Goal: Task Accomplishment & Management: Complete application form

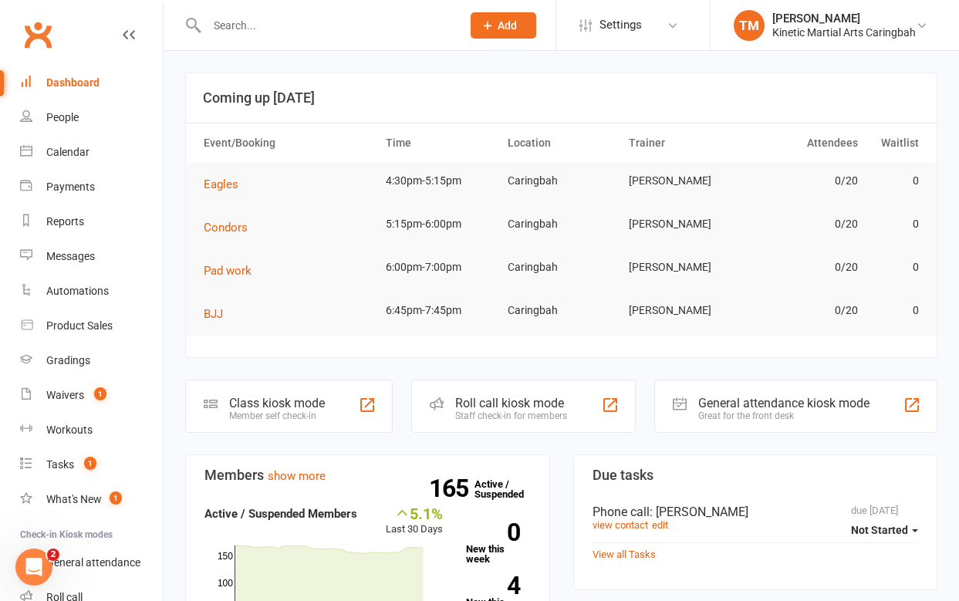
click at [238, 27] on input "text" at bounding box center [326, 26] width 248 height 22
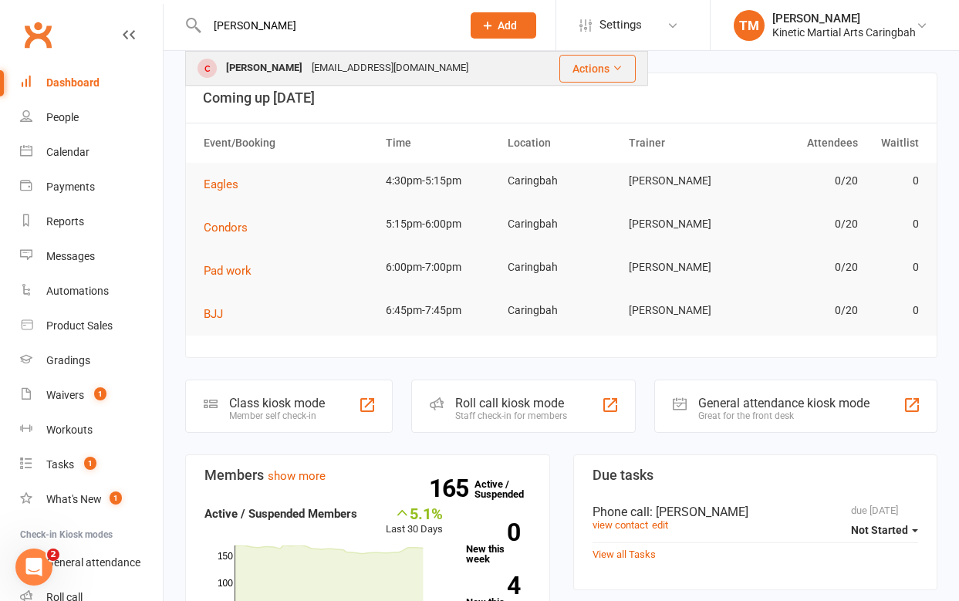
type input "[PERSON_NAME]"
click at [263, 62] on div "[PERSON_NAME]" at bounding box center [264, 68] width 86 height 22
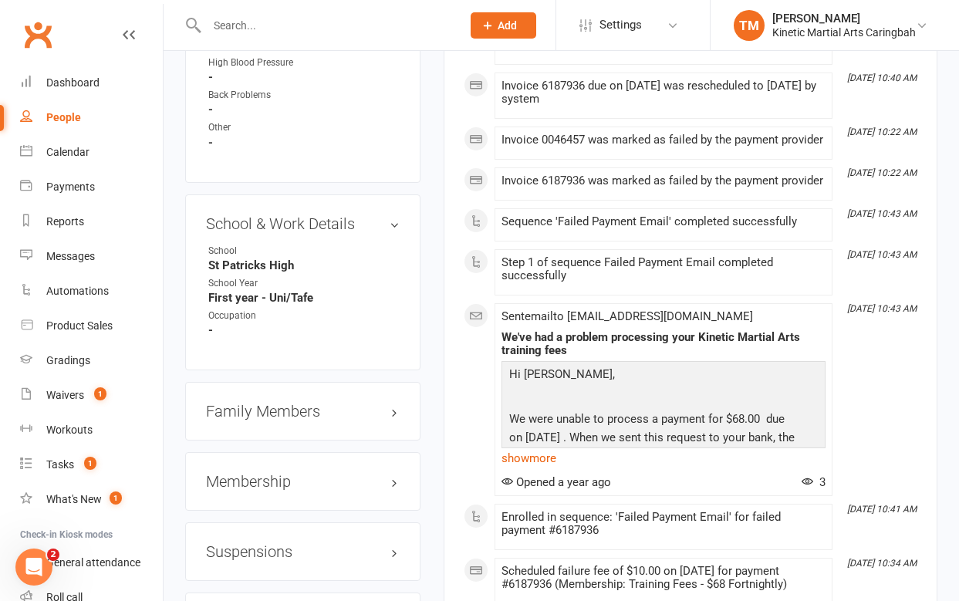
scroll to position [1707, 0]
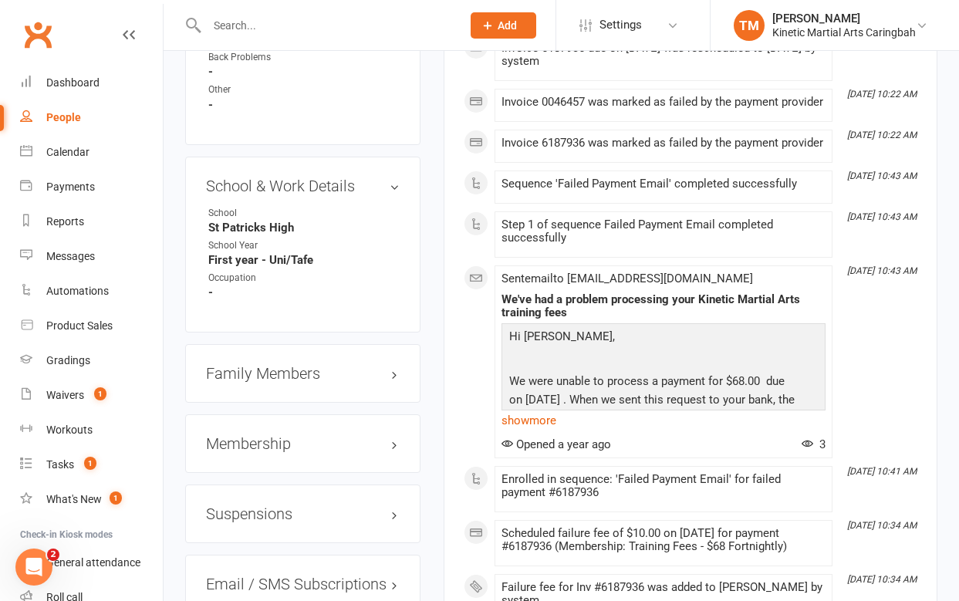
click at [312, 365] on h3 "Family Members" at bounding box center [303, 373] width 194 height 17
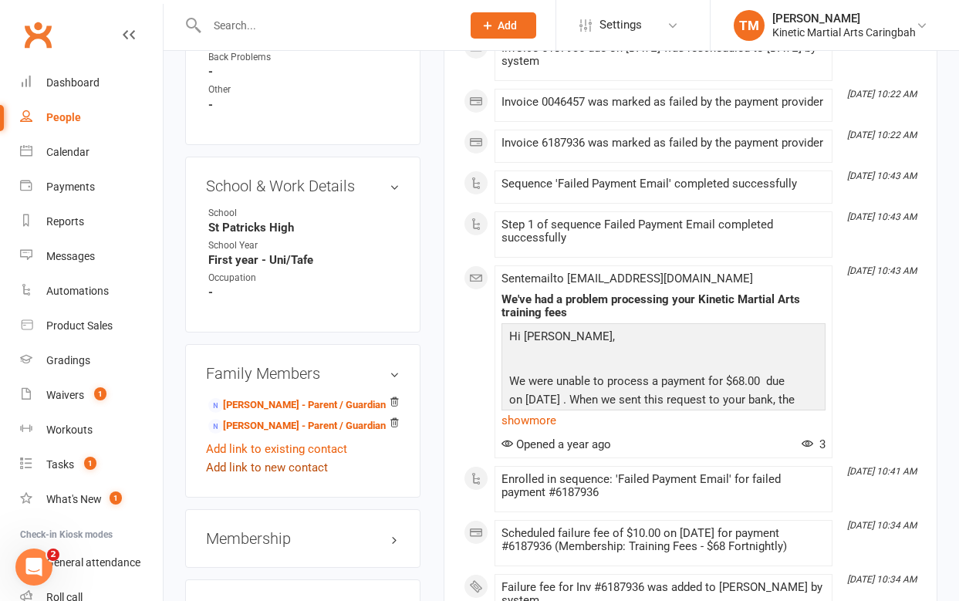
click at [241, 458] on link "Add link to new contact" at bounding box center [267, 467] width 122 height 19
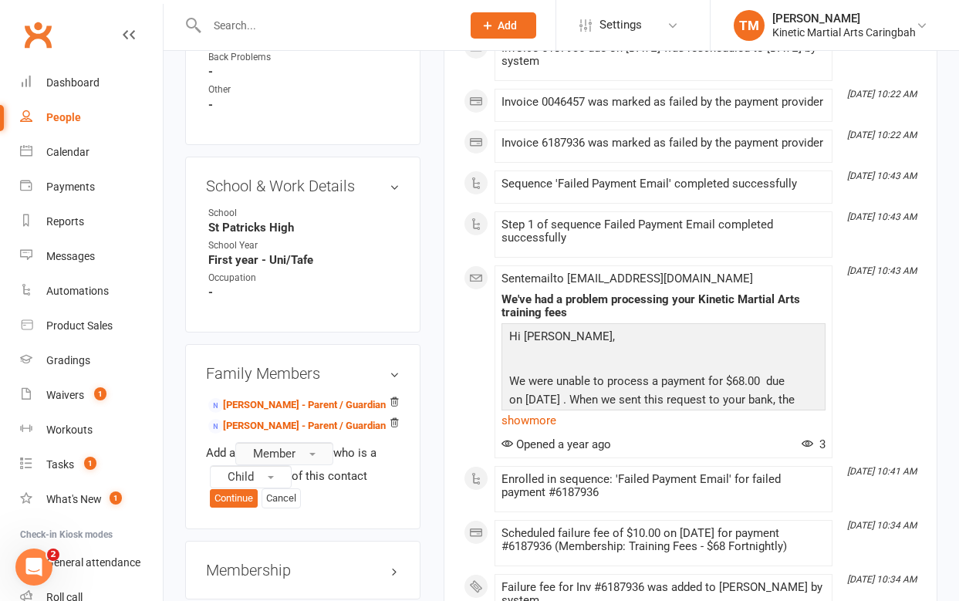
click at [307, 442] on button "Member" at bounding box center [284, 453] width 98 height 23
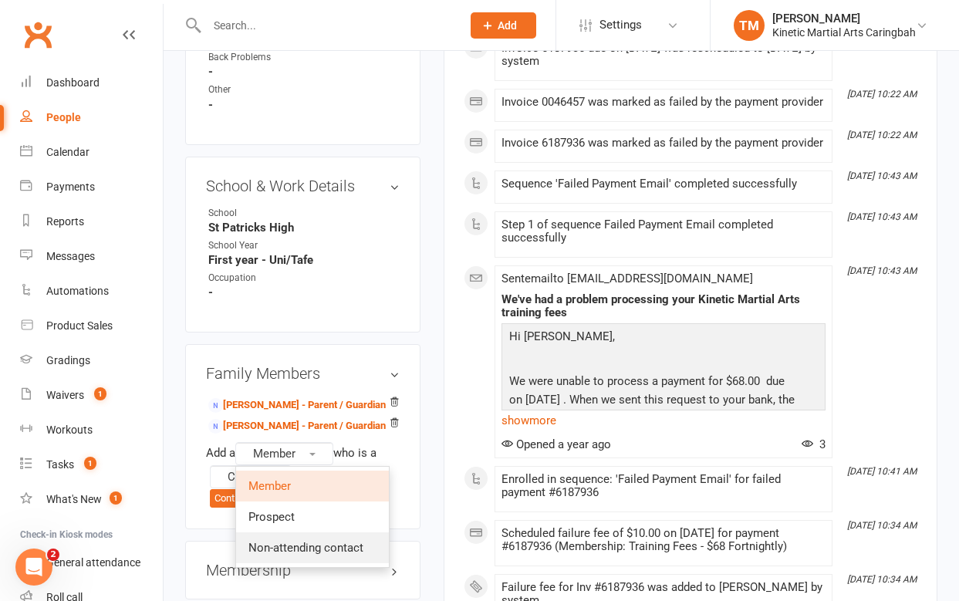
click at [283, 541] on span "Non-attending contact" at bounding box center [305, 548] width 115 height 14
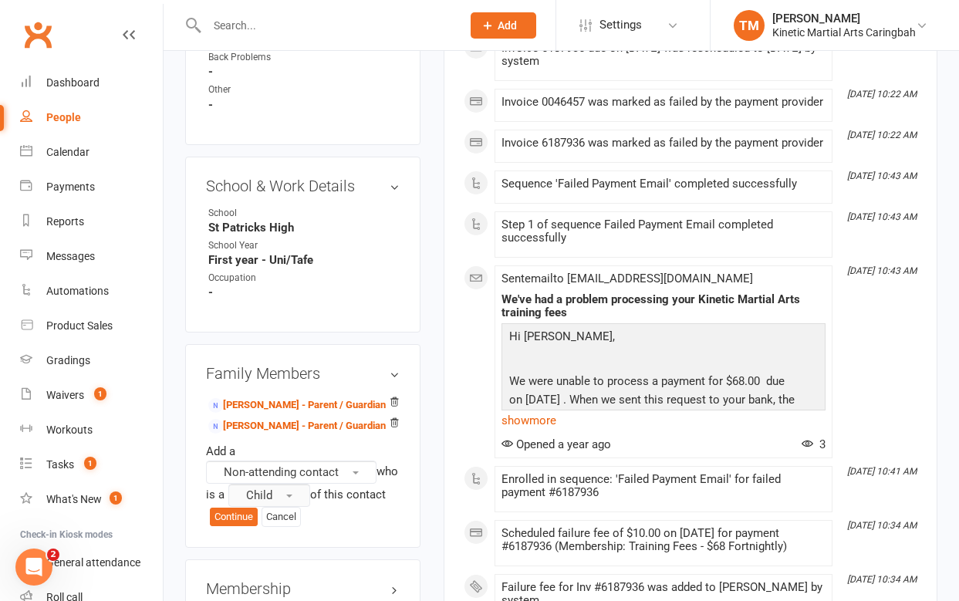
click at [272, 488] on span "Child" at bounding box center [259, 495] width 26 height 14
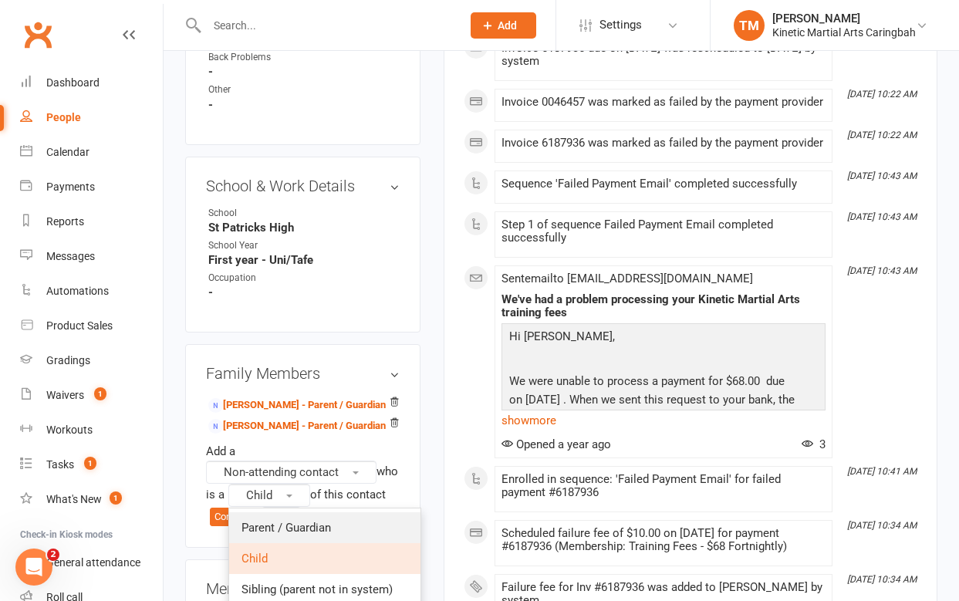
click at [292, 521] on span "Parent / Guardian" at bounding box center [285, 528] width 89 height 14
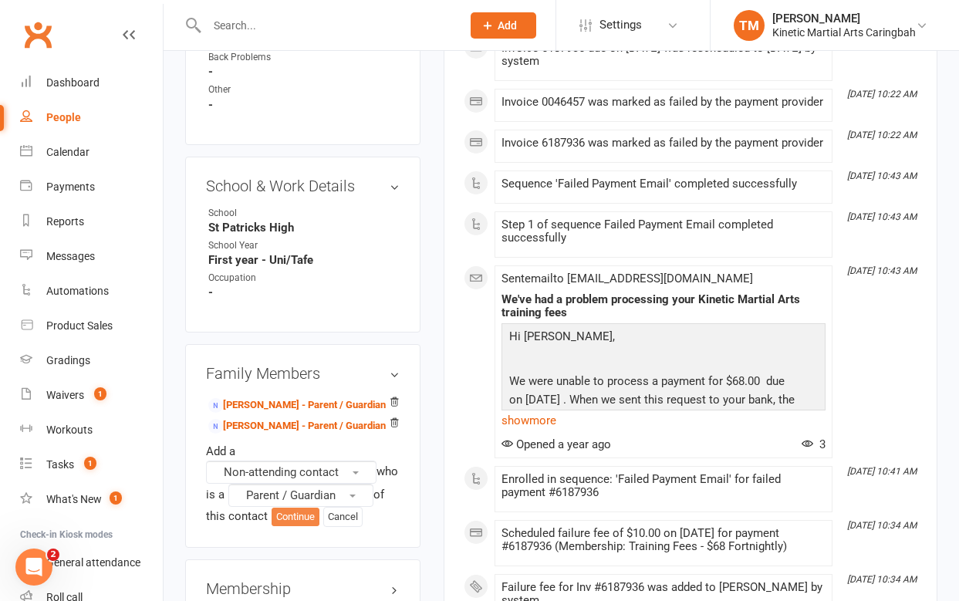
click at [279, 508] on button "Continue" at bounding box center [296, 517] width 48 height 19
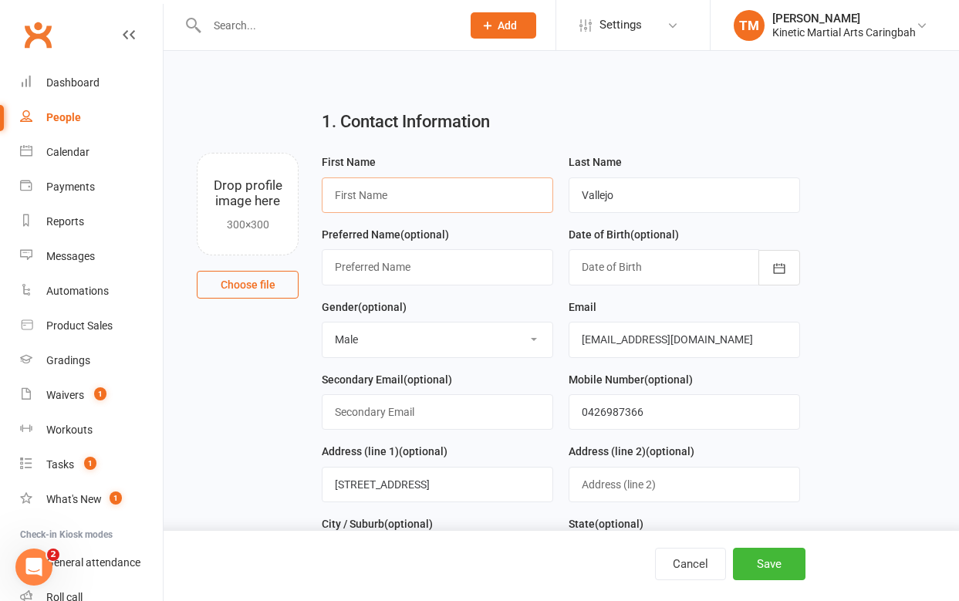
click at [498, 198] on input "text" at bounding box center [437, 194] width 231 height 35
type input "Oscar"
type input "U"
type input "Vallejo"
type input "[EMAIL_ADDRESS][DOMAIN_NAME]"
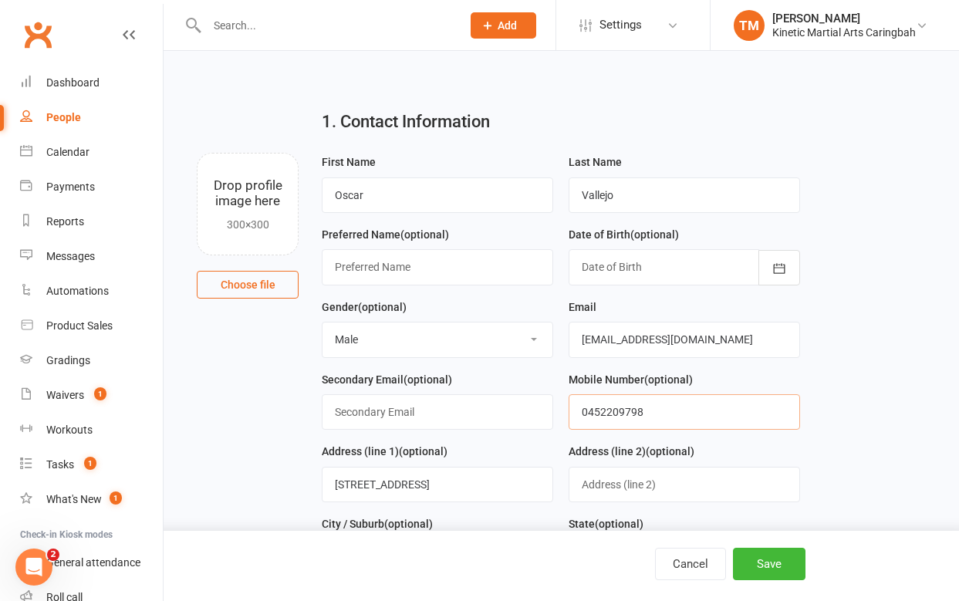
type input "0452209798"
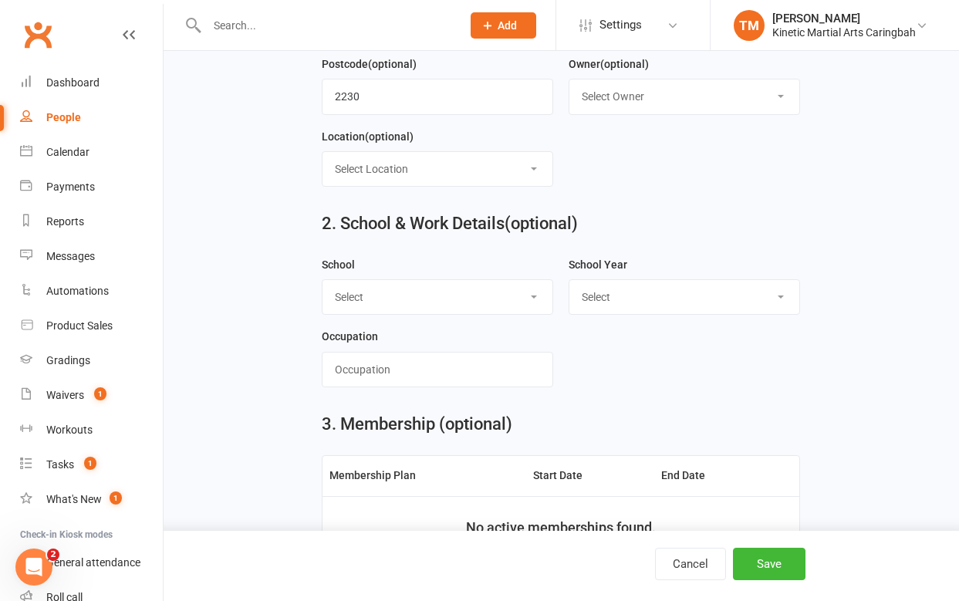
scroll to position [660, 0]
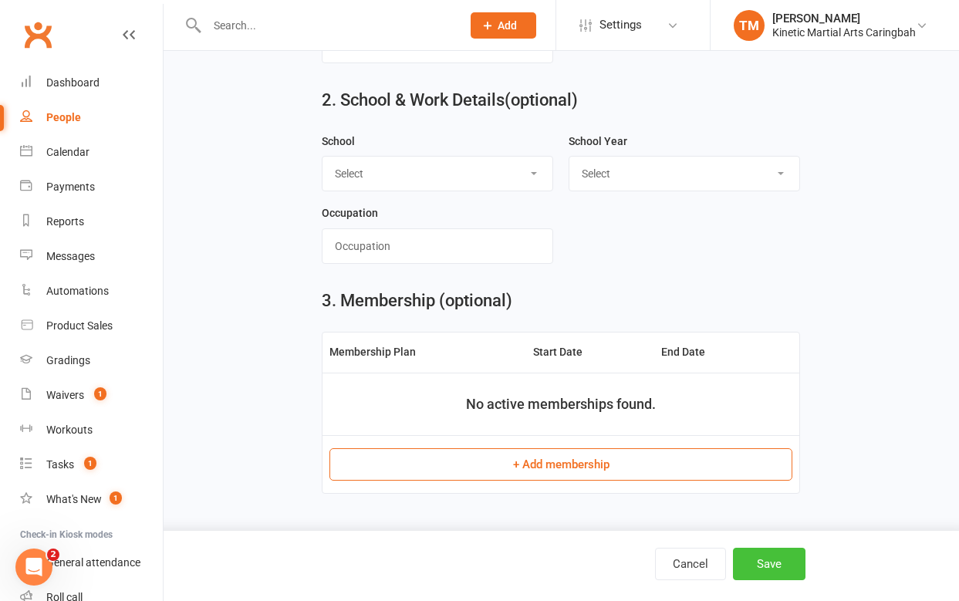
click at [772, 574] on button "Save" at bounding box center [769, 564] width 73 height 32
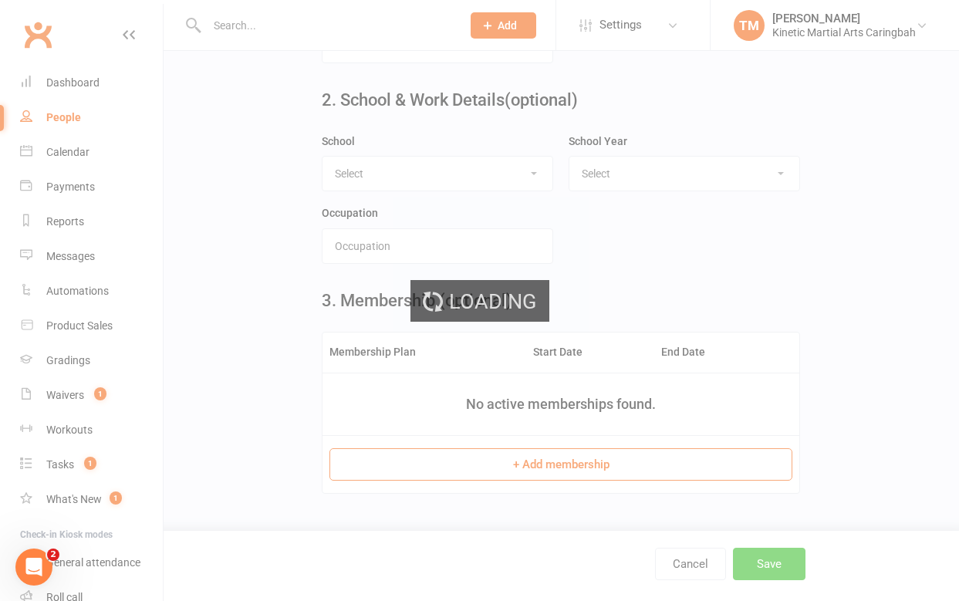
scroll to position [0, 0]
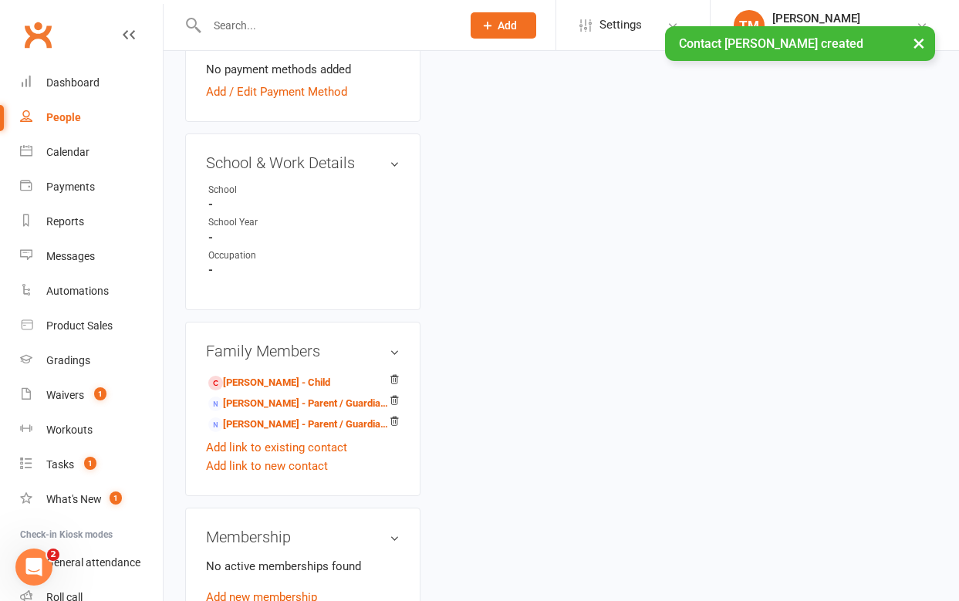
scroll to position [783, 0]
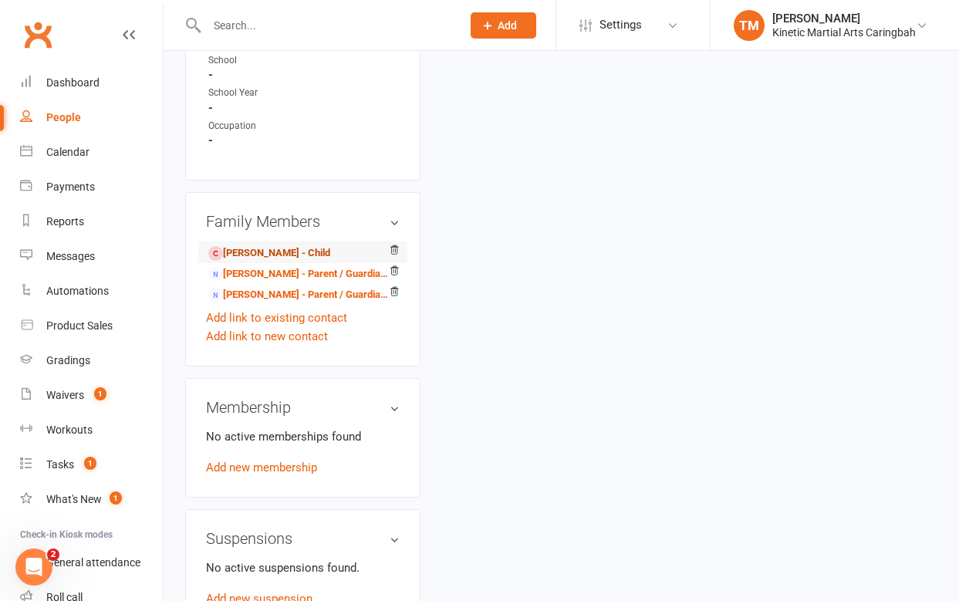
click at [247, 245] on link "[PERSON_NAME] - Child" at bounding box center [269, 253] width 122 height 16
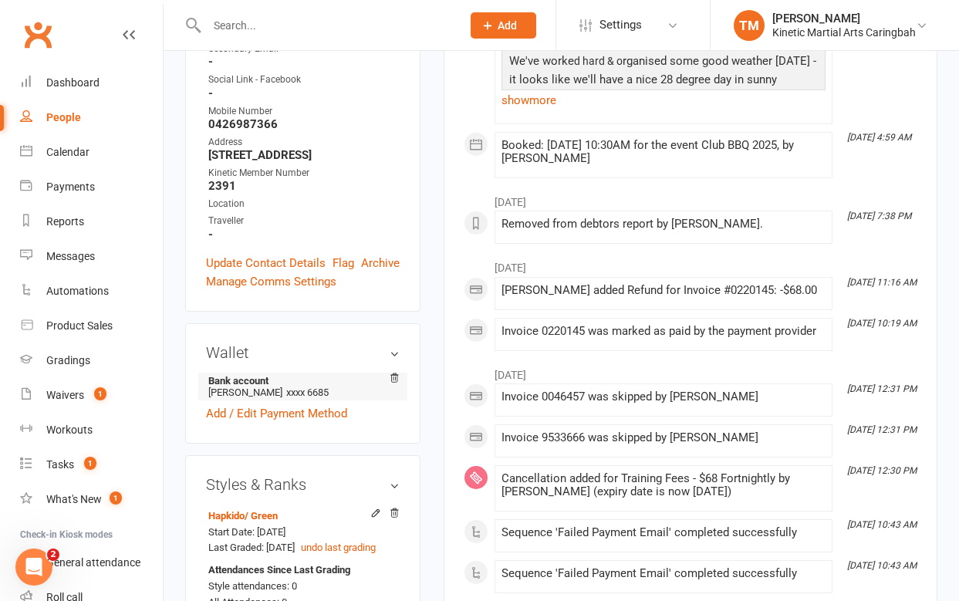
scroll to position [449, 0]
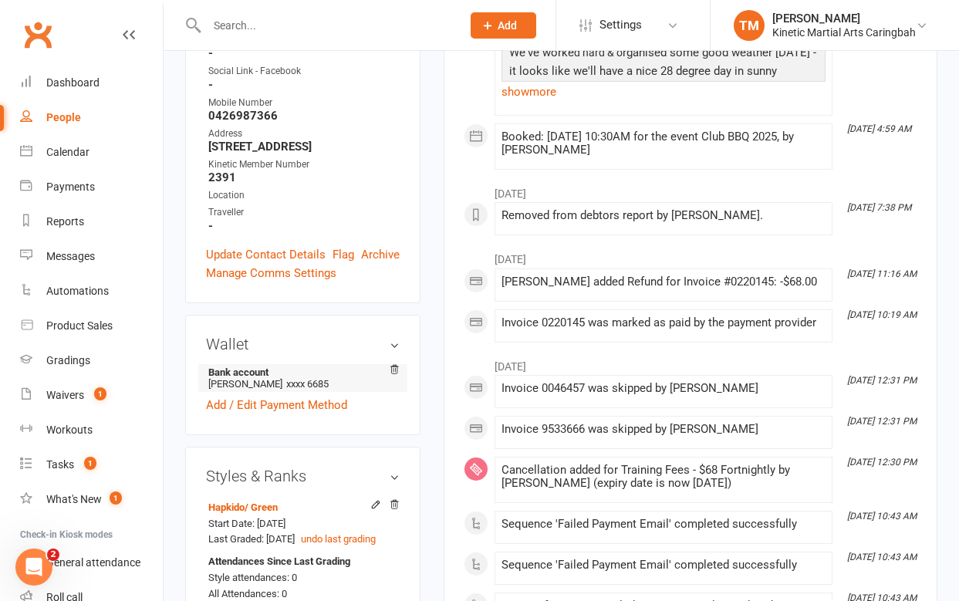
click at [232, 366] on strong "Bank account" at bounding box center [300, 372] width 184 height 12
click at [237, 364] on li "Bank account [PERSON_NAME] xxxx 6685" at bounding box center [303, 378] width 194 height 28
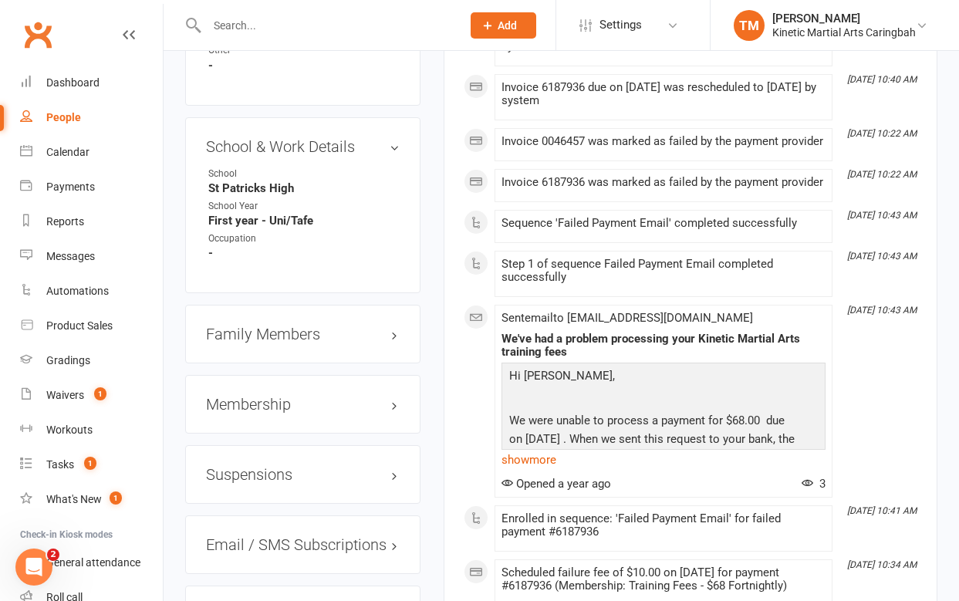
scroll to position [1761, 0]
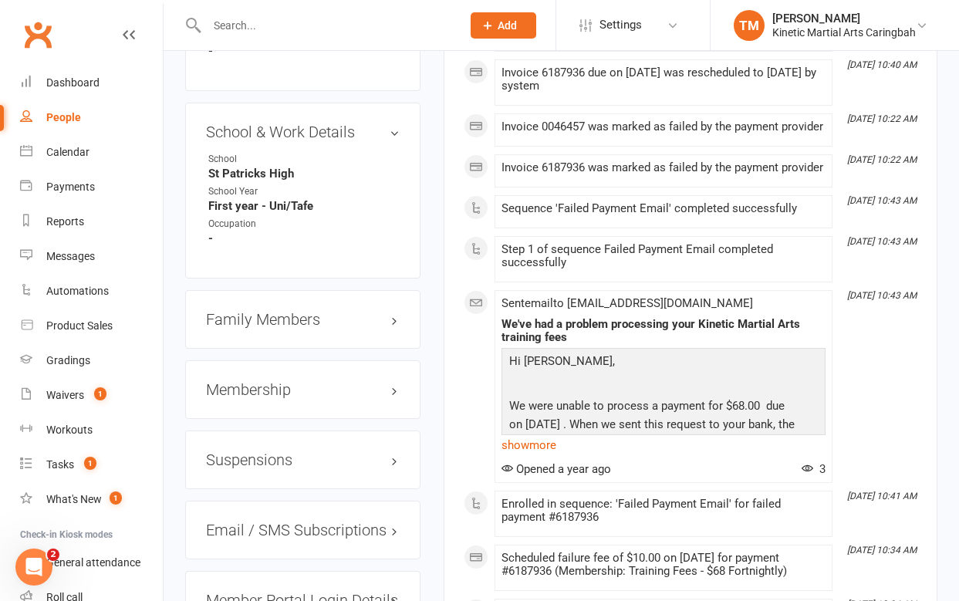
click at [283, 381] on h3 "Membership" at bounding box center [303, 389] width 194 height 17
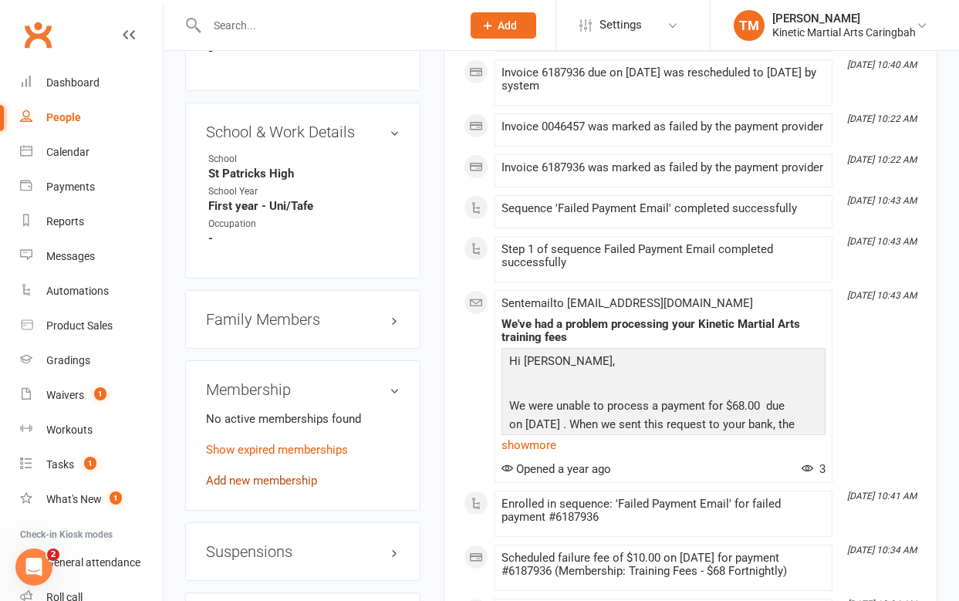
click at [271, 474] on link "Add new membership" at bounding box center [261, 481] width 111 height 14
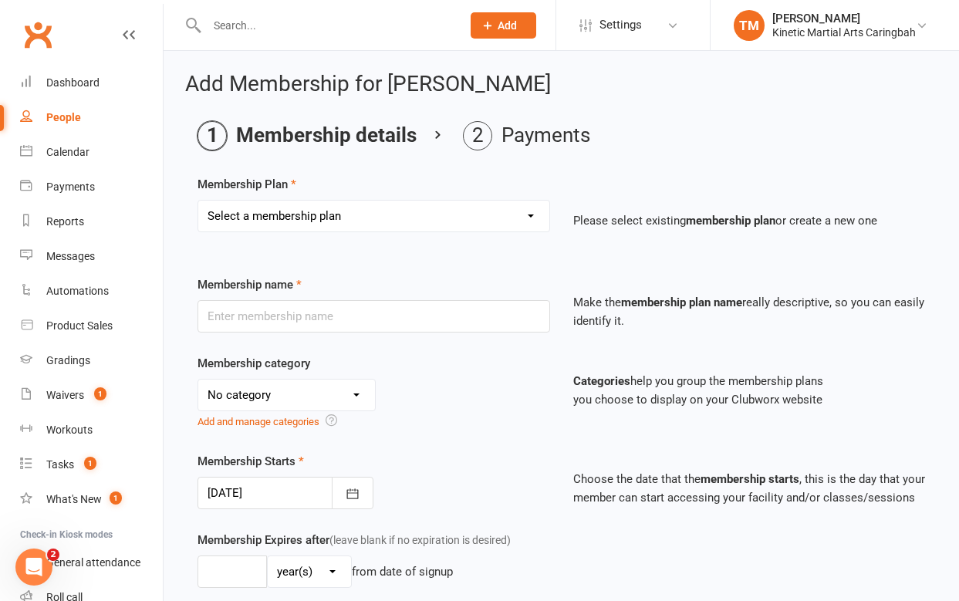
click at [415, 220] on select "Select a membership plan Create new Membership Plan Training Fees - $68 Fortnig…" at bounding box center [373, 216] width 351 height 31
select select "1"
click at [198, 201] on select "Select a membership plan Create new Membership Plan Training Fees - $68 Fortnig…" at bounding box center [373, 216] width 351 height 31
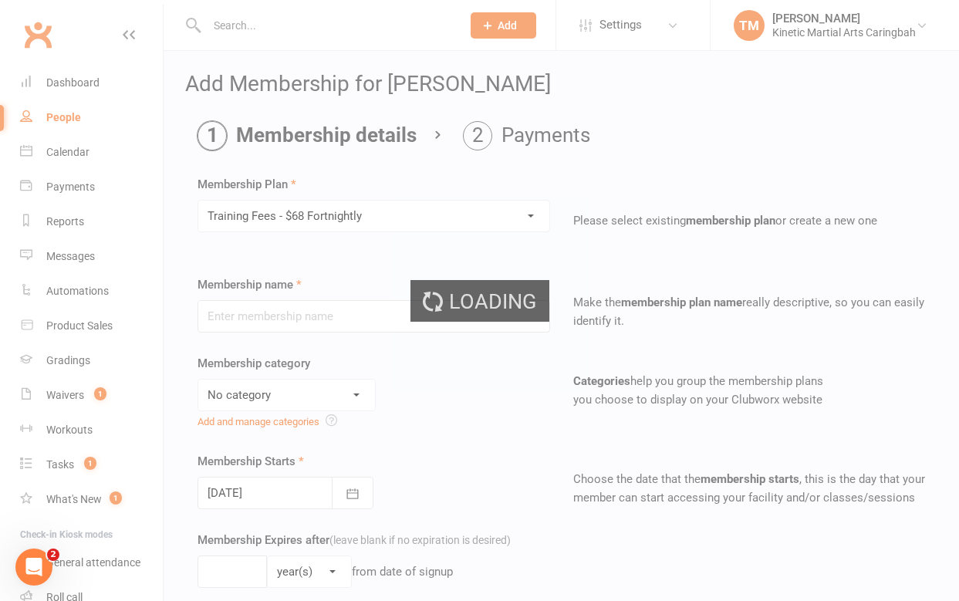
type input "Training Fees - $68 Fortnightly"
select select "7"
type input "0"
type input "8"
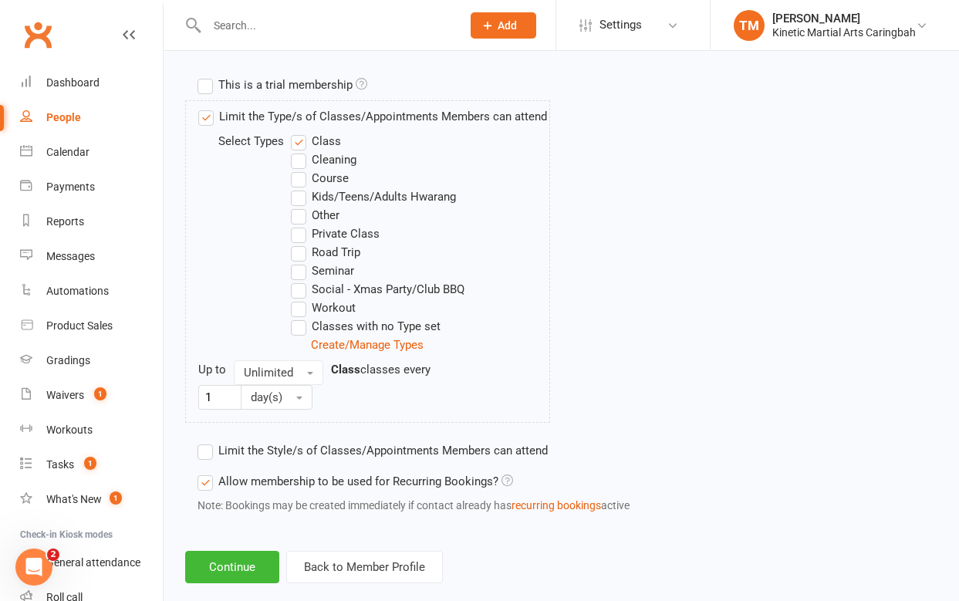
scroll to position [832, 0]
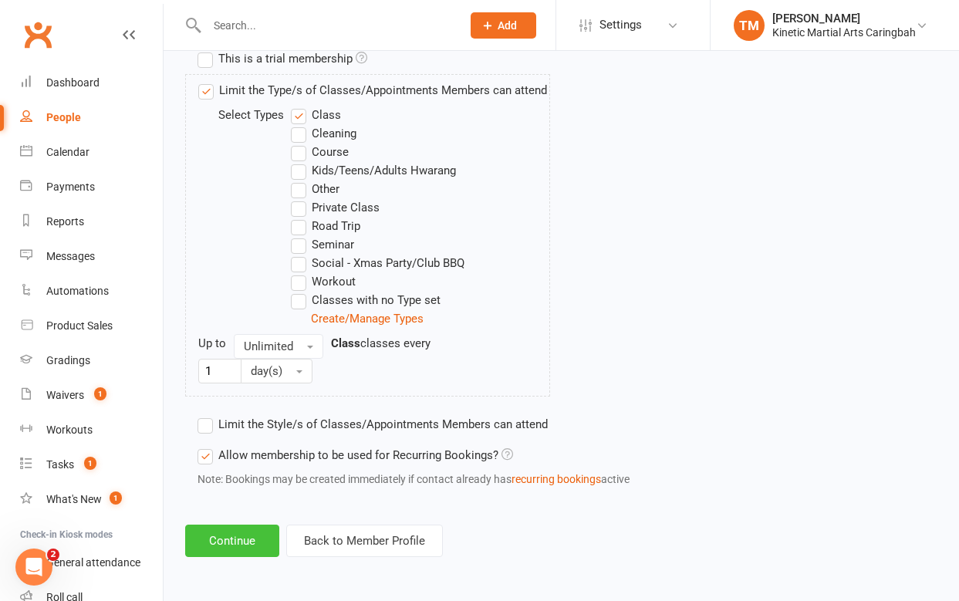
click at [236, 535] on button "Continue" at bounding box center [232, 541] width 94 height 32
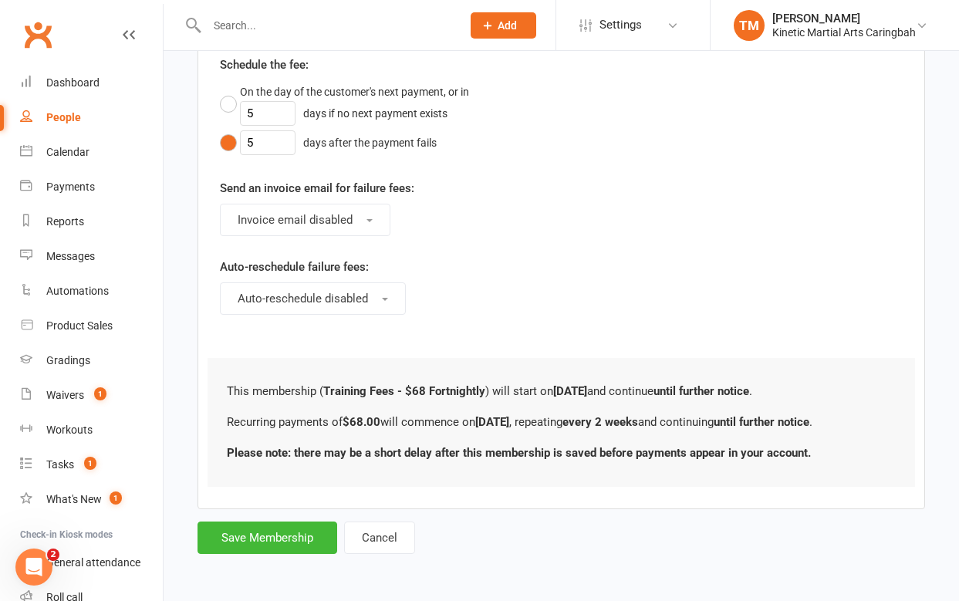
scroll to position [0, 0]
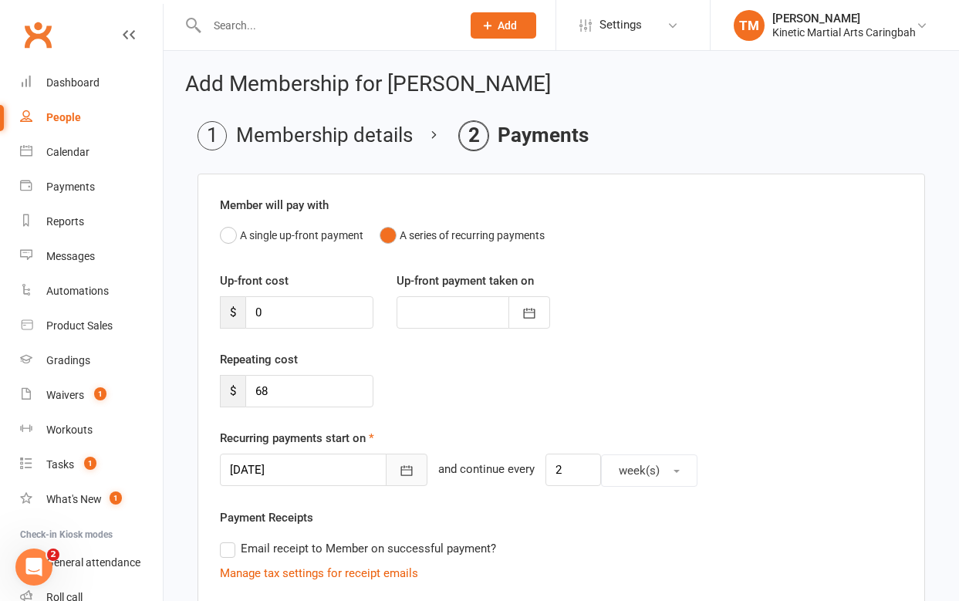
click at [399, 465] on icon "button" at bounding box center [406, 470] width 15 height 15
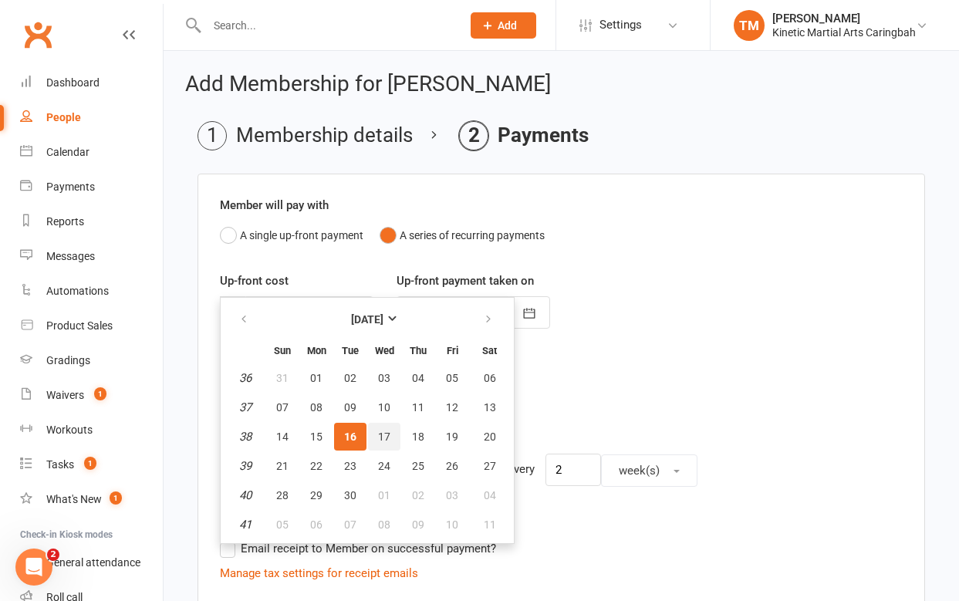
click at [386, 435] on span "17" at bounding box center [384, 437] width 12 height 12
type input "[DATE]"
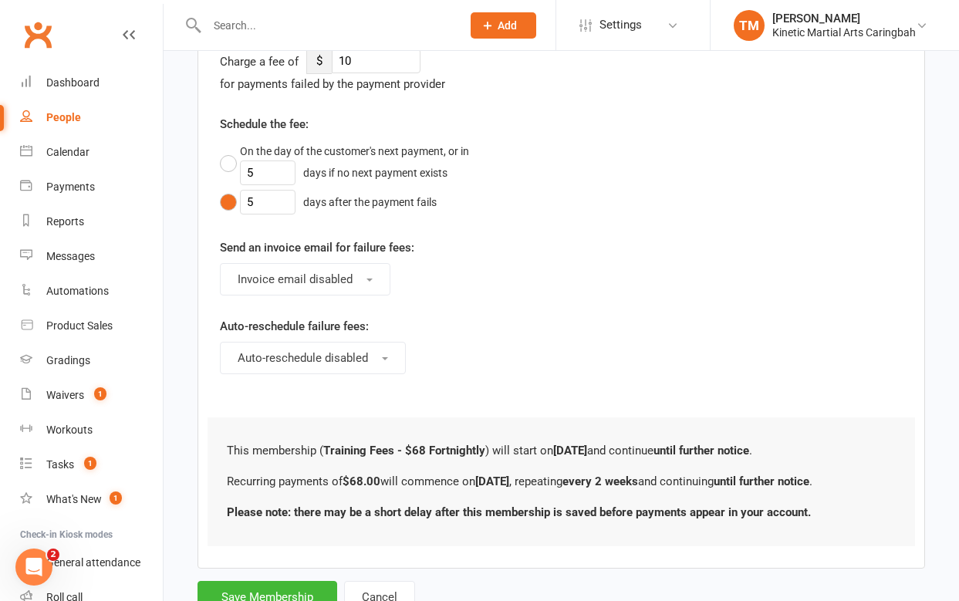
scroll to position [812, 0]
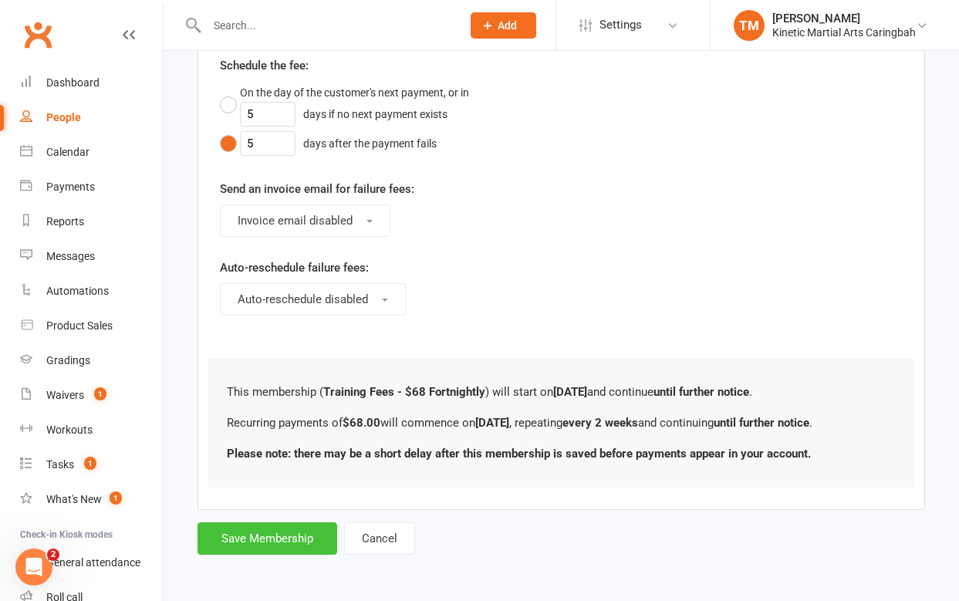
click at [275, 542] on button "Save Membership" at bounding box center [268, 538] width 140 height 32
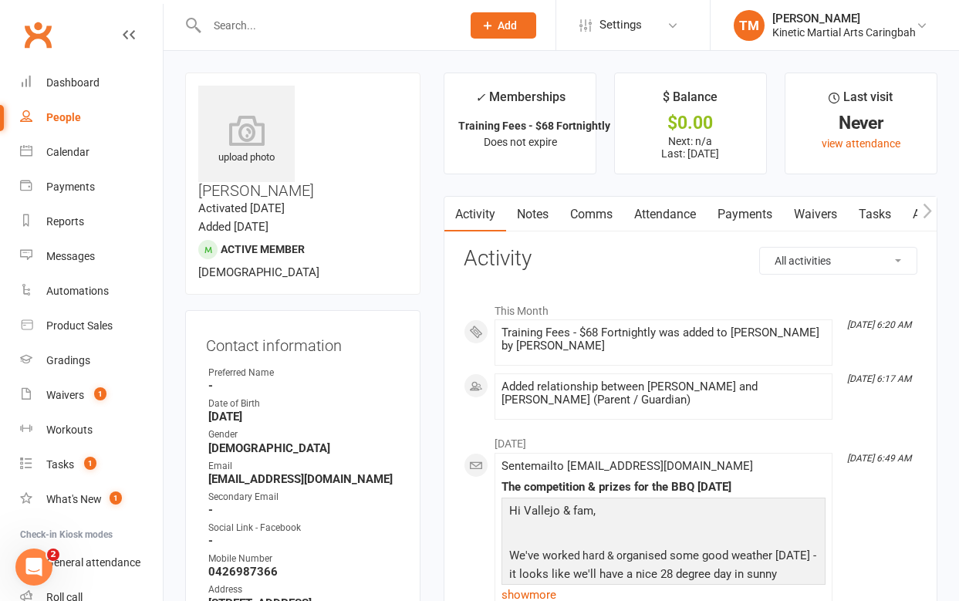
click at [333, 11] on div at bounding box center [317, 25] width 265 height 50
click at [302, 20] on input "text" at bounding box center [326, 26] width 248 height 22
type input "[PERSON_NAME]"
click at [481, 22] on icon at bounding box center [488, 26] width 14 height 14
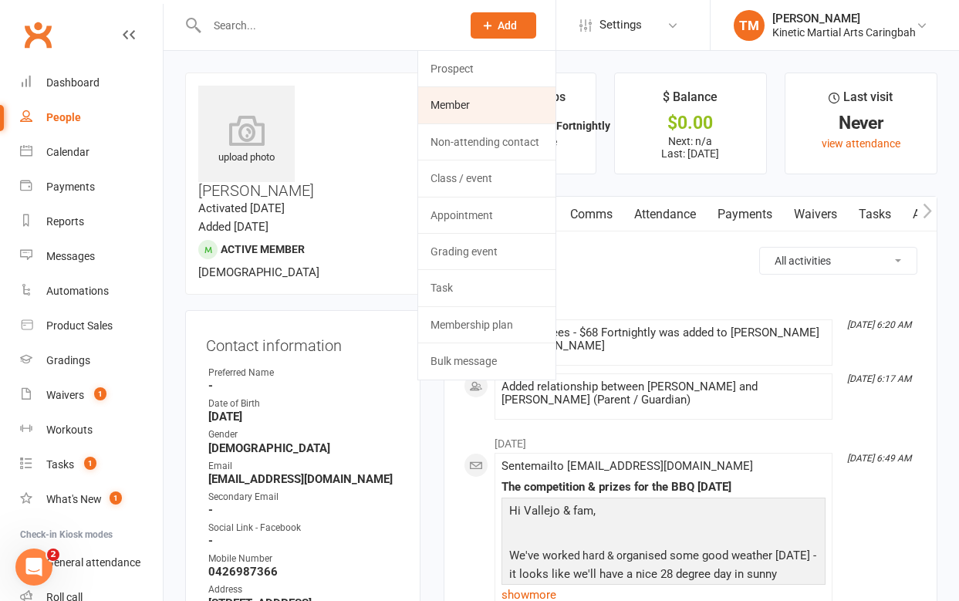
click at [451, 96] on link "Member" at bounding box center [486, 104] width 137 height 35
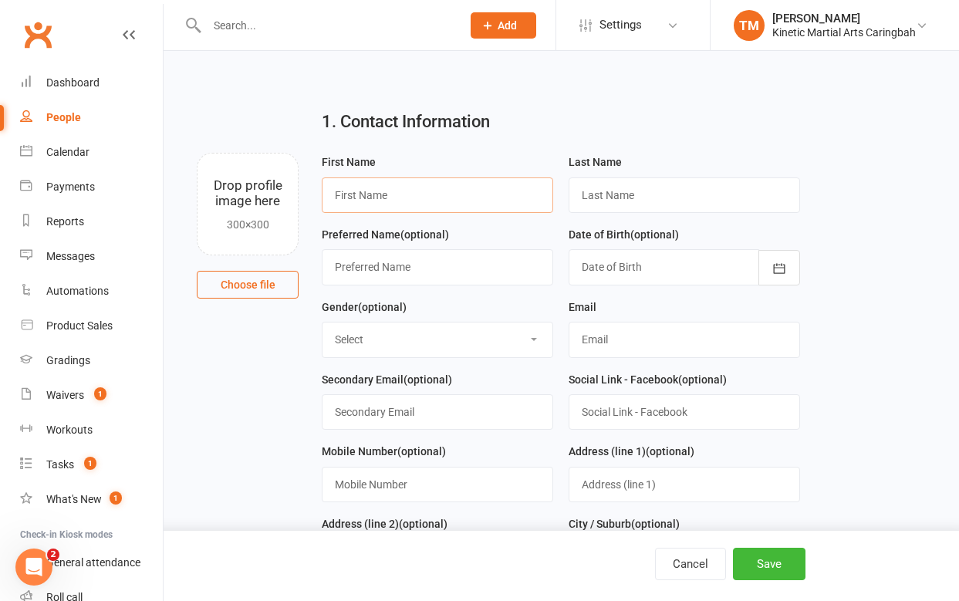
click at [464, 201] on input "text" at bounding box center [437, 194] width 231 height 35
type input "[PERSON_NAME]"
click at [782, 272] on icon "button" at bounding box center [779, 268] width 15 height 15
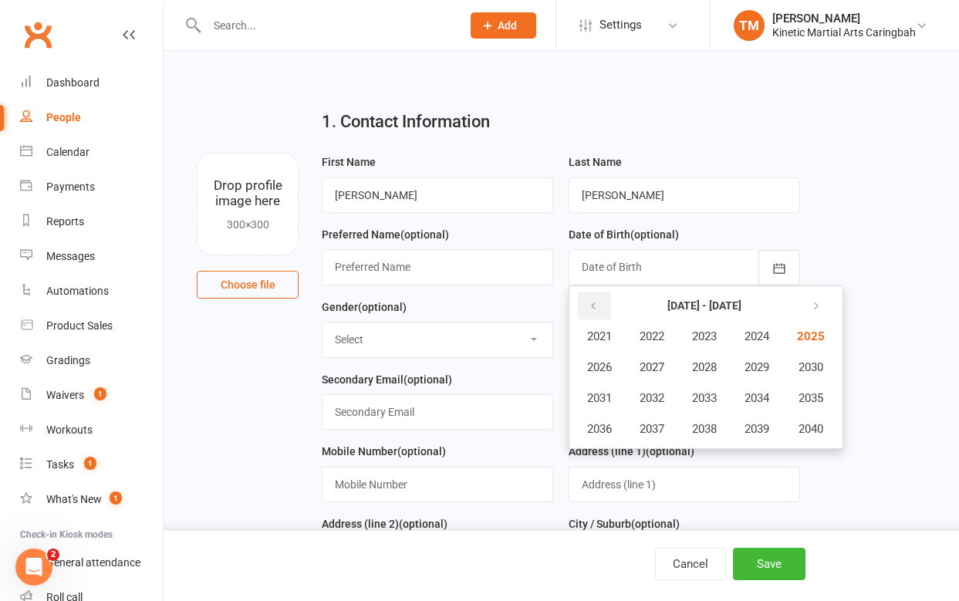
click at [597, 308] on icon "button" at bounding box center [593, 306] width 11 height 12
click at [775, 397] on button "1974" at bounding box center [756, 397] width 51 height 29
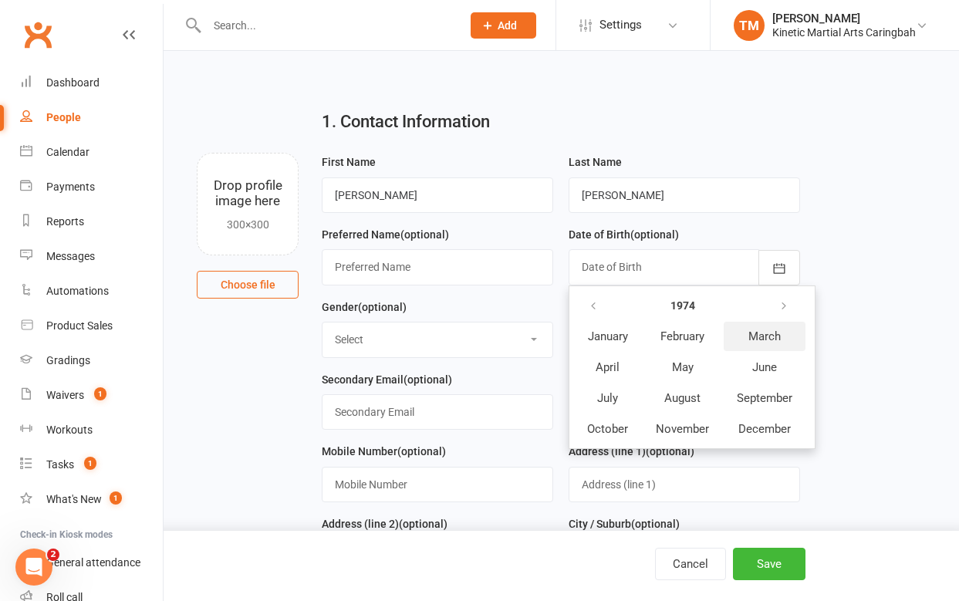
click at [754, 333] on span "March" at bounding box center [764, 336] width 32 height 14
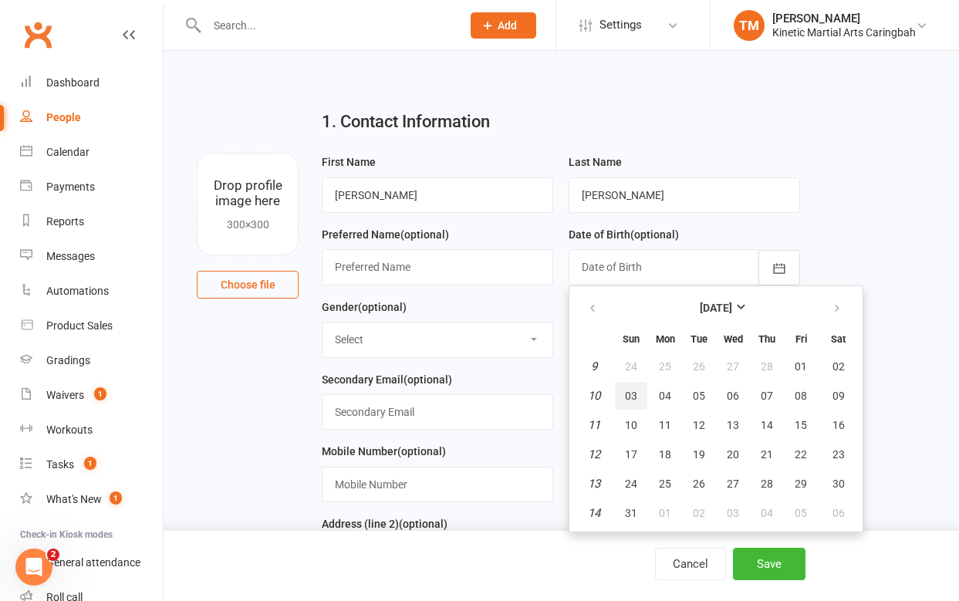
click at [632, 394] on span "03" at bounding box center [631, 396] width 12 height 12
type input "[DATE]"
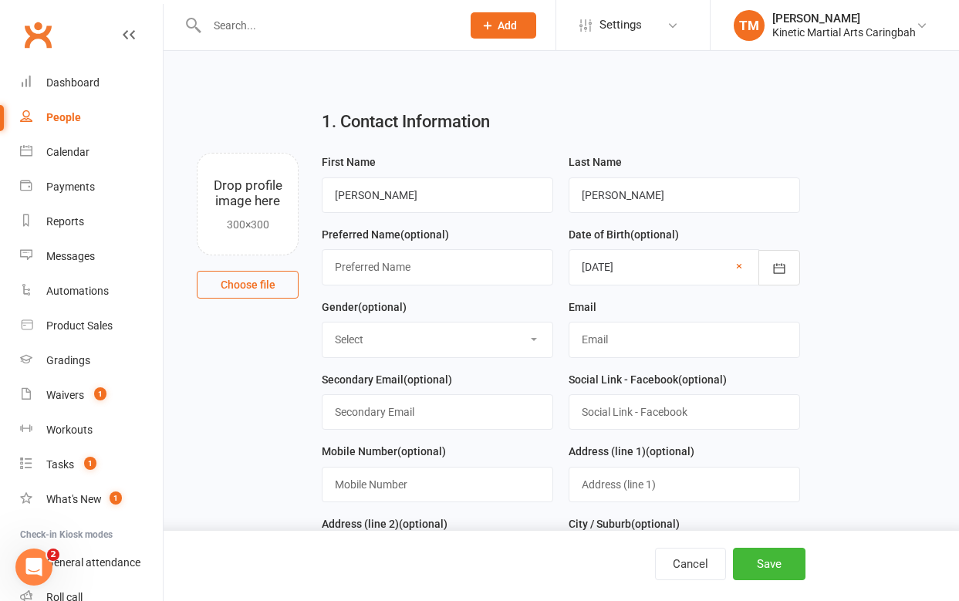
click at [446, 340] on select "Select [DEMOGRAPHIC_DATA] [DEMOGRAPHIC_DATA] Other" at bounding box center [437, 339] width 230 height 34
select select "[DEMOGRAPHIC_DATA]"
click at [322, 323] on select "Select [DEMOGRAPHIC_DATA] [DEMOGRAPHIC_DATA] Other" at bounding box center [437, 339] width 230 height 34
click at [603, 345] on input "text" at bounding box center [684, 339] width 231 height 35
type input "[PERSON_NAME][EMAIL_ADDRESS][DOMAIN_NAME]"
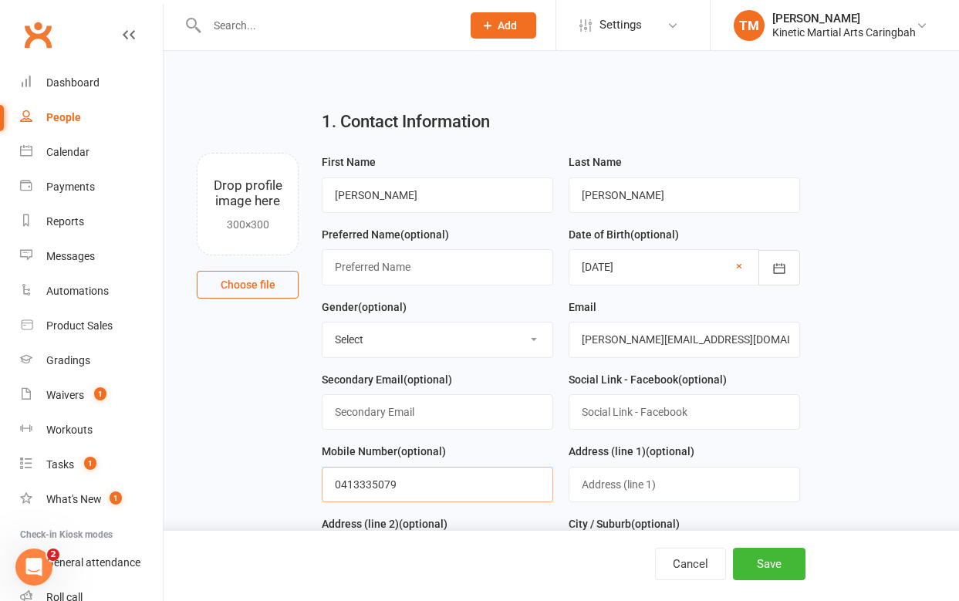
type input "0413335079"
type input "197 Peninsular"
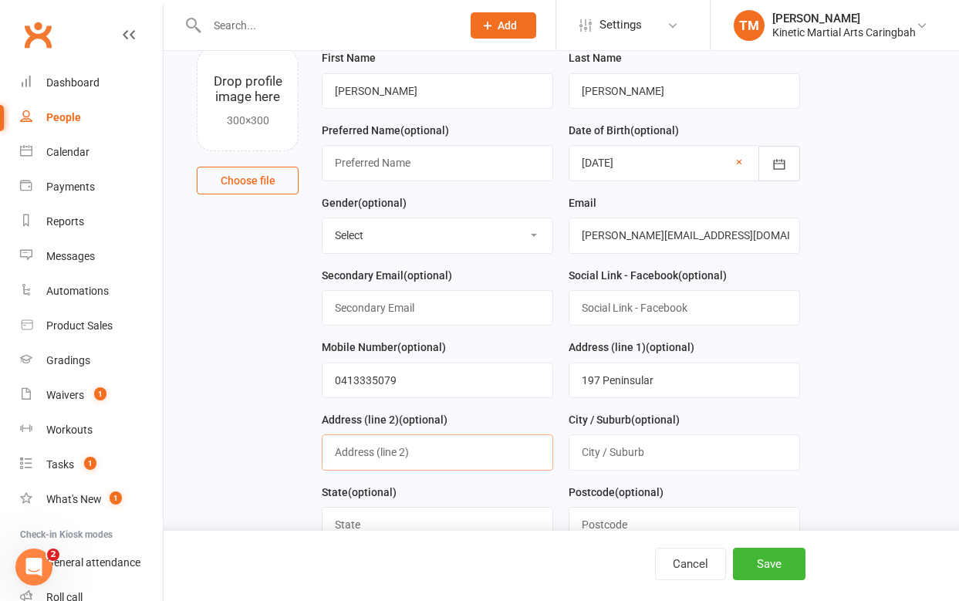
scroll to position [110, 0]
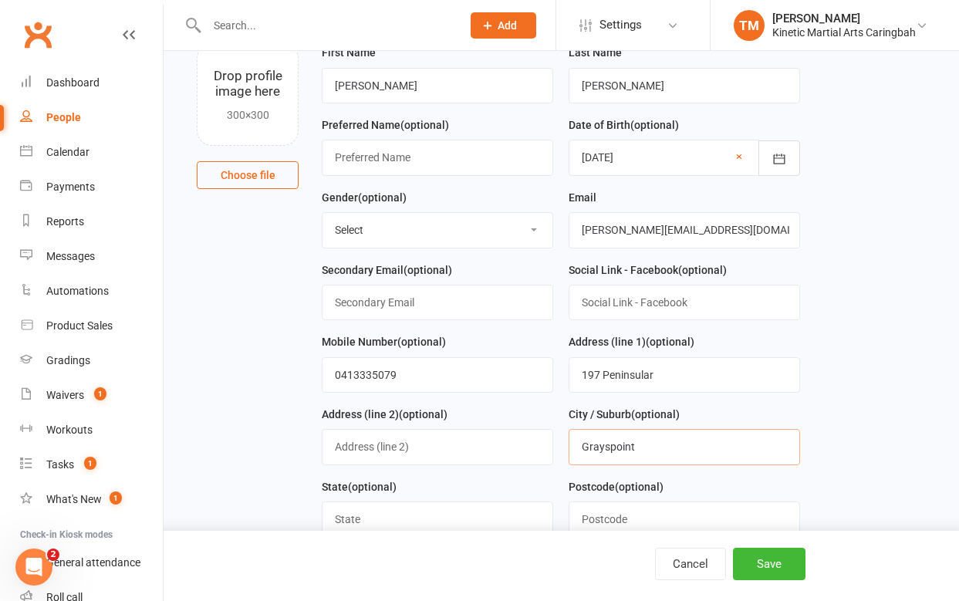
type input "Grayspoint"
type input "[GEOGRAPHIC_DATA]"
type input "2232"
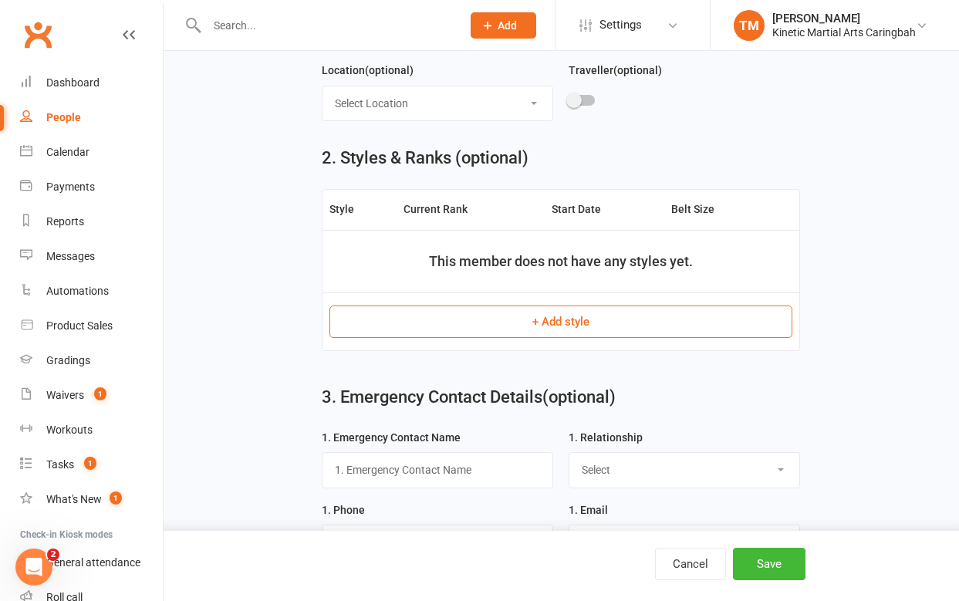
scroll to position [672, 0]
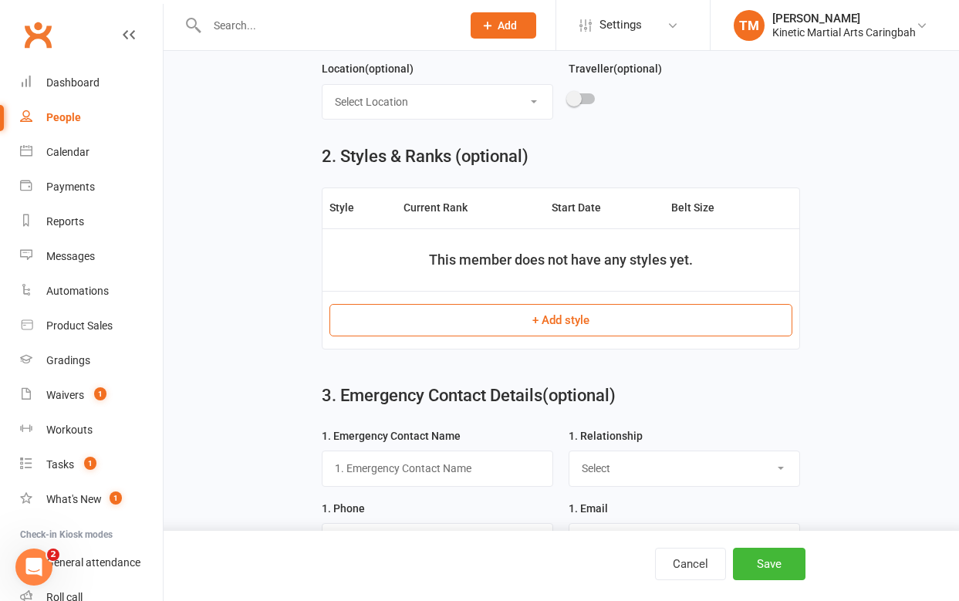
click at [596, 319] on button "+ Add style" at bounding box center [560, 320] width 463 height 32
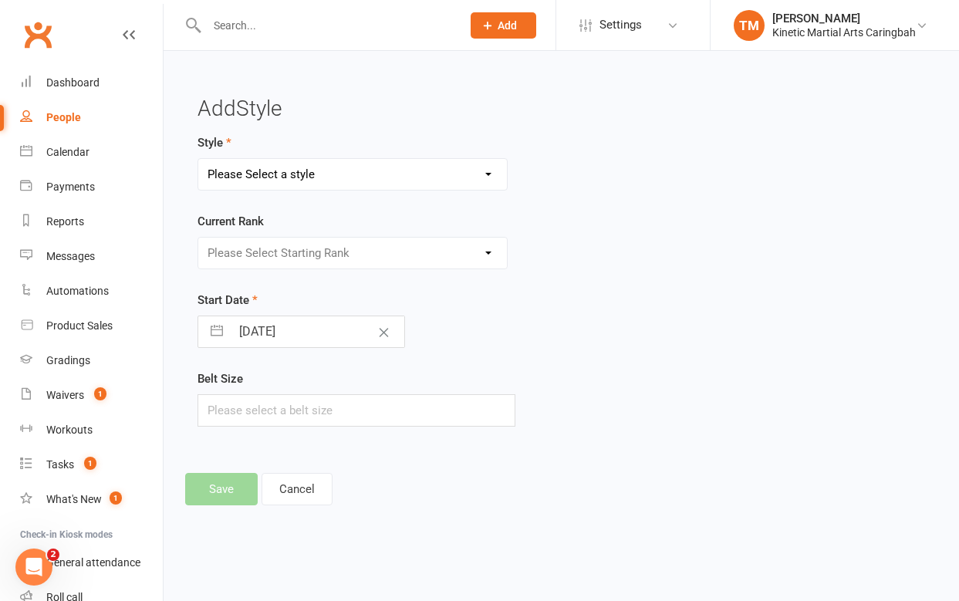
click at [305, 167] on select "Please Select a style BJJ Condors Eagles Finches Hapkido Kumdo Leadership Progr…" at bounding box center [352, 174] width 309 height 31
select select "2519"
click at [198, 159] on select "Please Select a style BJJ Condors Eagles Finches Hapkido Kumdo Leadership Progr…" at bounding box center [352, 174] width 309 height 31
click at [368, 258] on select "Please Select Starting Rank White Yellow Orange Green Blue Purple Brown Red [PE…" at bounding box center [352, 253] width 309 height 31
select select "25818"
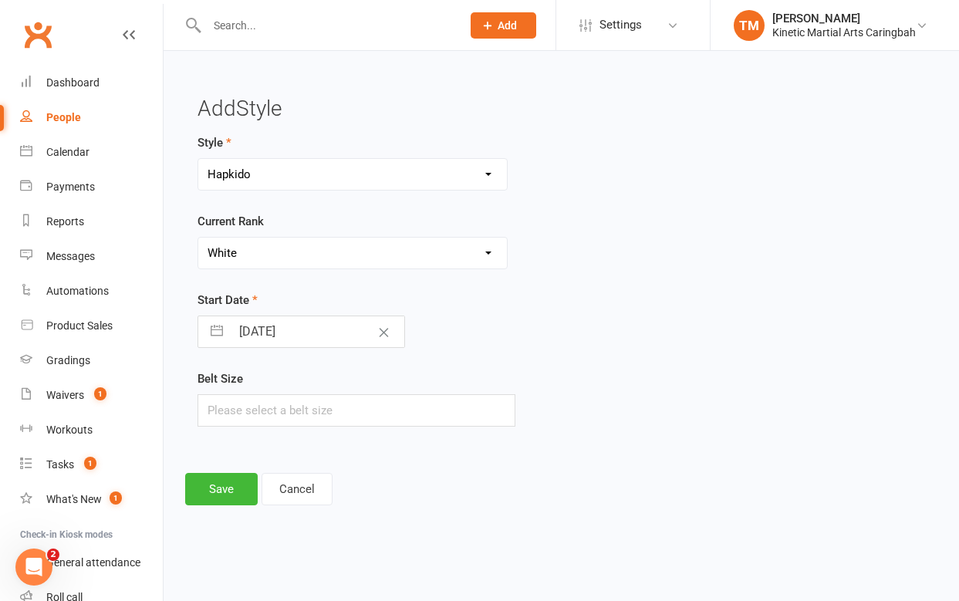
click at [198, 238] on select "Please Select Starting Rank White Yellow Orange Green Blue Purple Brown Red [PE…" at bounding box center [352, 253] width 309 height 31
click at [275, 407] on input "text" at bounding box center [357, 410] width 318 height 32
type input "4"
click at [225, 500] on button "Save" at bounding box center [221, 489] width 73 height 32
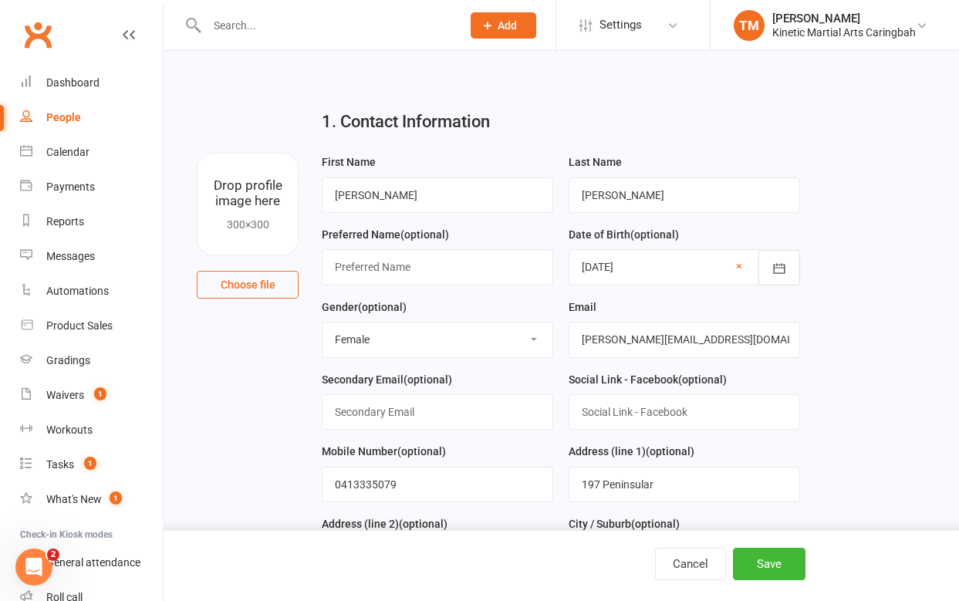
scroll to position [808, 0]
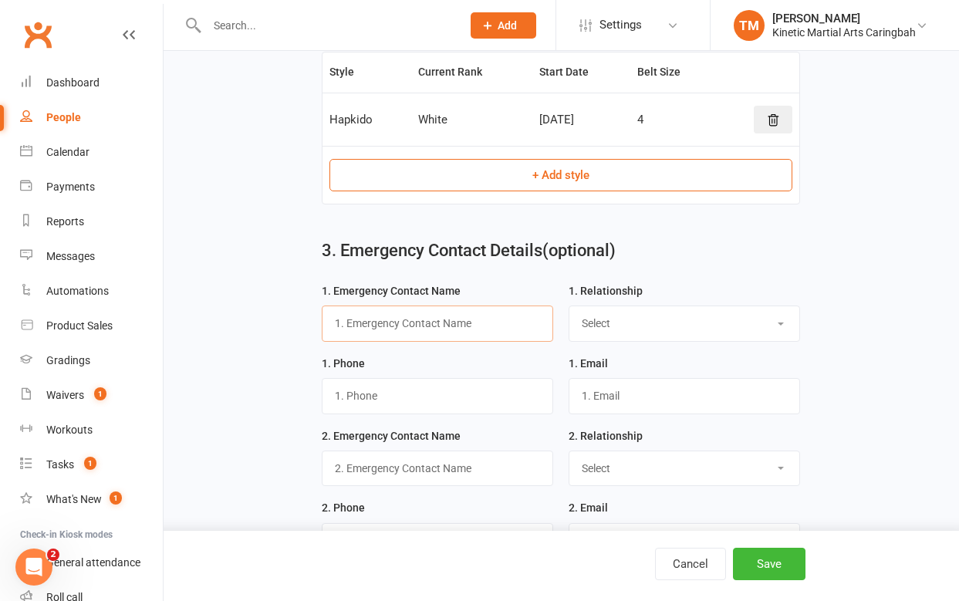
click at [410, 329] on input "text" at bounding box center [437, 323] width 231 height 35
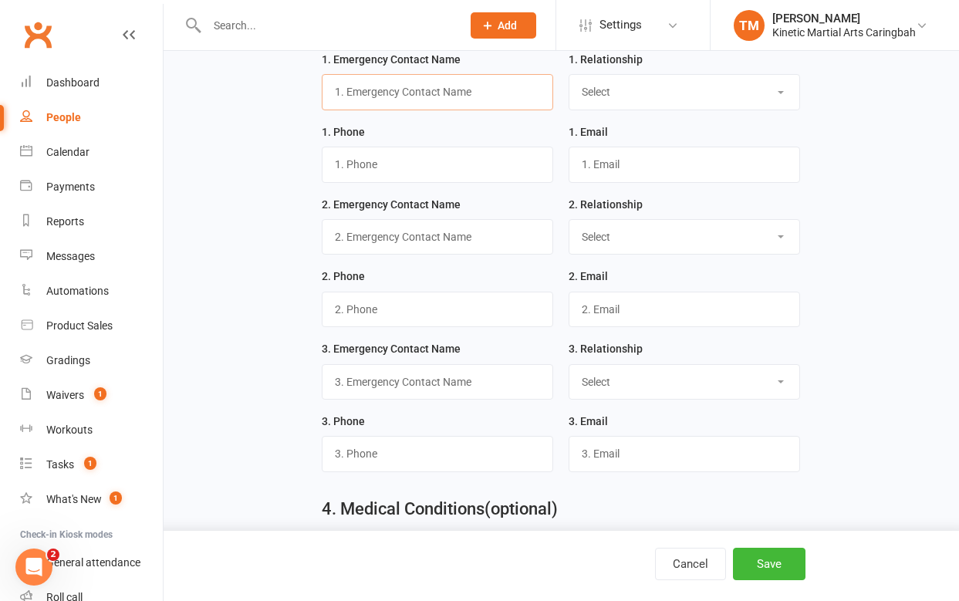
scroll to position [1040, 0]
click at [419, 380] on input "text" at bounding box center [437, 380] width 231 height 35
type input "[PERSON_NAME]"
select select "Husband / Boyfriend"
click at [608, 99] on select "Select Mother Father Wife / Girlfriend Husband / Boyfriend Grandmother / Aunt G…" at bounding box center [684, 91] width 230 height 34
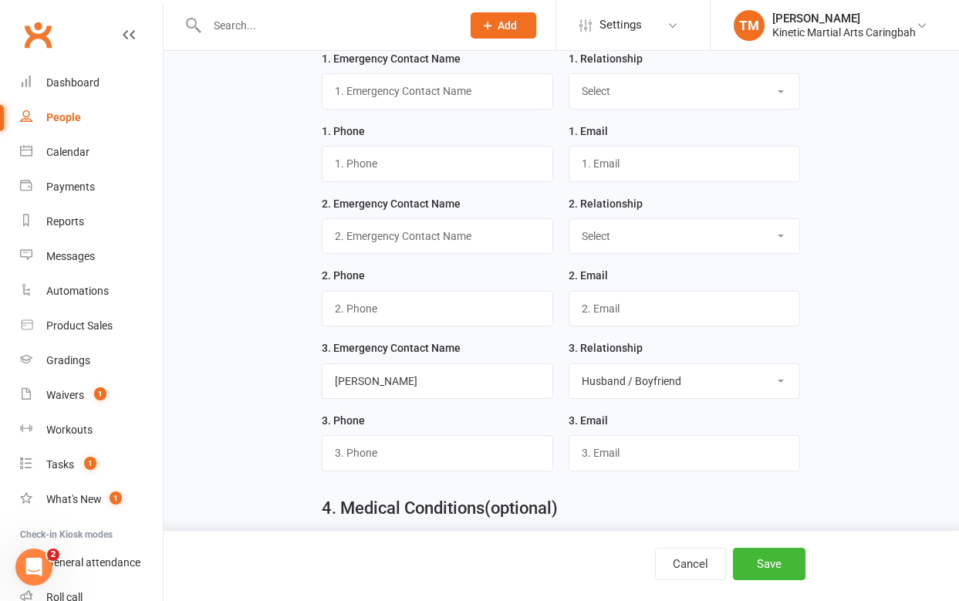
select select "Husband / Boyfriend"
click at [569, 78] on select "Select Mother Father Wife / Girlfriend Husband / Boyfriend Grandmother / Aunt G…" at bounding box center [684, 91] width 230 height 34
click at [476, 382] on input "[PERSON_NAME]" at bounding box center [437, 380] width 231 height 35
select select
click at [569, 369] on select "Select Mother Father Wife / Girlfriend Husband / Boyfriend Grandmother / Aunt G…" at bounding box center [684, 381] width 230 height 34
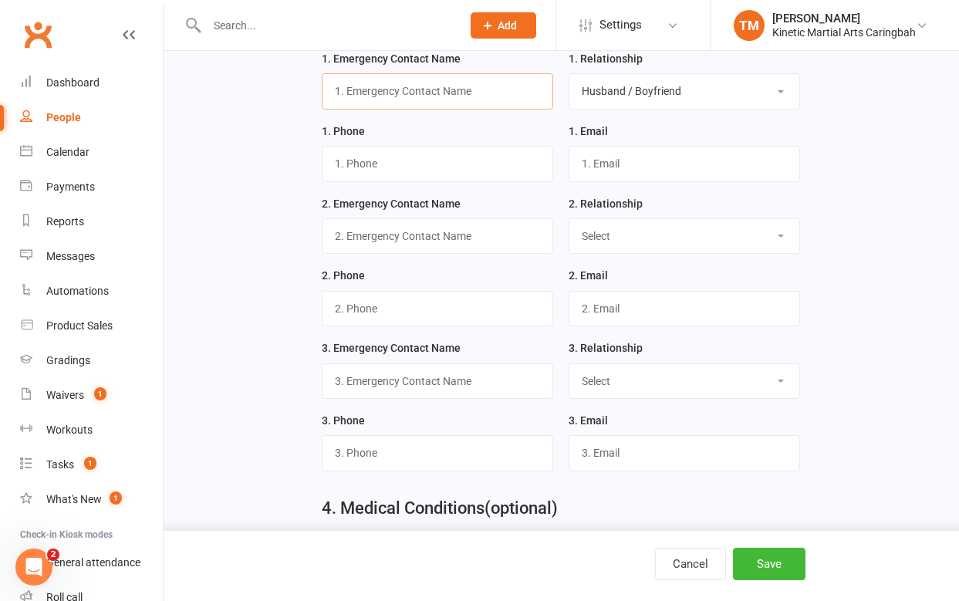
click at [427, 99] on input "text" at bounding box center [437, 90] width 231 height 35
type input "[PERSON_NAME]"
type input "0434378101"
type input "[EMAIL_ADDRESS][DOMAIN_NAME]"
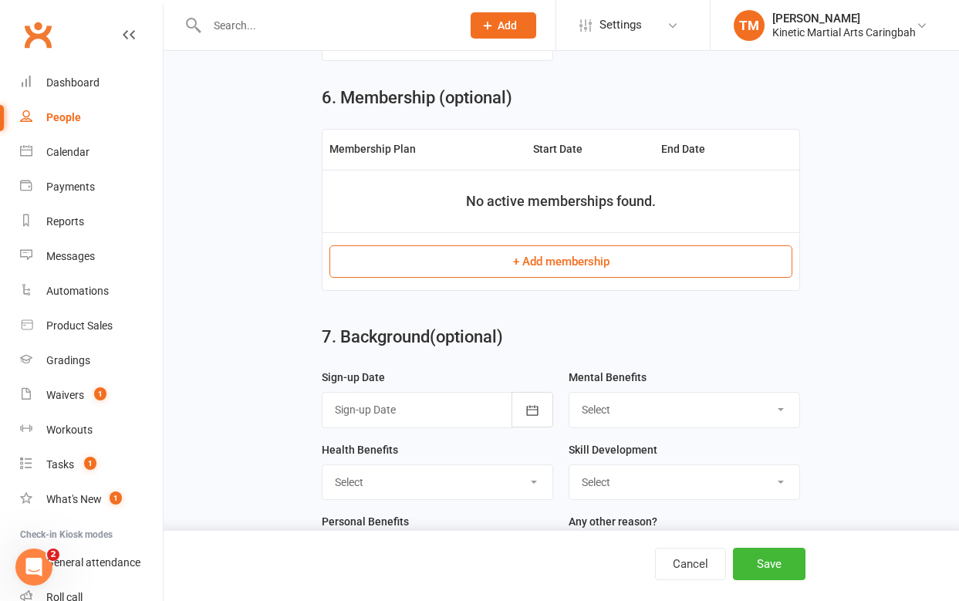
scroll to position [1924, 0]
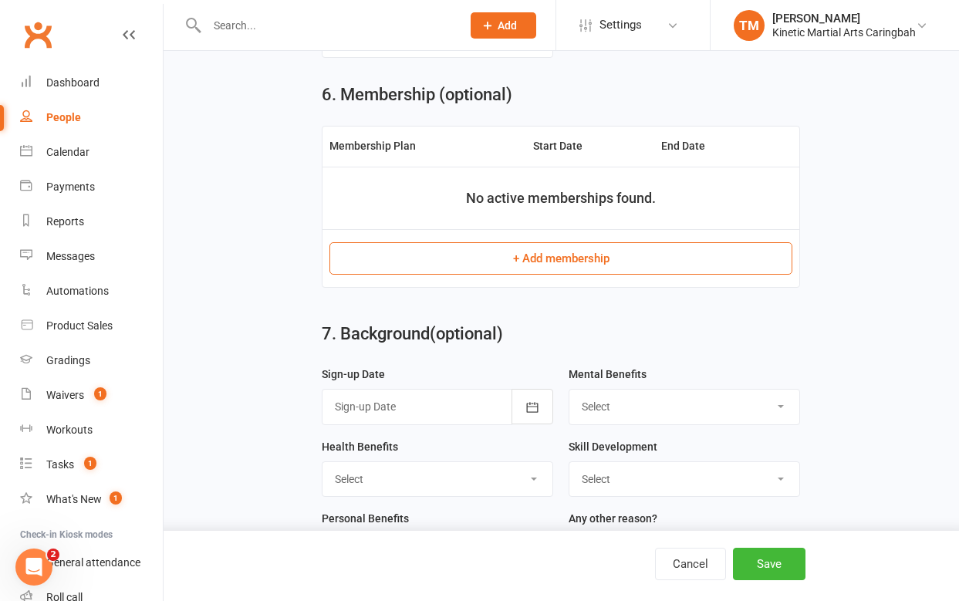
click at [623, 255] on button "+ Add membership" at bounding box center [560, 258] width 463 height 32
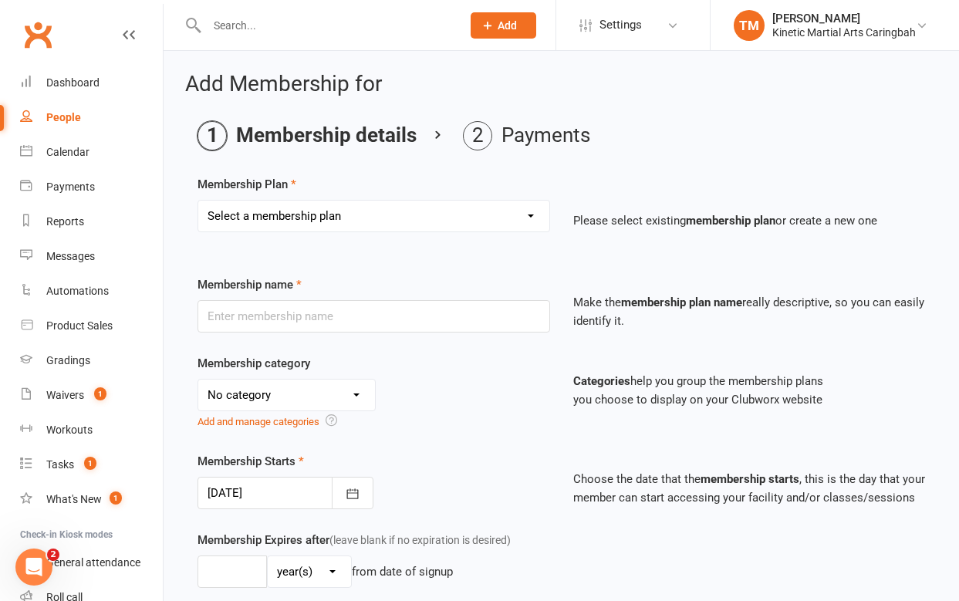
click at [463, 213] on select "Select a membership plan Create new Membership Plan Training Fees - $68 Fortnig…" at bounding box center [373, 216] width 351 height 31
select select "1"
click at [198, 201] on select "Select a membership plan Create new Membership Plan Training Fees - $68 Fortnig…" at bounding box center [373, 216] width 351 height 31
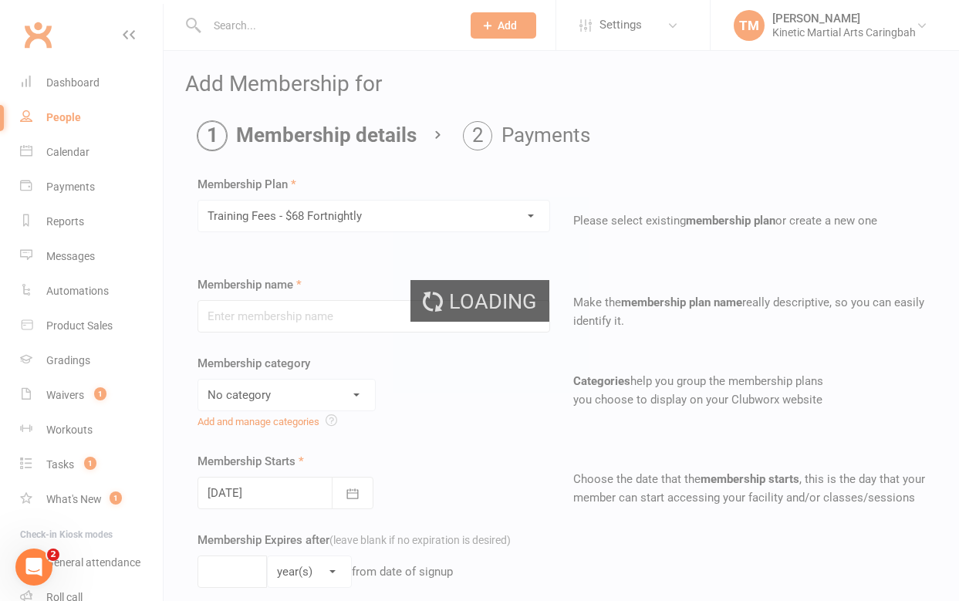
type input "Training Fees - $68 Fortnightly"
select select "7"
type input "0"
type input "8"
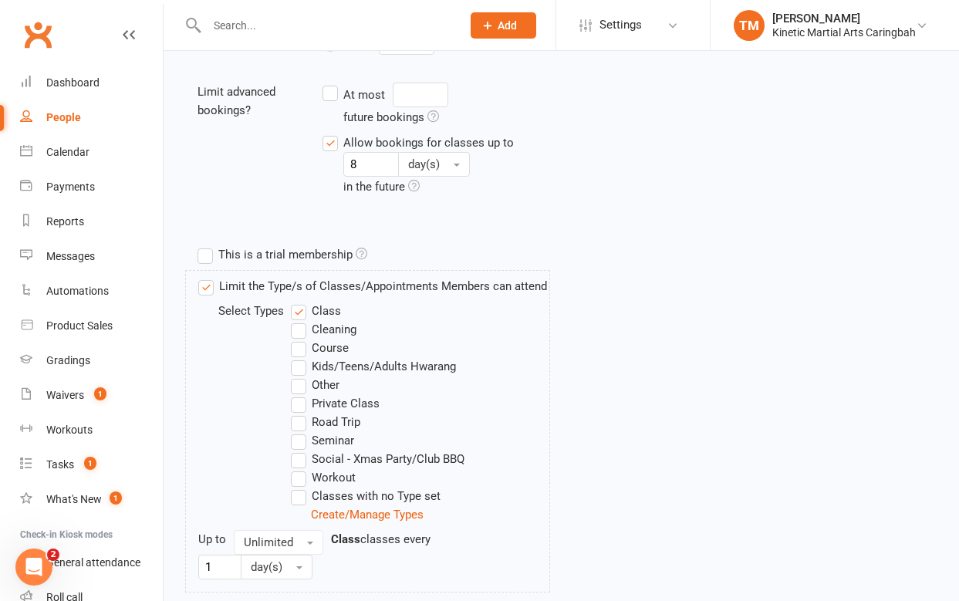
scroll to position [717, 0]
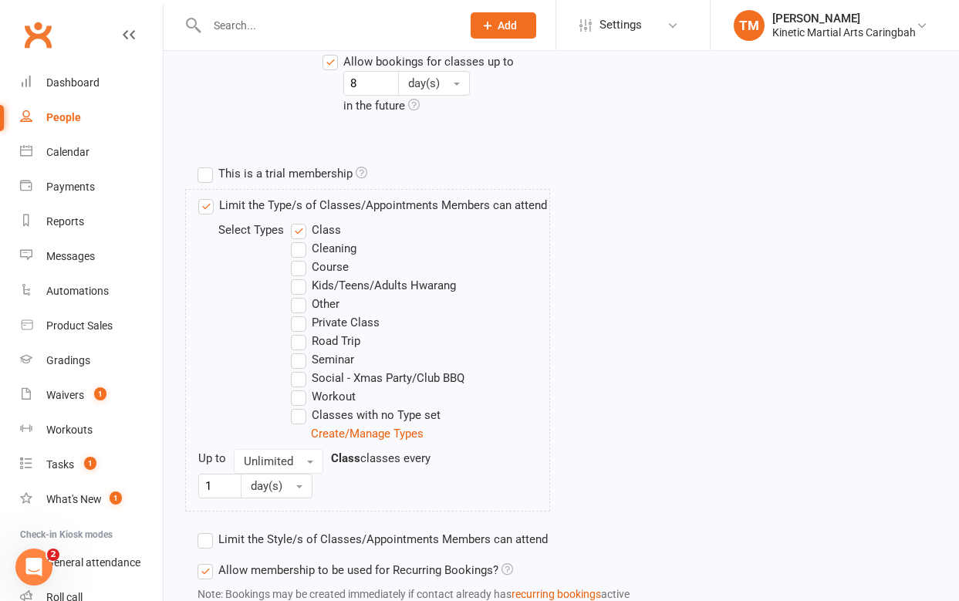
click at [301, 375] on label "Social - Xmas Party/Club BBQ" at bounding box center [378, 378] width 174 height 19
click at [301, 369] on input "Social - Xmas Party/Club BBQ" at bounding box center [296, 369] width 10 height 0
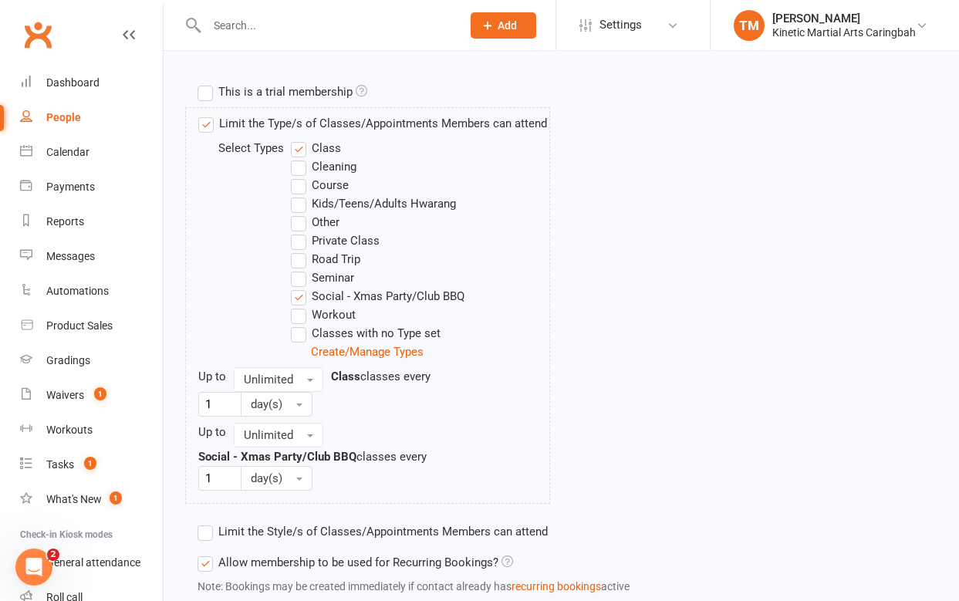
scroll to position [906, 0]
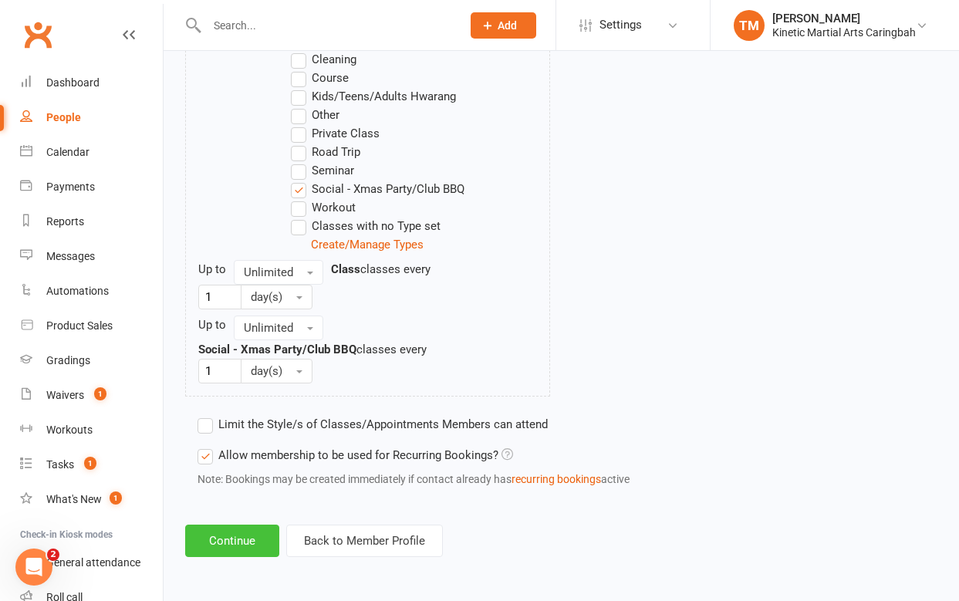
click at [243, 548] on button "Continue" at bounding box center [232, 541] width 94 height 32
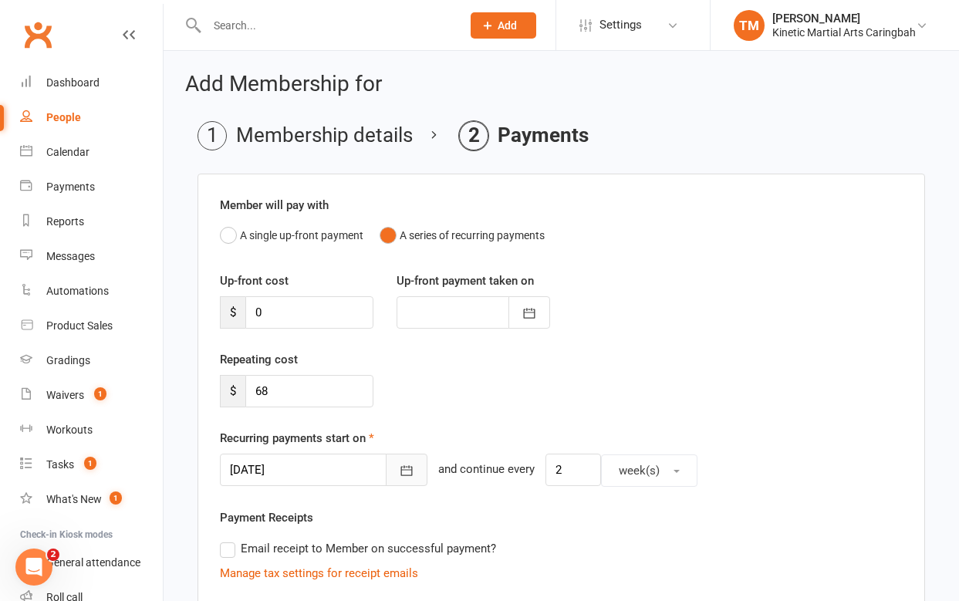
click at [399, 464] on icon "button" at bounding box center [406, 470] width 15 height 15
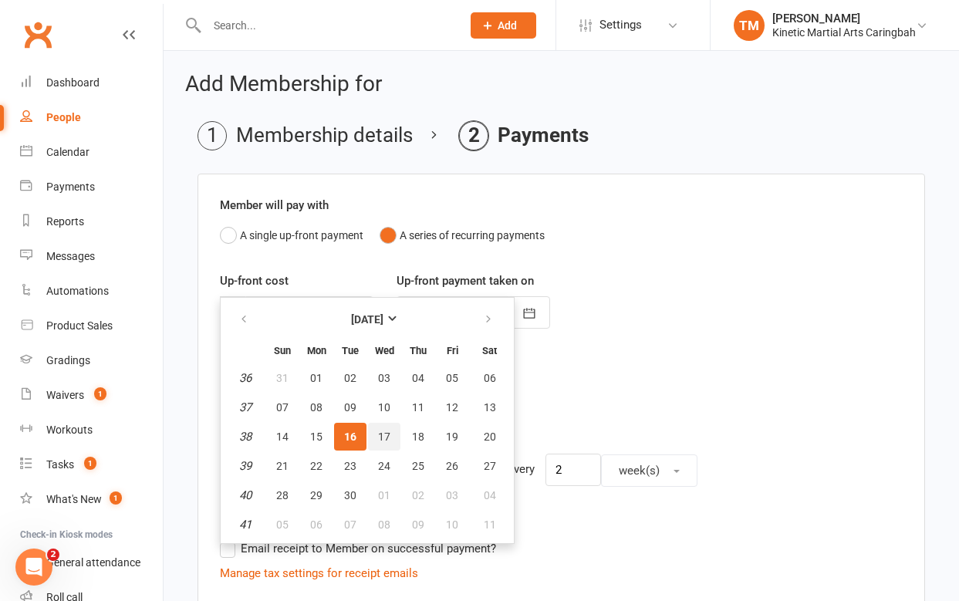
click at [383, 434] on span "17" at bounding box center [384, 437] width 12 height 12
type input "[DATE]"
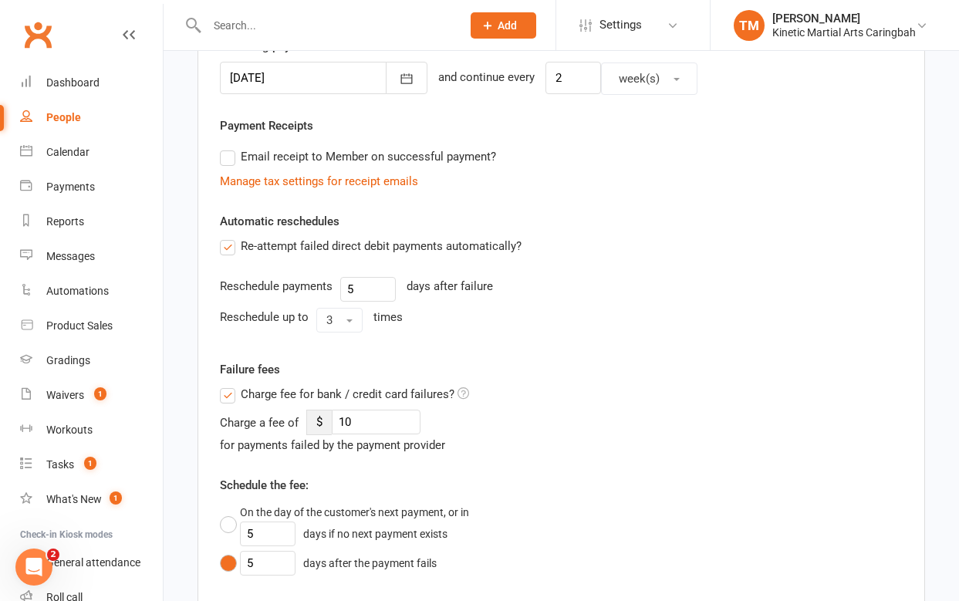
scroll to position [812, 0]
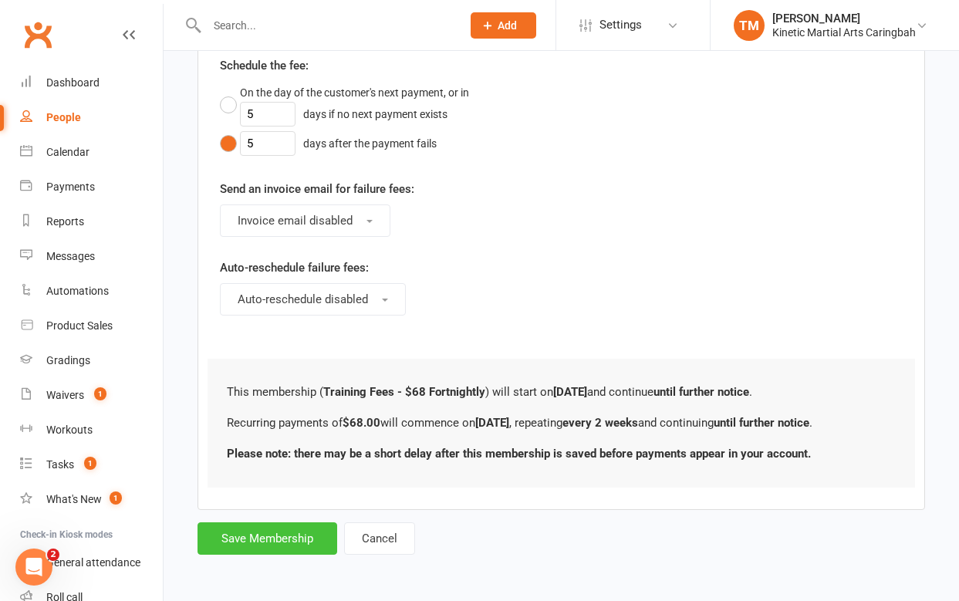
click at [302, 527] on button "Save Membership" at bounding box center [268, 538] width 140 height 32
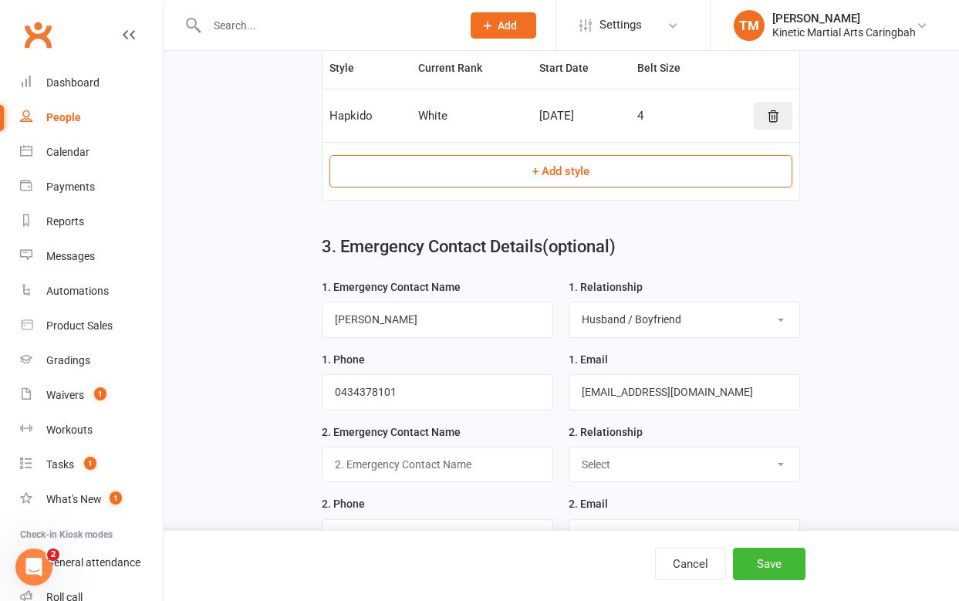
scroll to position [2002, 0]
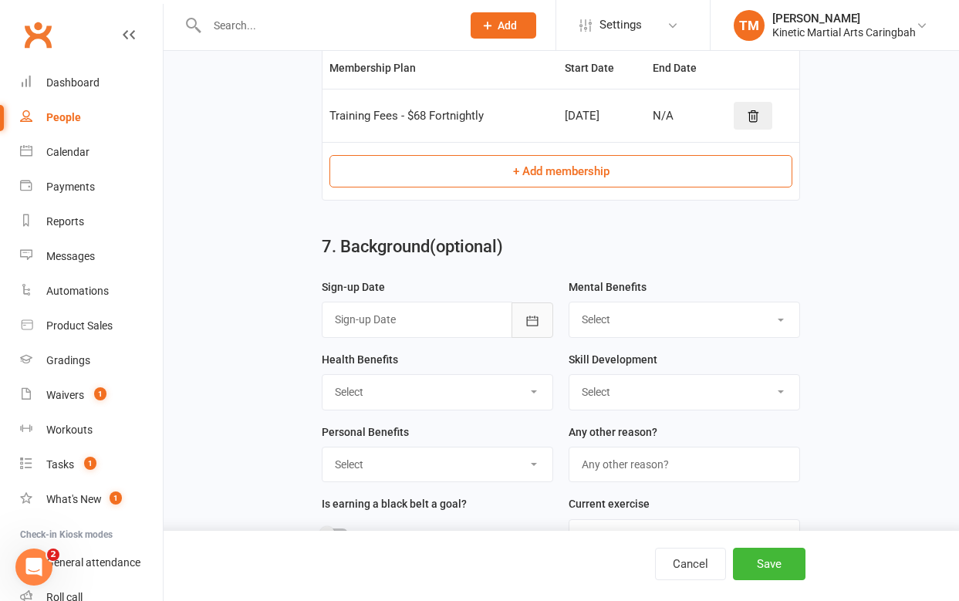
click at [528, 326] on icon "button" at bounding box center [532, 320] width 15 height 15
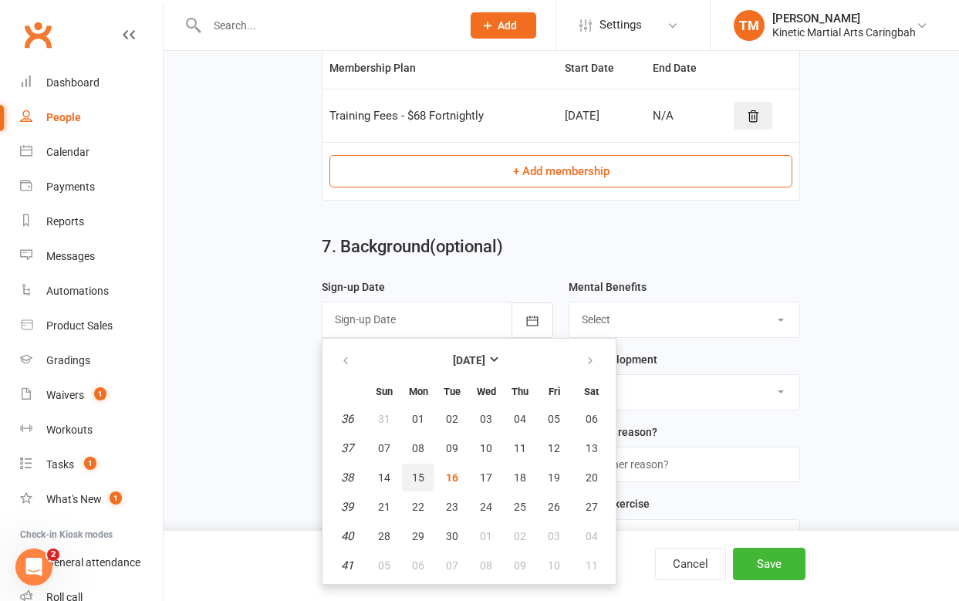
click at [424, 481] on span "15" at bounding box center [418, 477] width 12 height 12
type input "[DATE]"
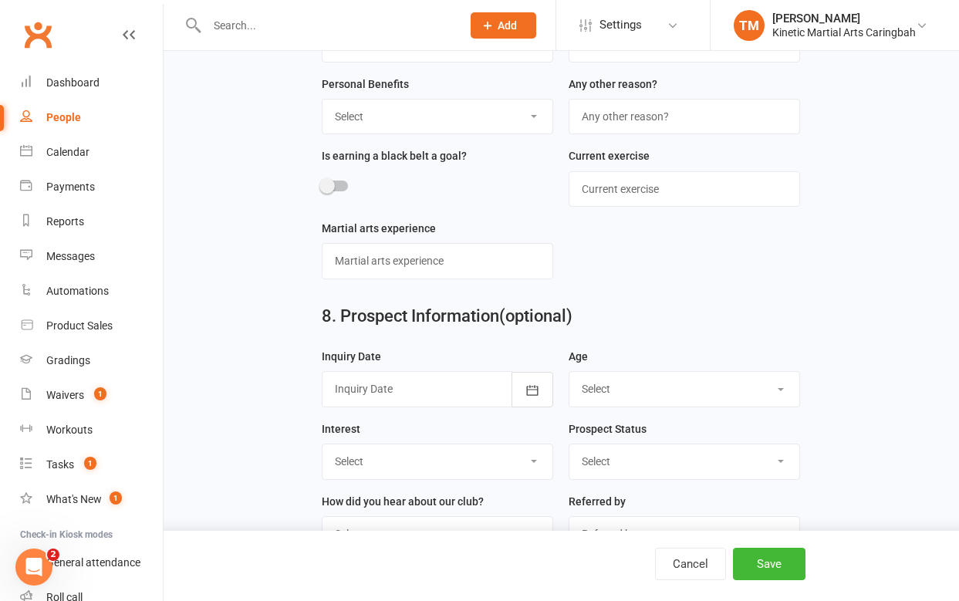
scroll to position [2447, 0]
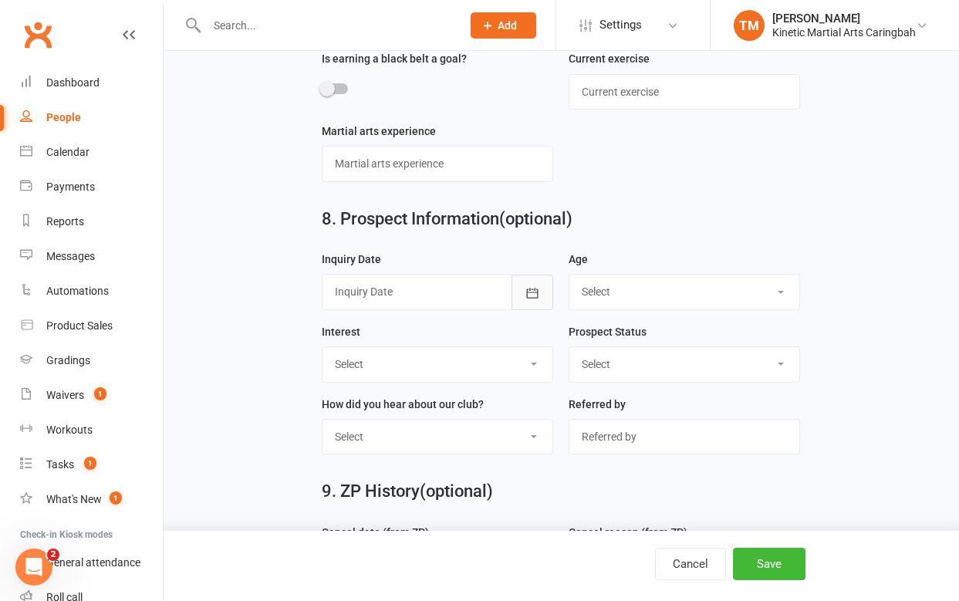
click at [535, 301] on icon "button" at bounding box center [532, 292] width 15 height 15
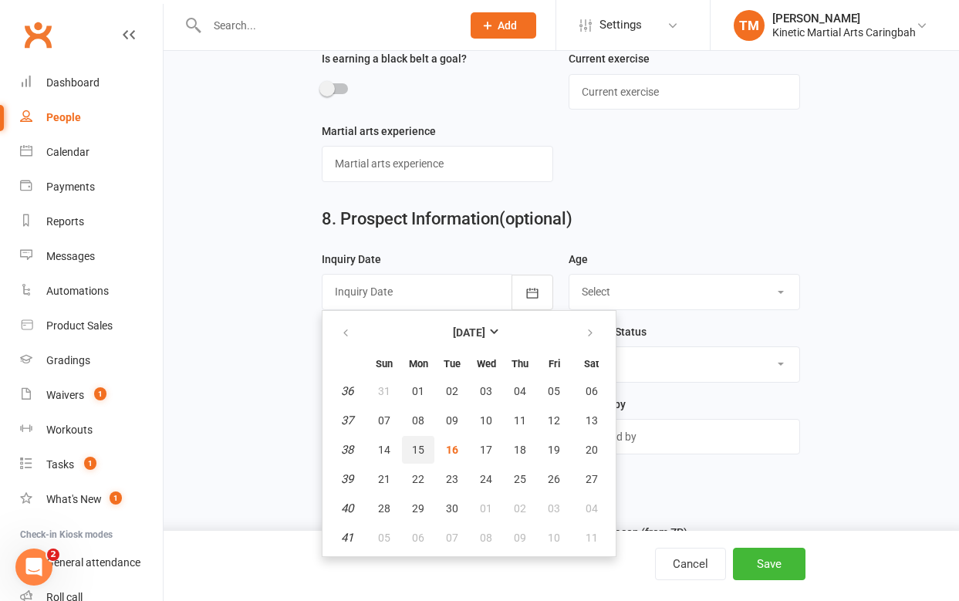
click at [426, 459] on button "15" at bounding box center [418, 450] width 32 height 28
type input "[DATE]"
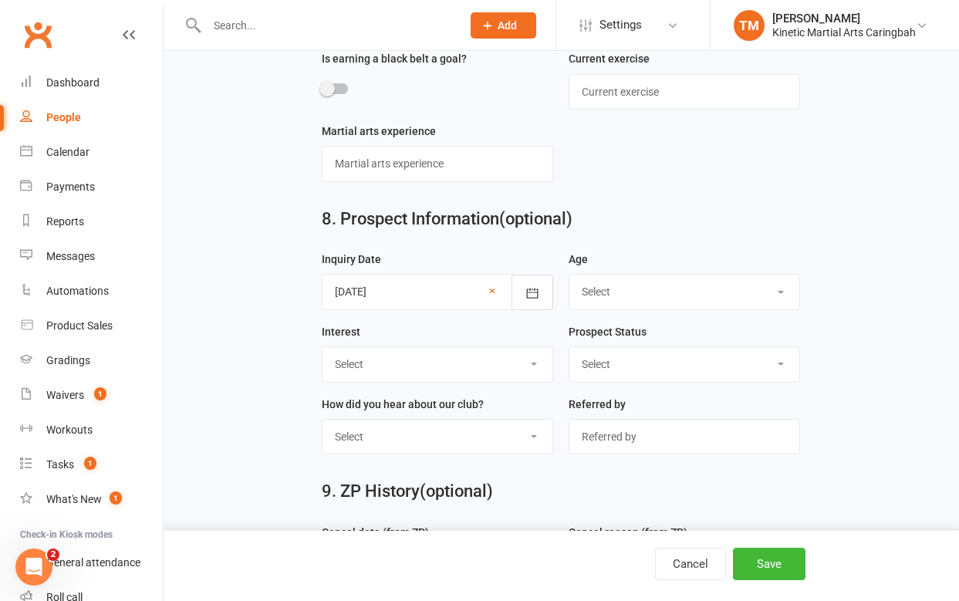
click at [649, 301] on select "Select 3-5 yrs 6-8 yrs 9-12 yrs 13-16 yrs 17-24 yrs 25-39 yrs 40 yrs + Family g…" at bounding box center [684, 292] width 230 height 34
select select "40 yrs +"
click at [569, 285] on select "Select 3-5 yrs 6-8 yrs 9-12 yrs 13-16 yrs 17-24 yrs 25-39 yrs 40 yrs + Family g…" at bounding box center [684, 292] width 230 height 34
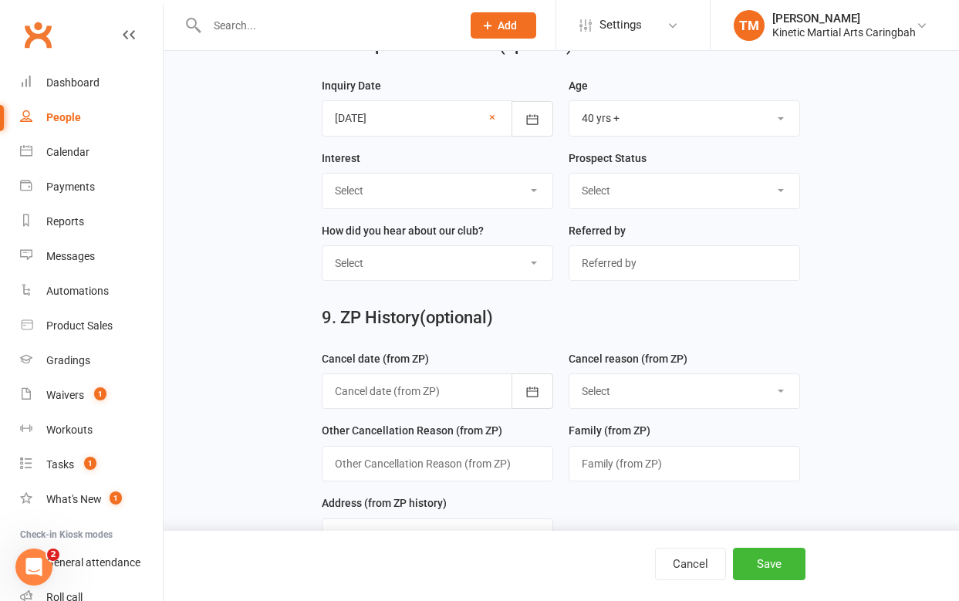
scroll to position [2615, 0]
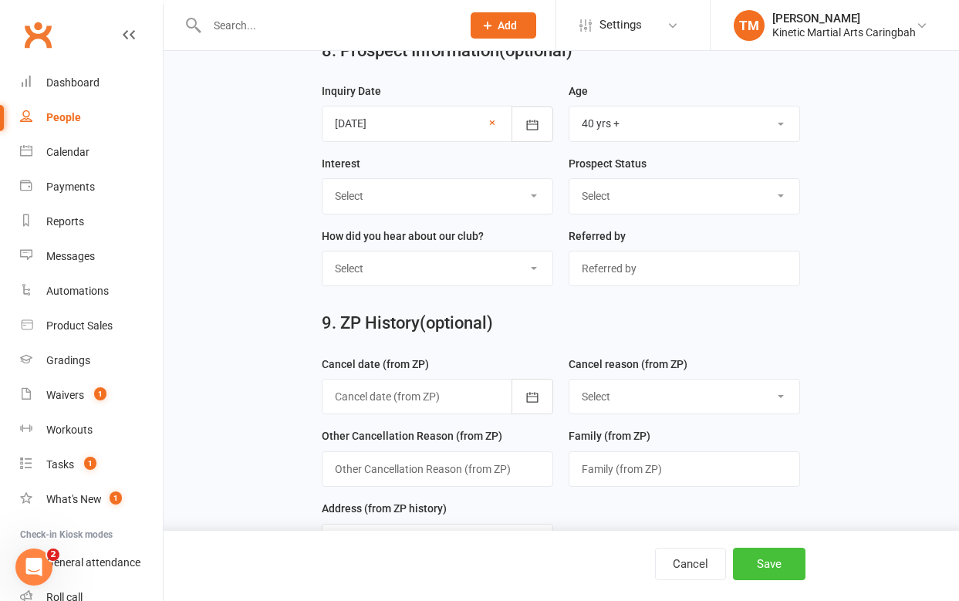
click at [771, 555] on button "Save" at bounding box center [769, 564] width 73 height 32
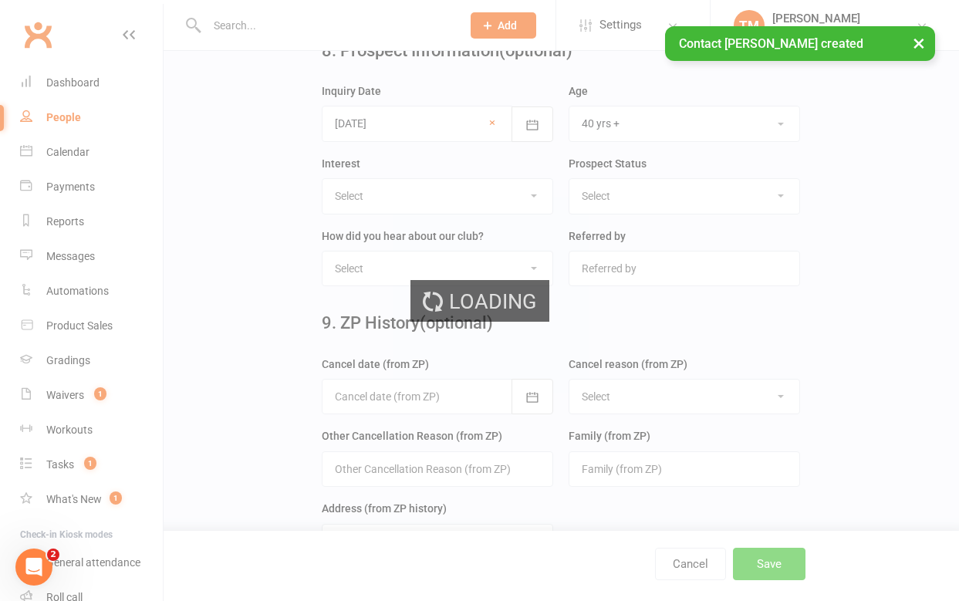
scroll to position [0, 0]
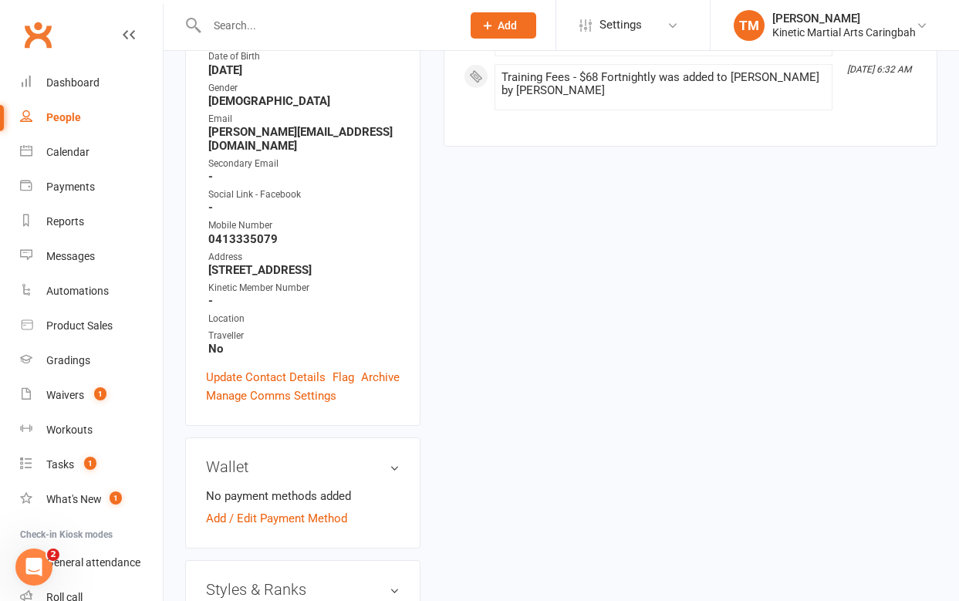
scroll to position [384, 0]
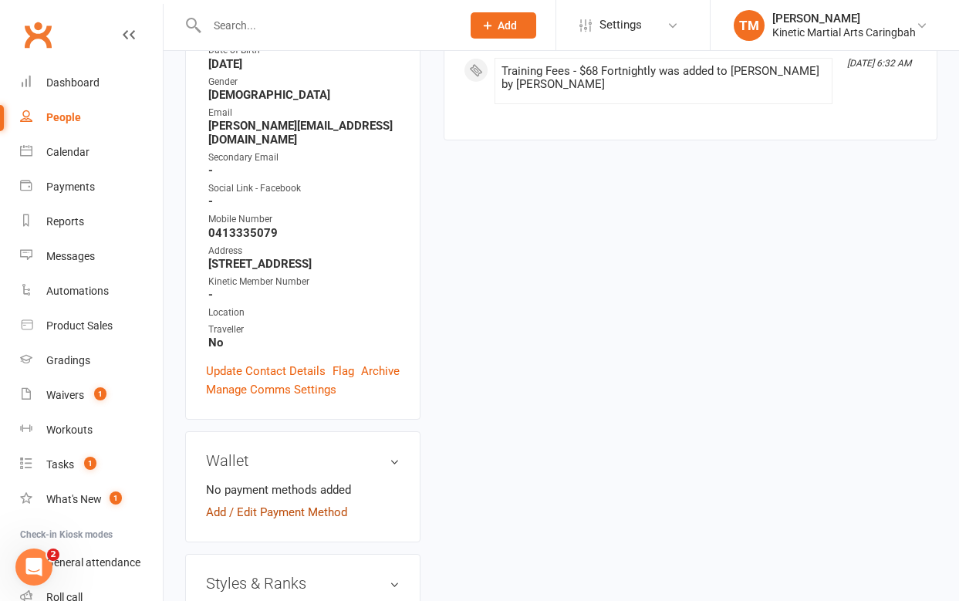
click at [282, 503] on link "Add / Edit Payment Method" at bounding box center [276, 512] width 141 height 19
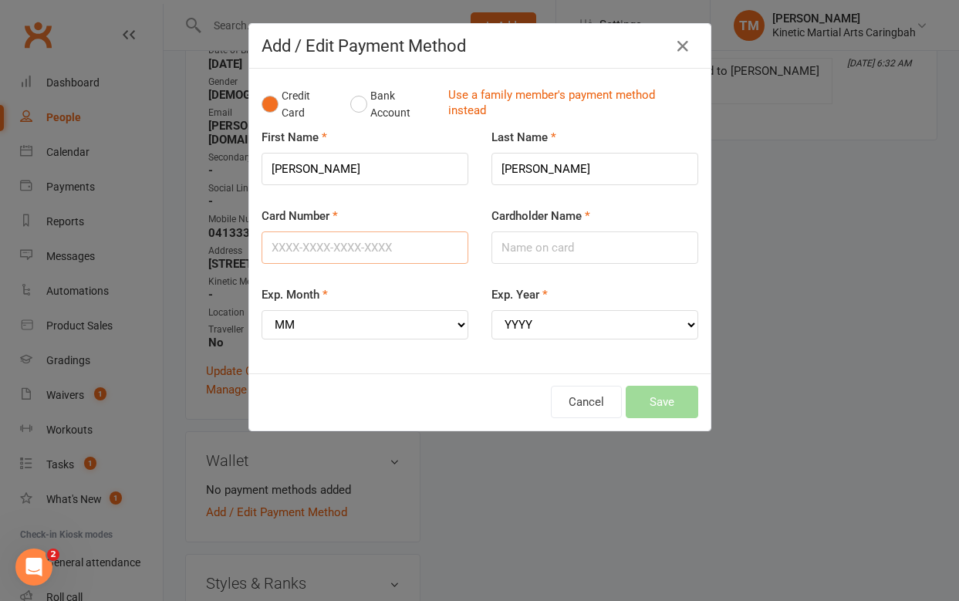
click at [353, 248] on input "Card Number" at bounding box center [365, 247] width 207 height 32
type input "[CREDIT_CARD_NUMBER]"
type input "[PERSON_NAME]"
select select "09"
click at [262, 310] on select "MM 01 02 03 04 05 06 07 08 09 10 11 12" at bounding box center [365, 324] width 207 height 29
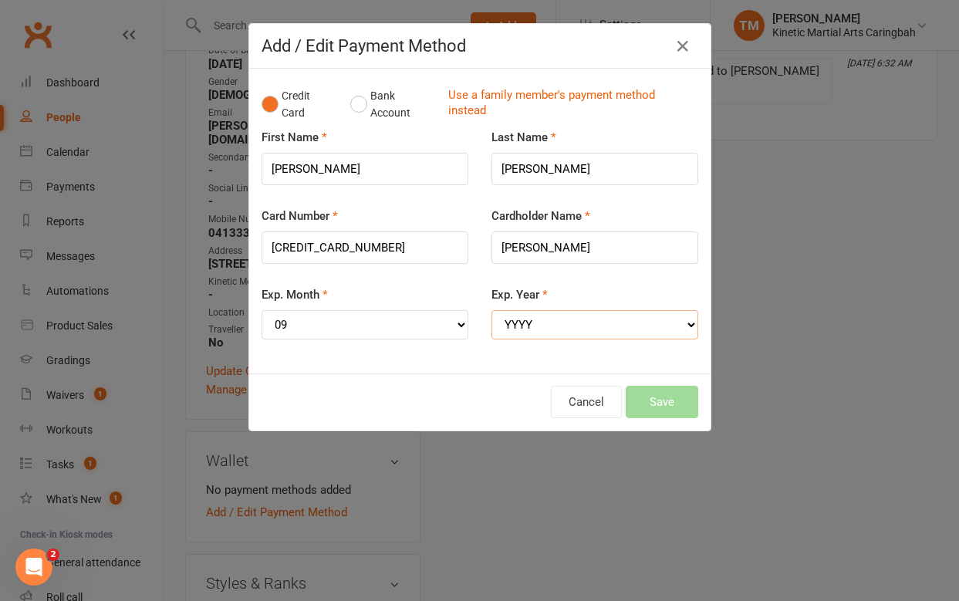
select select "2027"
click at [491, 310] on select "YYYY 2025 2026 2027 2028 2029 2030 2031 2032 2033 2034" at bounding box center [594, 324] width 207 height 29
click at [652, 409] on button "Save" at bounding box center [662, 402] width 73 height 32
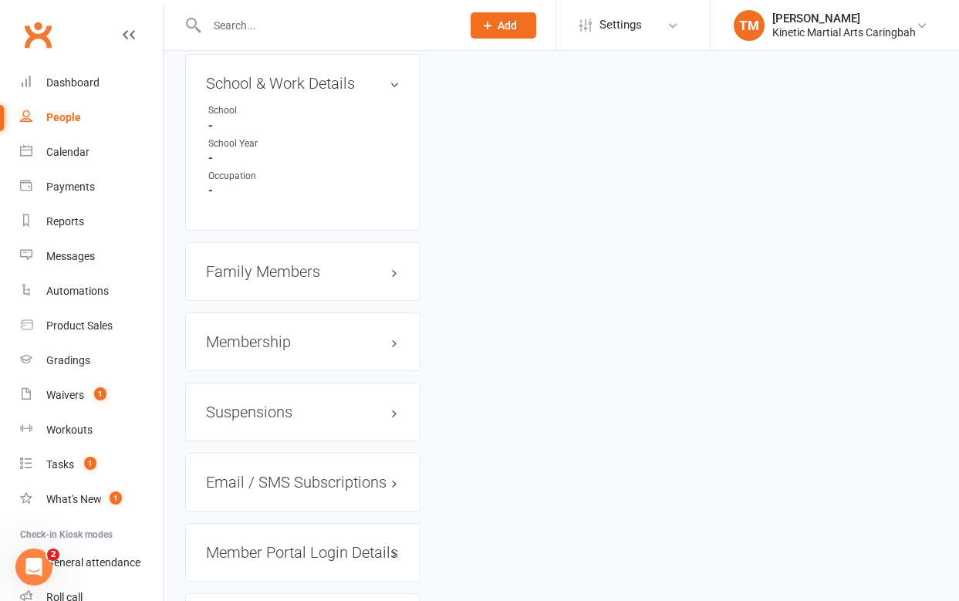
scroll to position [1876, 0]
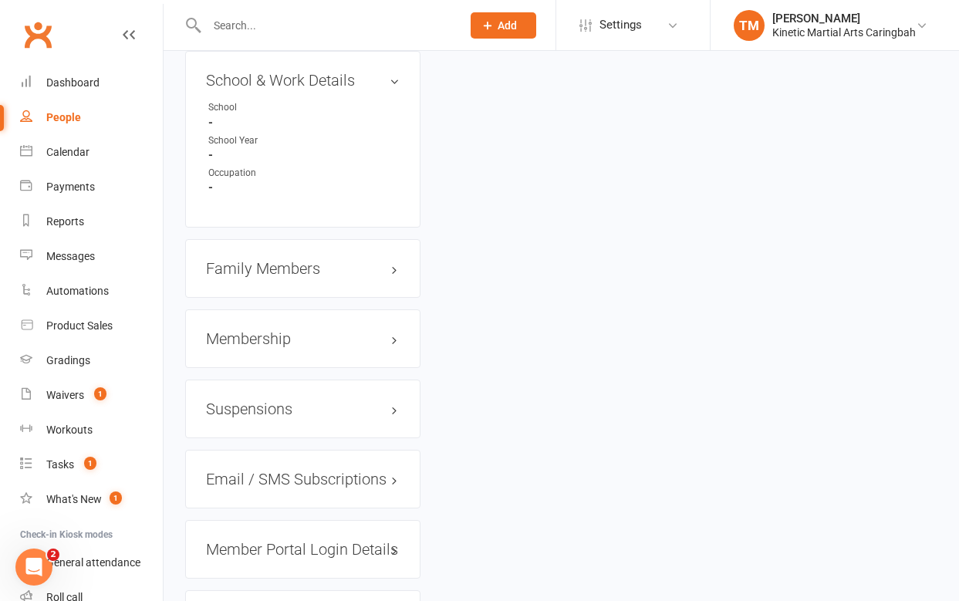
click at [294, 260] on h3 "Family Members" at bounding box center [303, 268] width 194 height 17
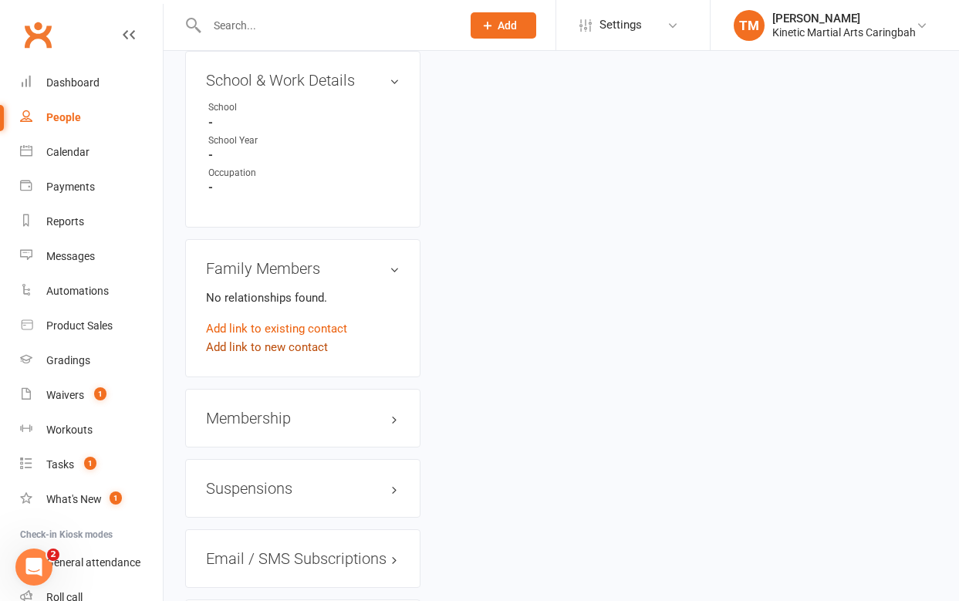
click at [260, 338] on link "Add link to new contact" at bounding box center [267, 347] width 122 height 19
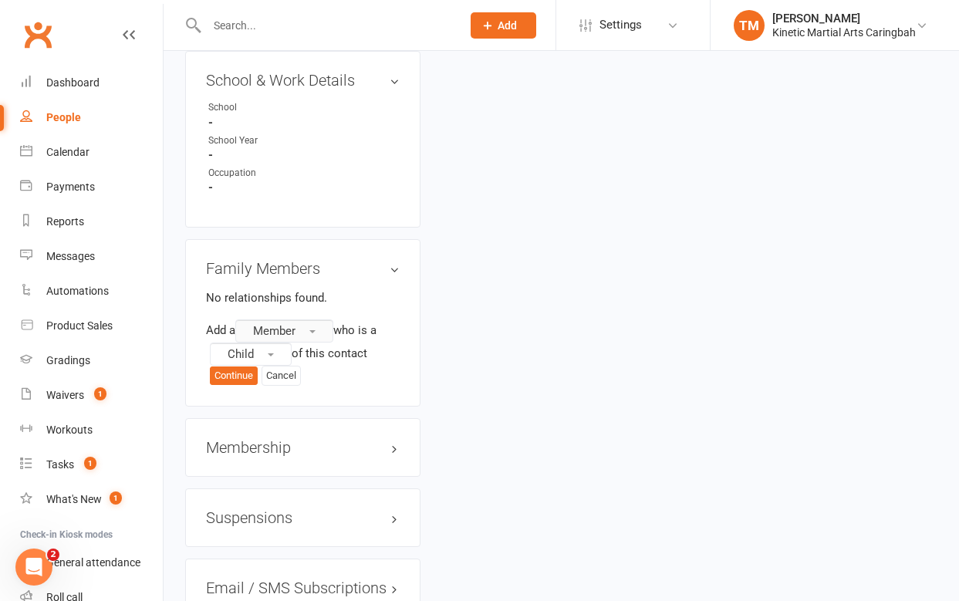
click at [288, 324] on span "Member" at bounding box center [274, 331] width 42 height 14
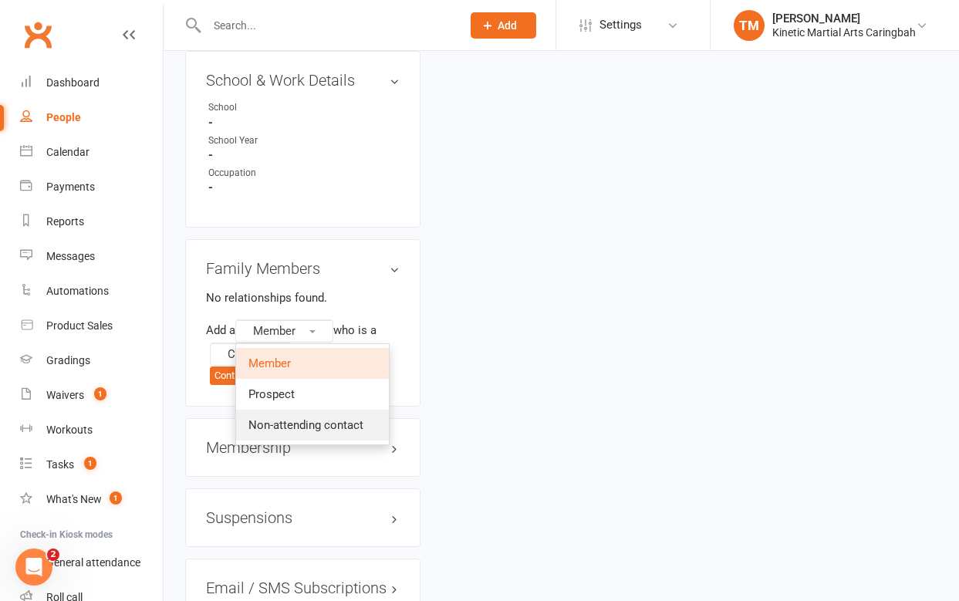
click at [290, 418] on span "Non-attending contact" at bounding box center [305, 425] width 115 height 14
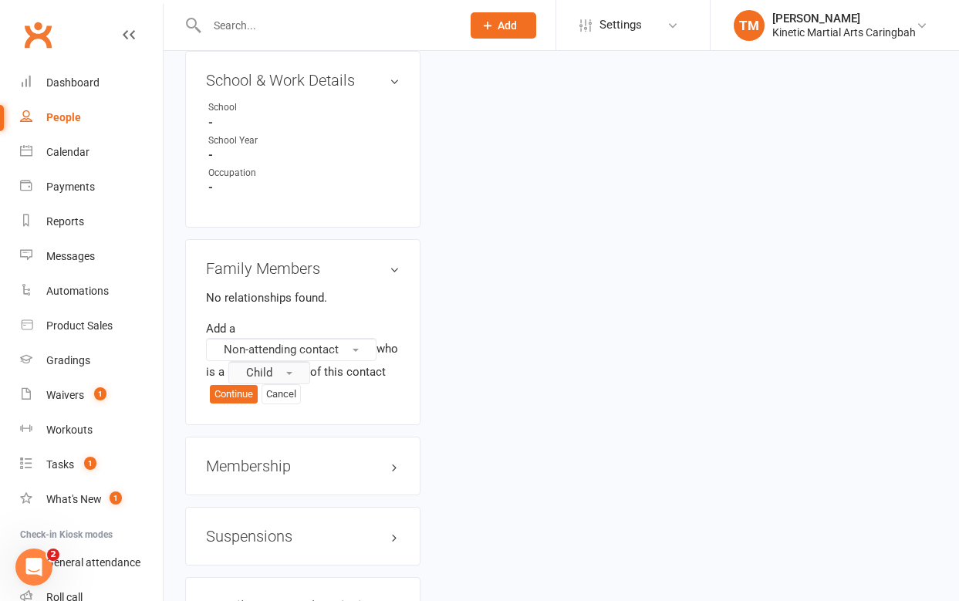
click at [272, 366] on span "Child" at bounding box center [259, 373] width 26 height 14
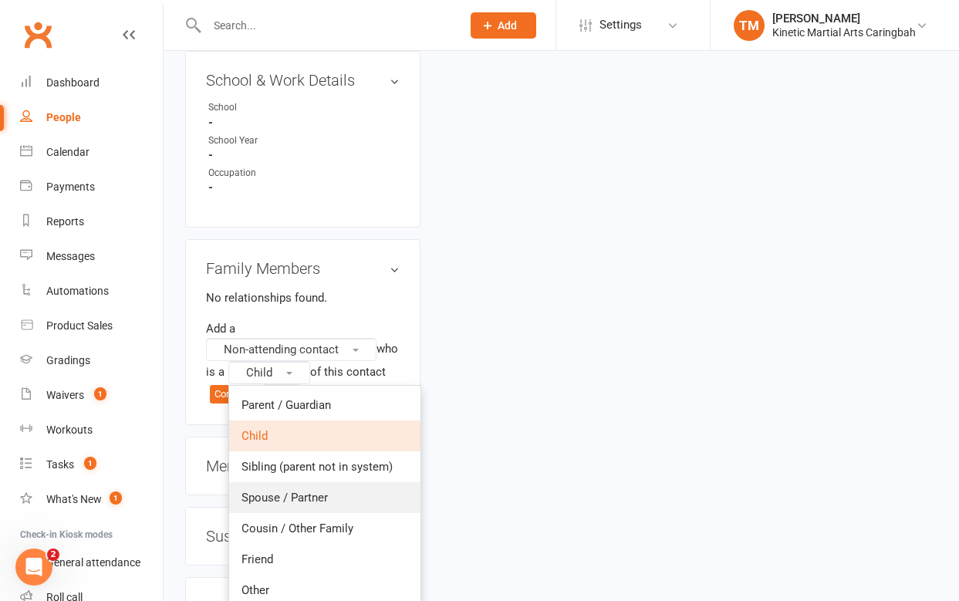
click at [312, 491] on span "Spouse / Partner" at bounding box center [284, 498] width 86 height 14
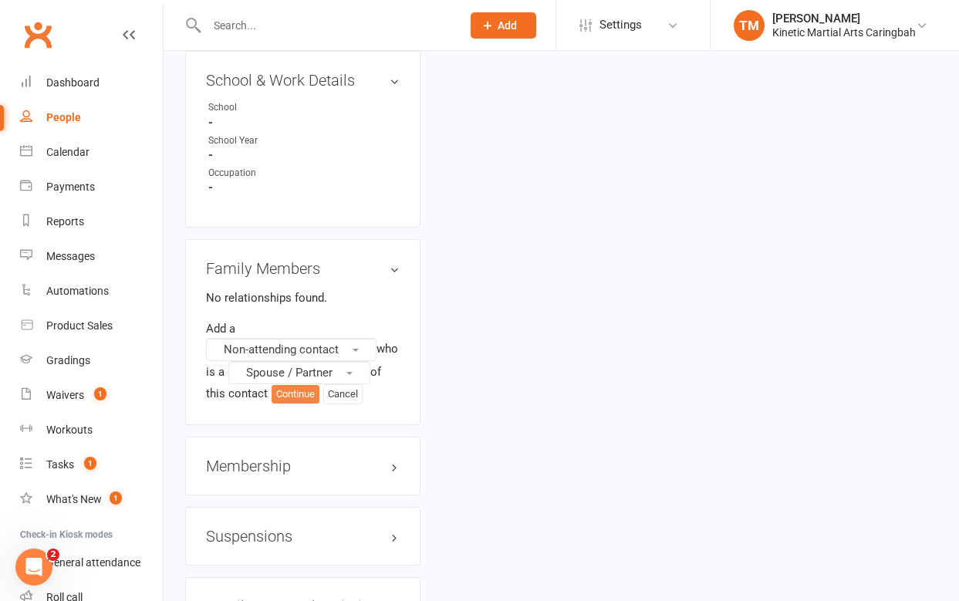
click at [306, 385] on button "Continue" at bounding box center [296, 394] width 48 height 19
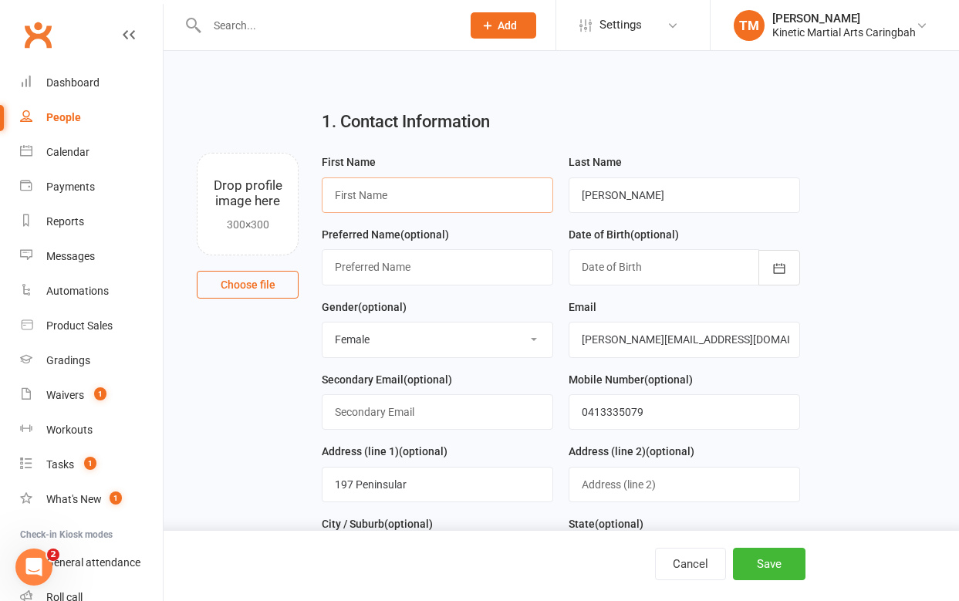
click at [339, 200] on input "text" at bounding box center [437, 194] width 231 height 35
type input "g"
type input "[PERSON_NAME]"
select select "[DEMOGRAPHIC_DATA]"
click at [322, 323] on select "Select [DEMOGRAPHIC_DATA] [DEMOGRAPHIC_DATA] Other" at bounding box center [437, 339] width 230 height 34
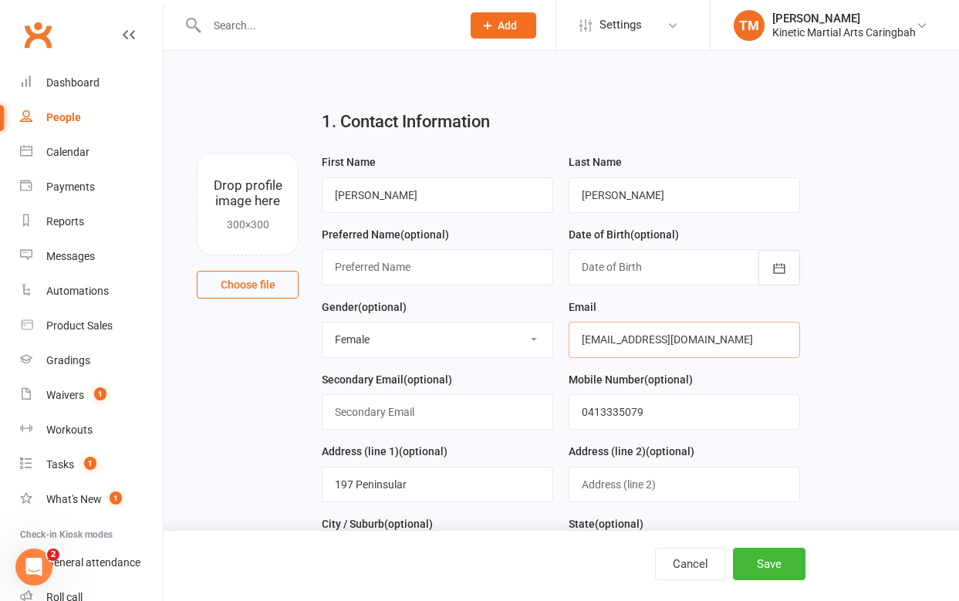
type input "[EMAIL_ADDRESS][DOMAIN_NAME]"
type input "0434378101"
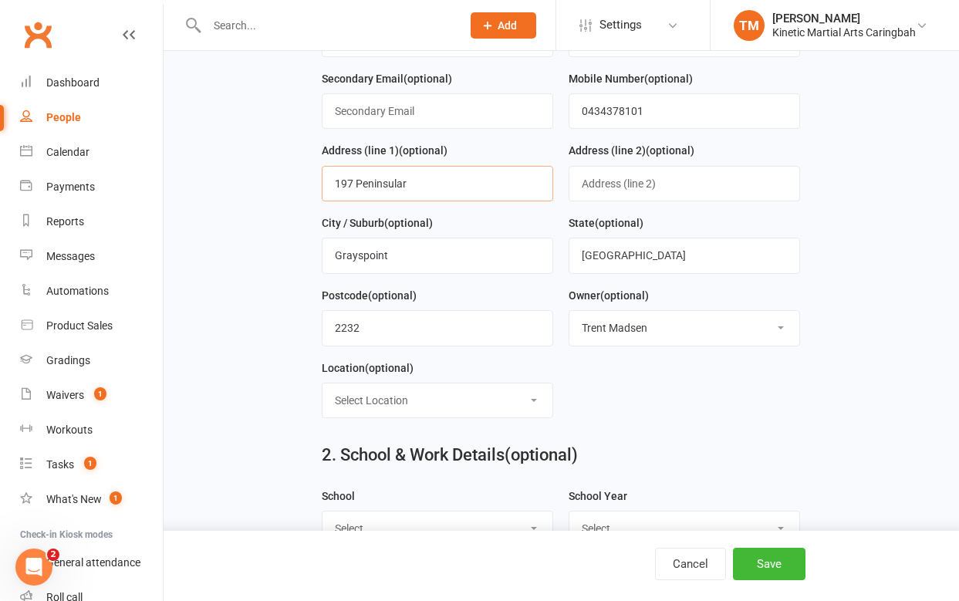
scroll to position [534, 0]
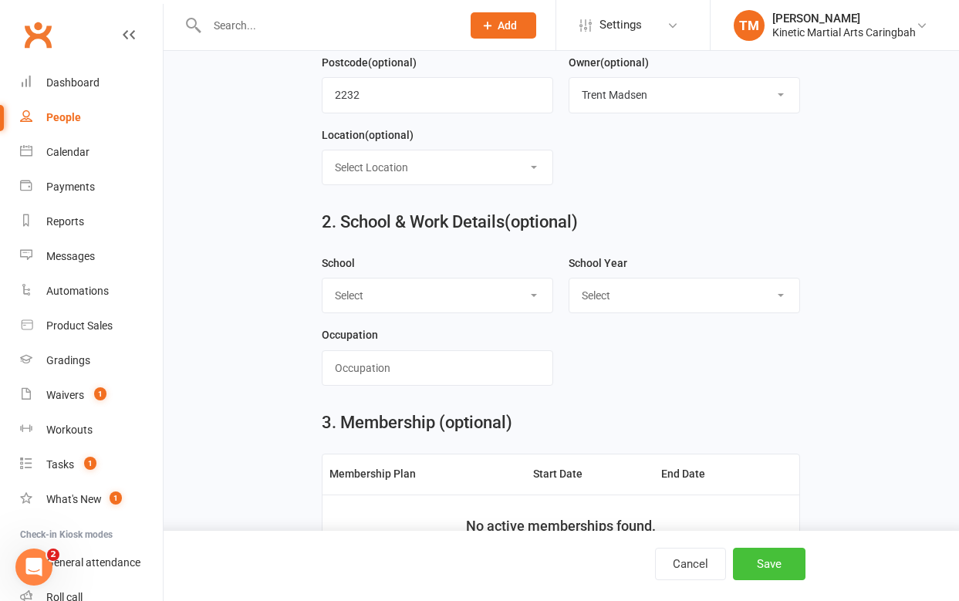
click at [762, 554] on button "Save" at bounding box center [769, 564] width 73 height 32
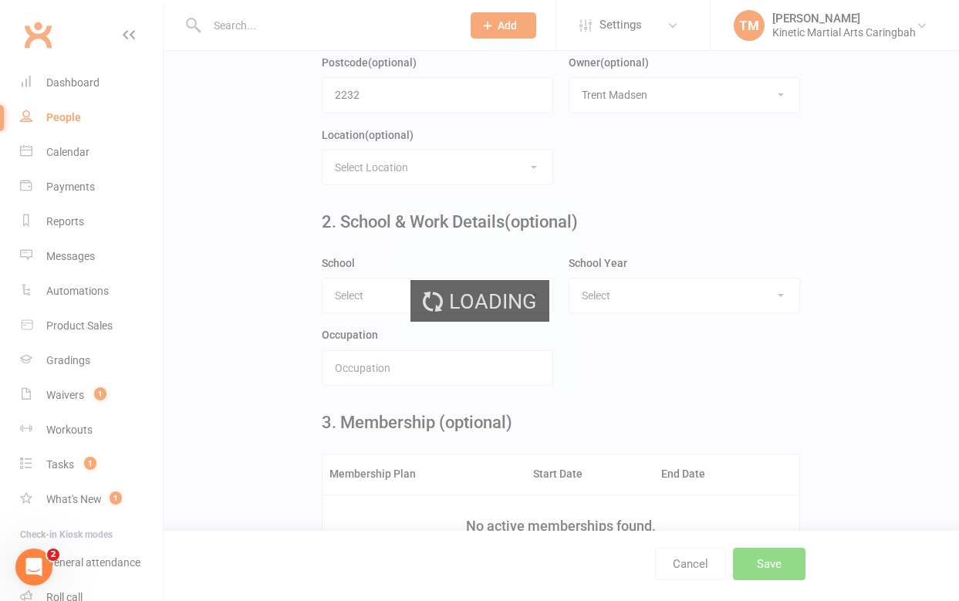
scroll to position [0, 0]
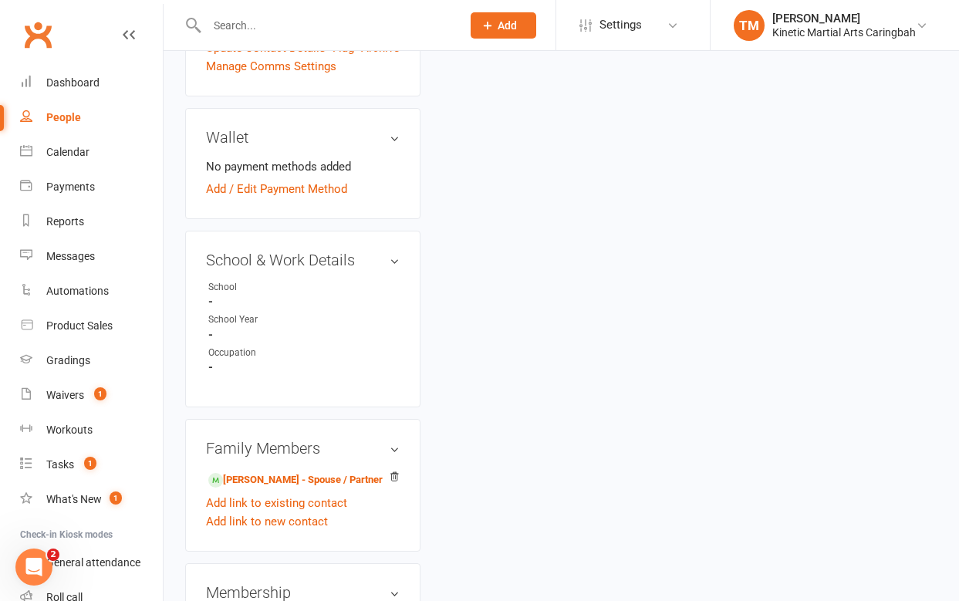
scroll to position [681, 0]
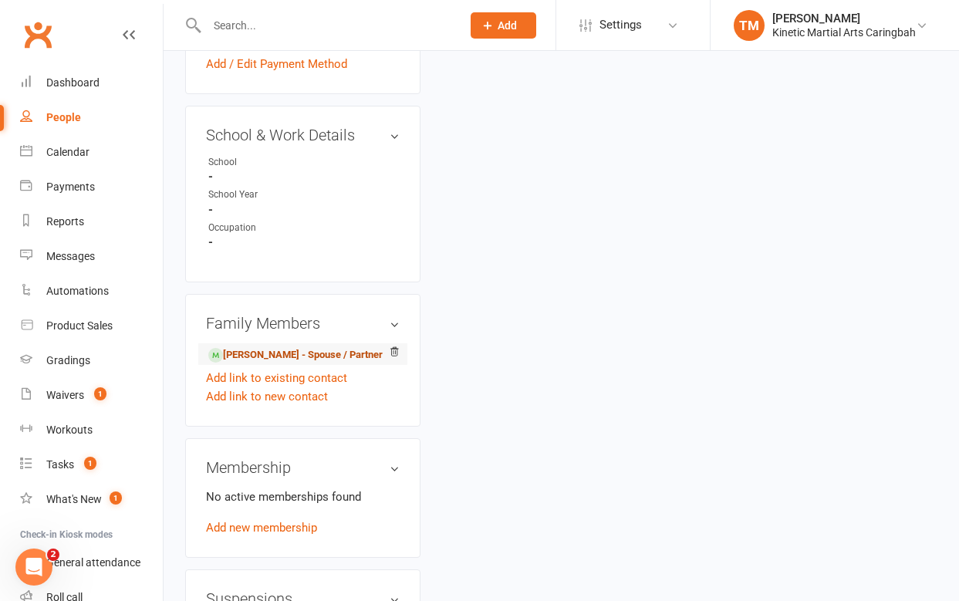
click at [275, 347] on link "[PERSON_NAME] - Spouse / Partner" at bounding box center [295, 355] width 174 height 16
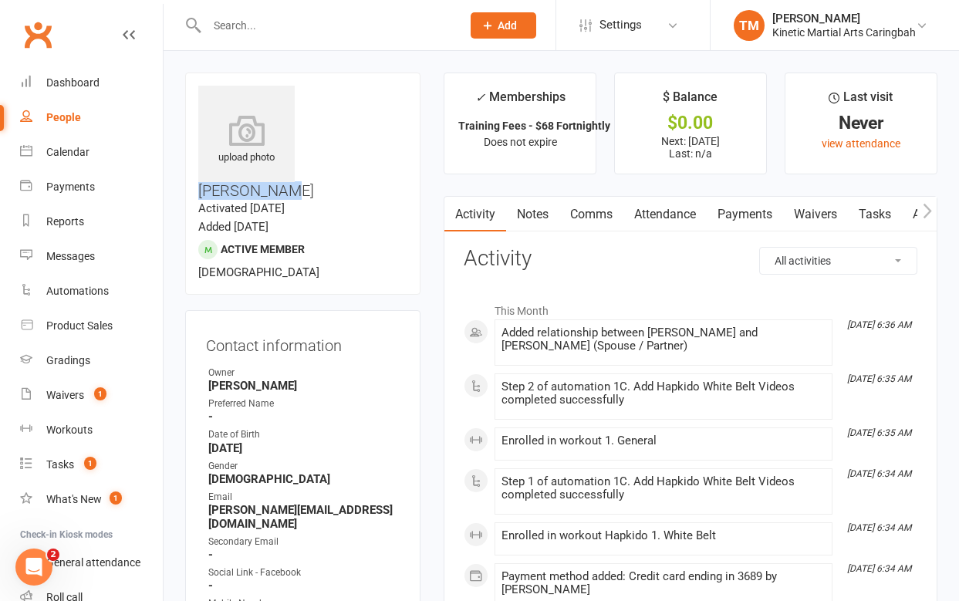
drag, startPoint x: 310, startPoint y: 87, endPoint x: 393, endPoint y: 98, distance: 83.3
click at [393, 98] on h3 "[PERSON_NAME]" at bounding box center [302, 142] width 209 height 113
copy h3 "[PERSON_NAME]"
click at [68, 325] on div "Product Sales" at bounding box center [79, 325] width 66 height 12
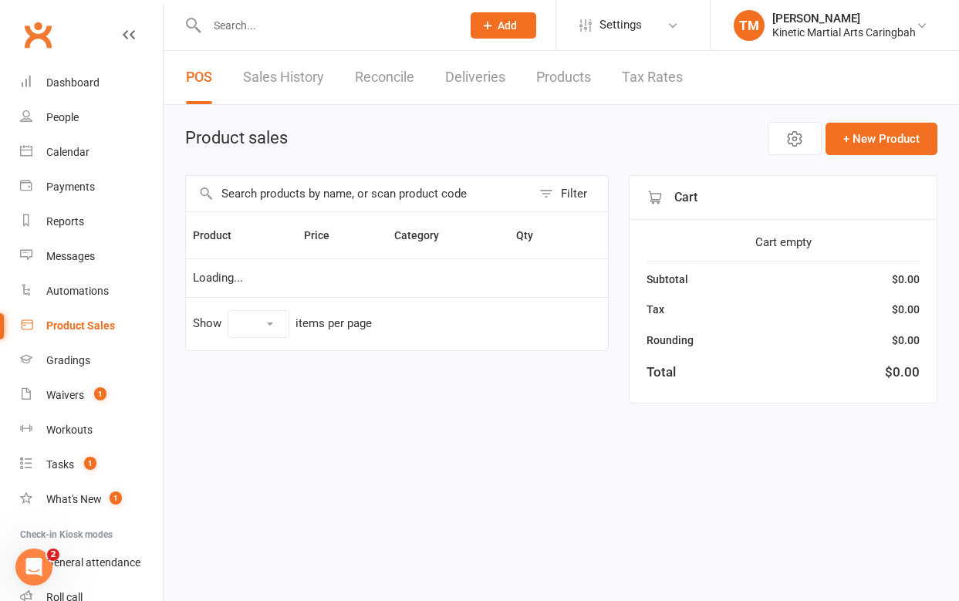
select select "100"
click at [407, 196] on input "text" at bounding box center [359, 193] width 346 height 35
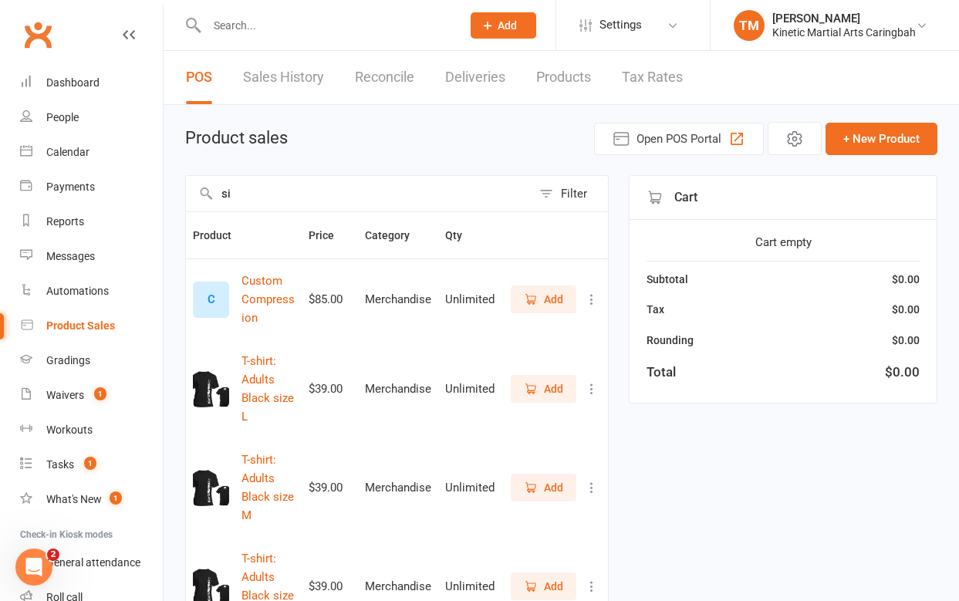
type input "s"
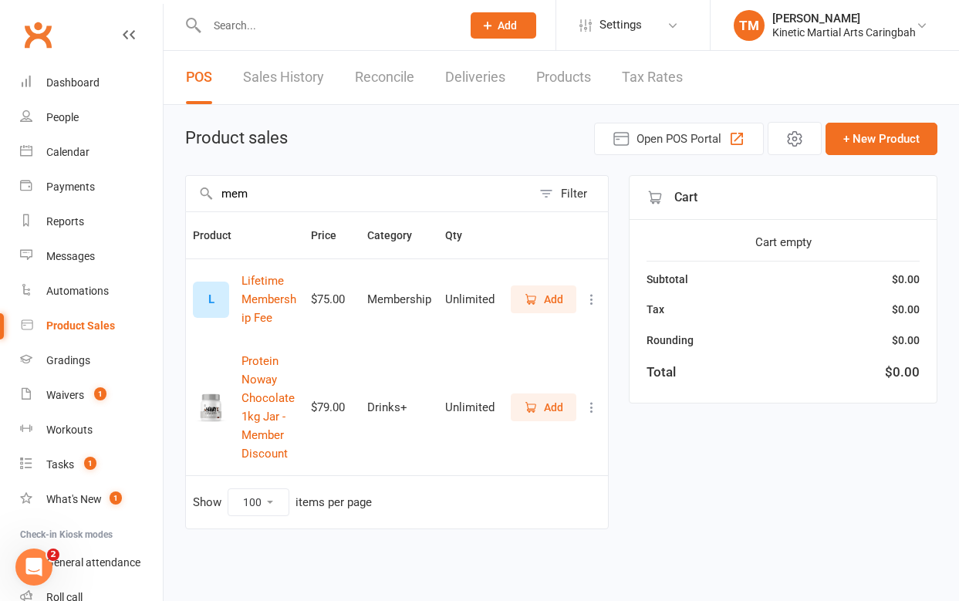
type input "mem"
click at [553, 299] on span "Add" at bounding box center [553, 299] width 19 height 17
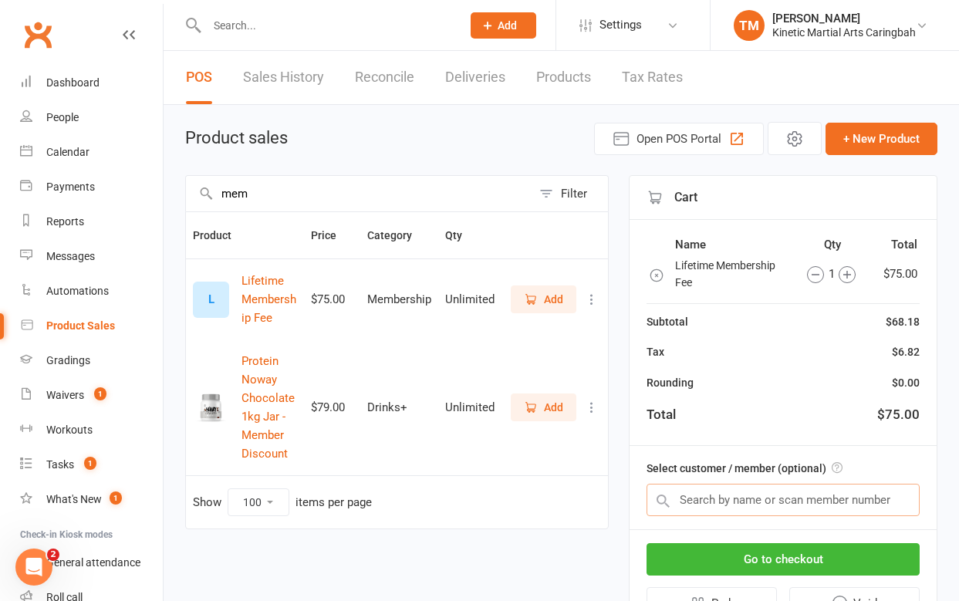
click at [698, 494] on input "text" at bounding box center [783, 500] width 273 height 32
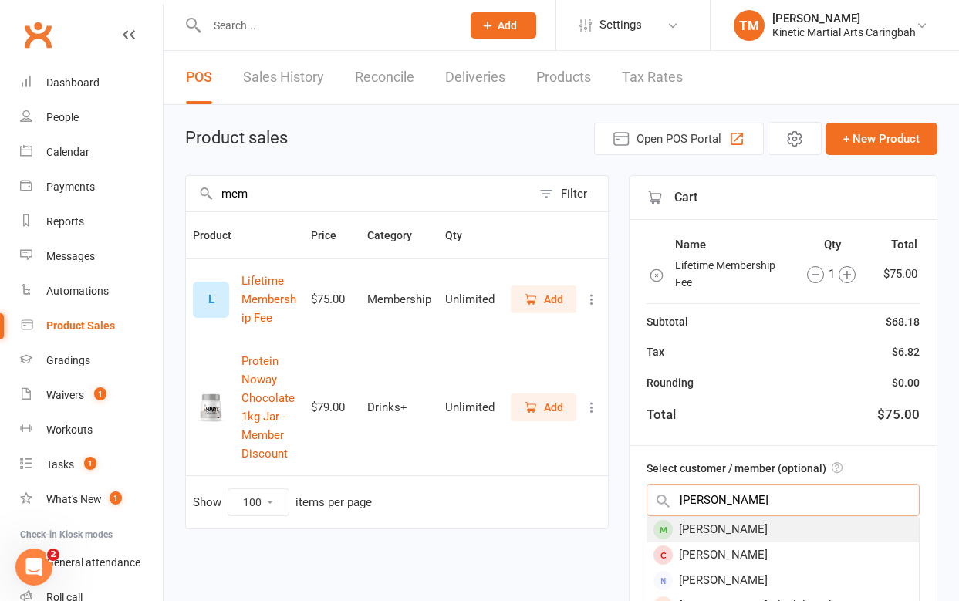
type input "[PERSON_NAME]"
click at [712, 532] on div "[PERSON_NAME]" at bounding box center [783, 529] width 272 height 25
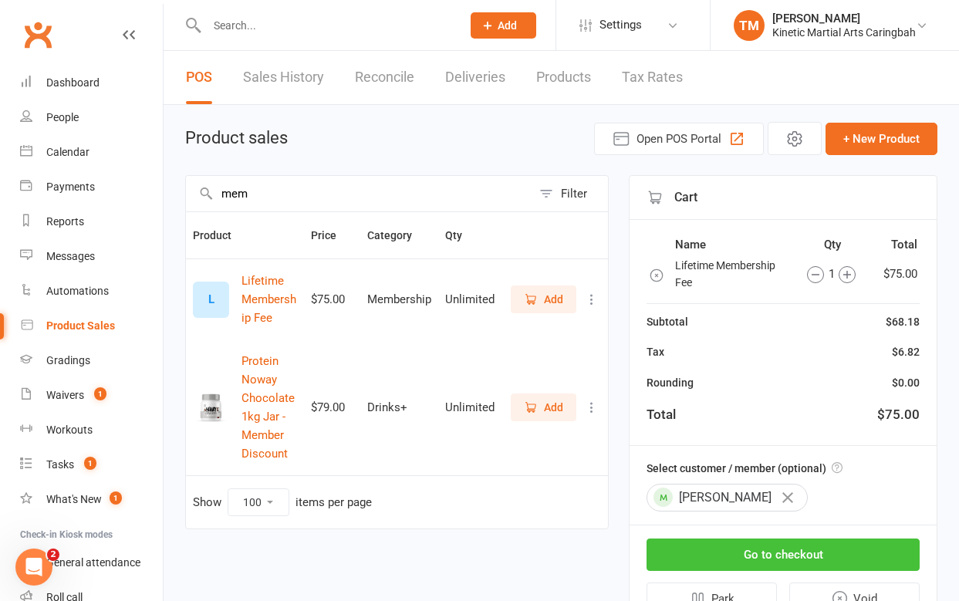
click at [734, 546] on button "Go to checkout" at bounding box center [783, 555] width 273 height 32
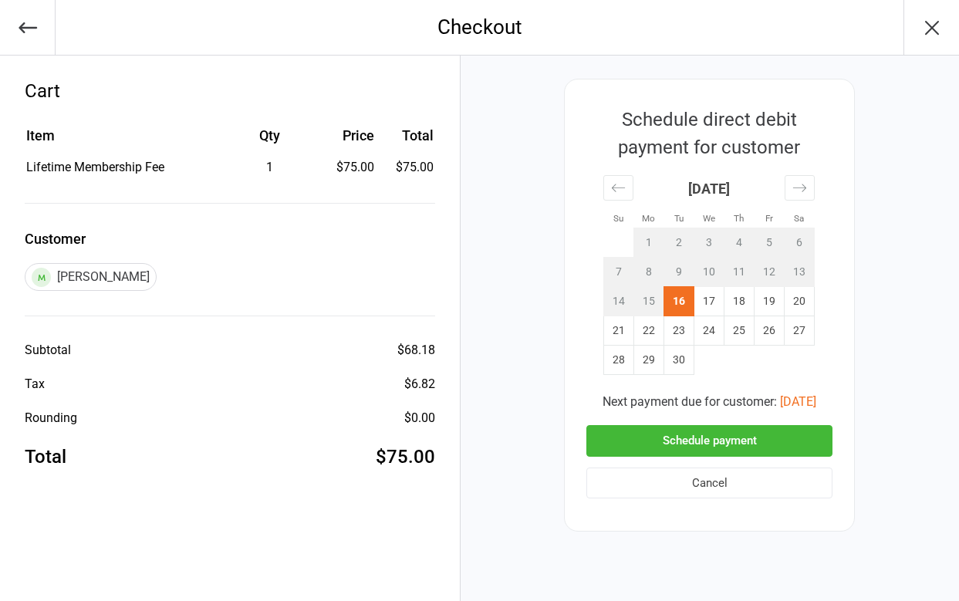
click at [698, 435] on button "Schedule payment" at bounding box center [709, 441] width 246 height 32
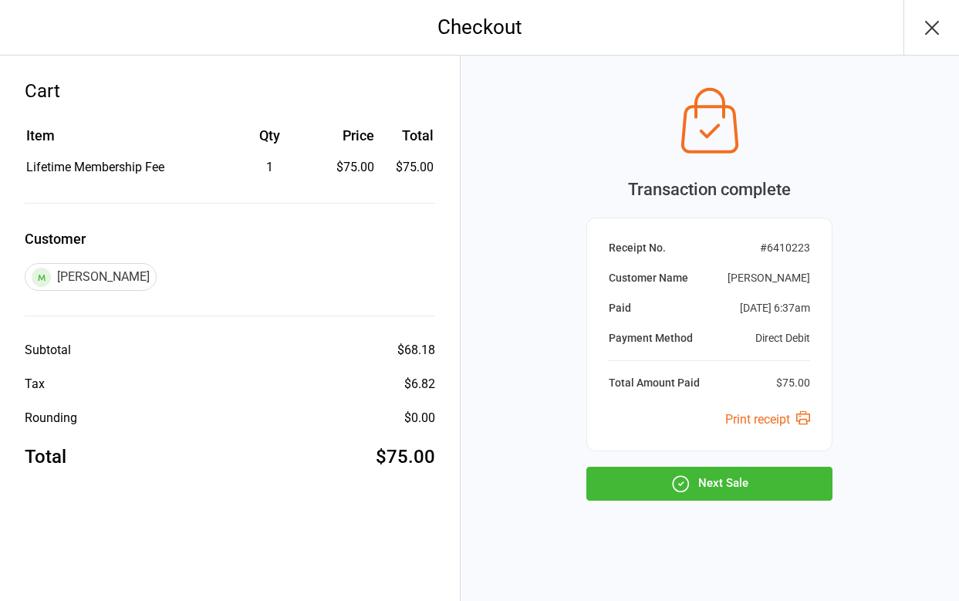
click at [688, 477] on icon "button" at bounding box center [680, 484] width 20 height 20
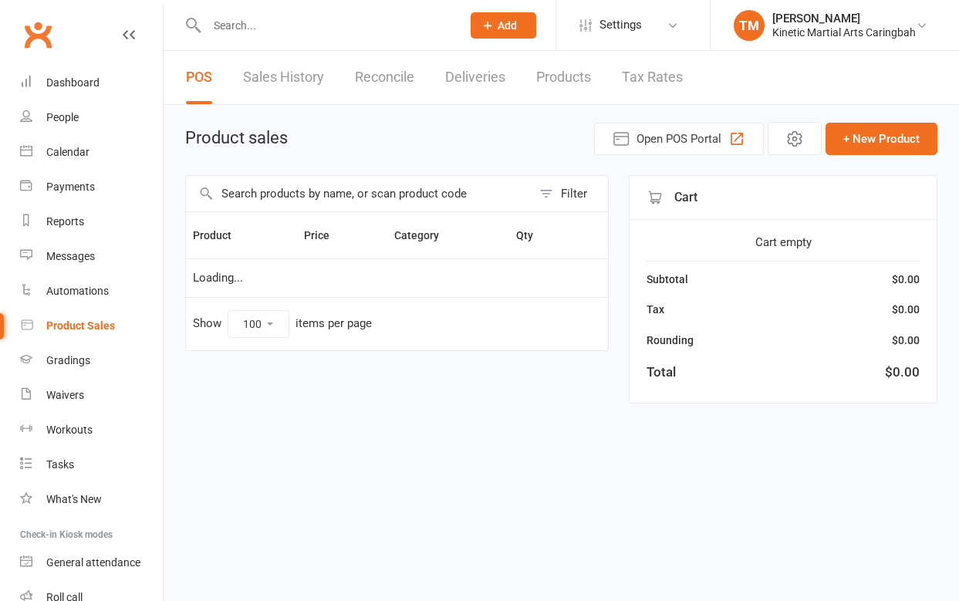
select select "100"
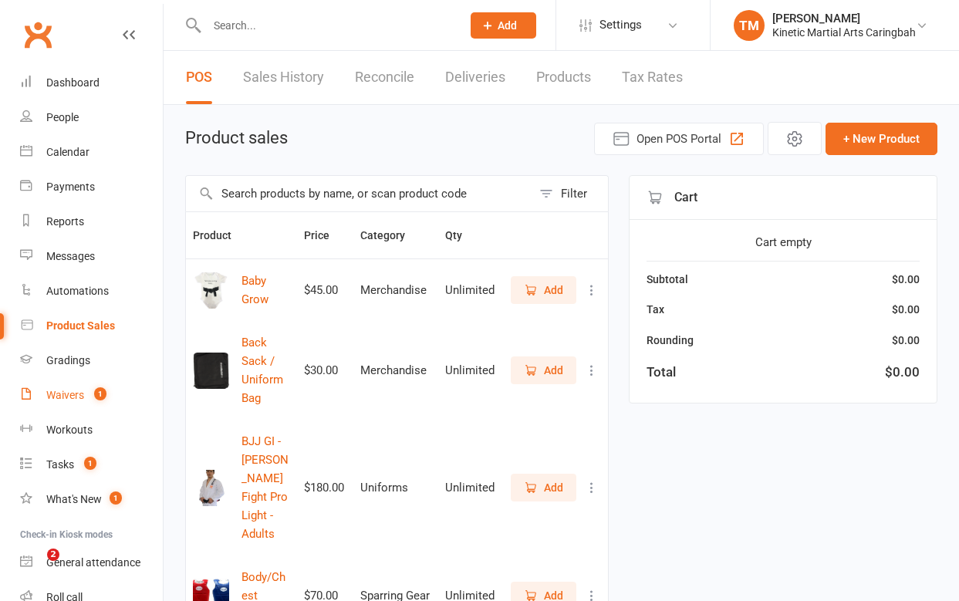
click at [69, 400] on div "Waivers" at bounding box center [65, 395] width 38 height 12
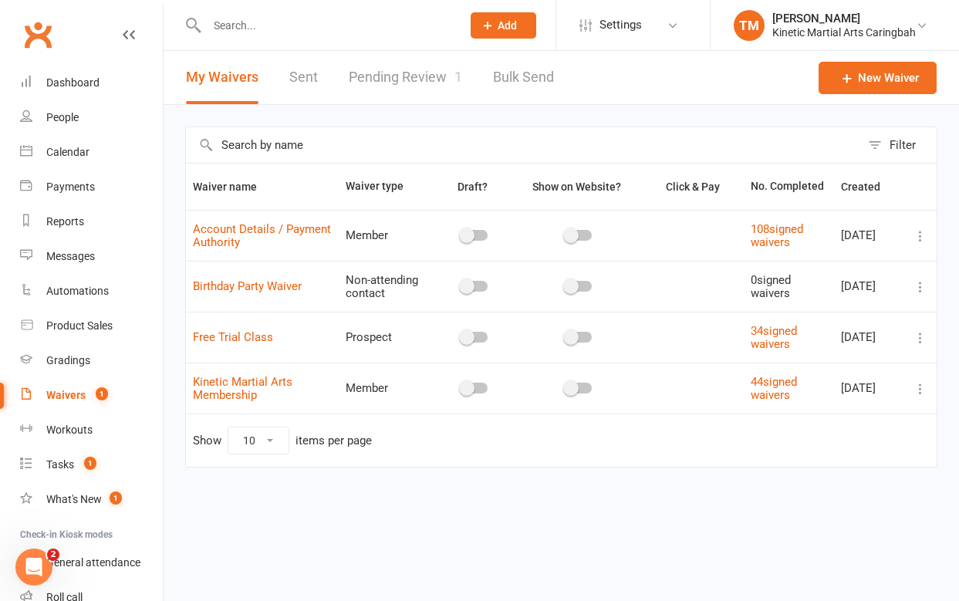
click at [386, 66] on link "Pending Review 1" at bounding box center [405, 77] width 113 height 53
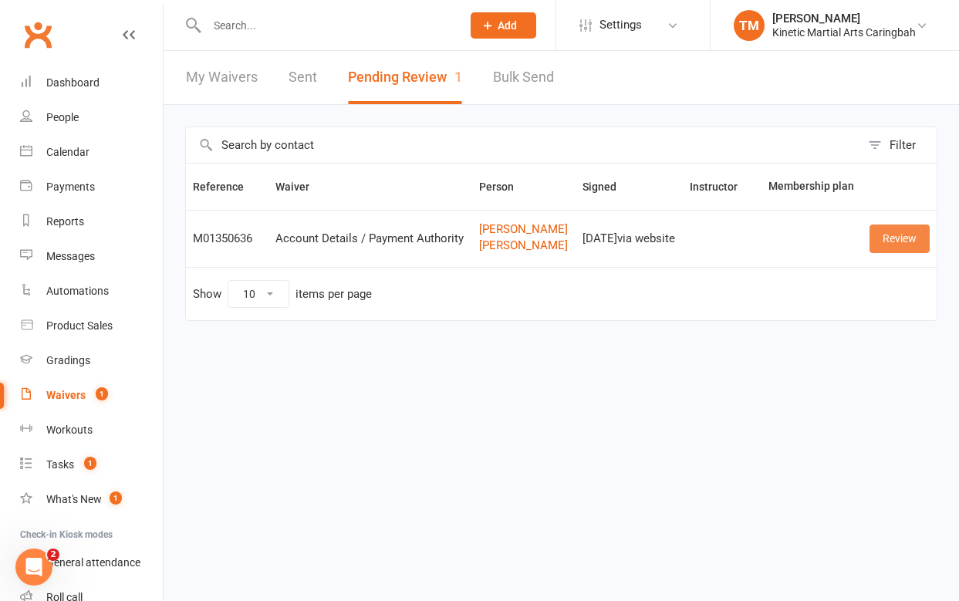
click at [887, 252] on link "Review" at bounding box center [900, 239] width 60 height 28
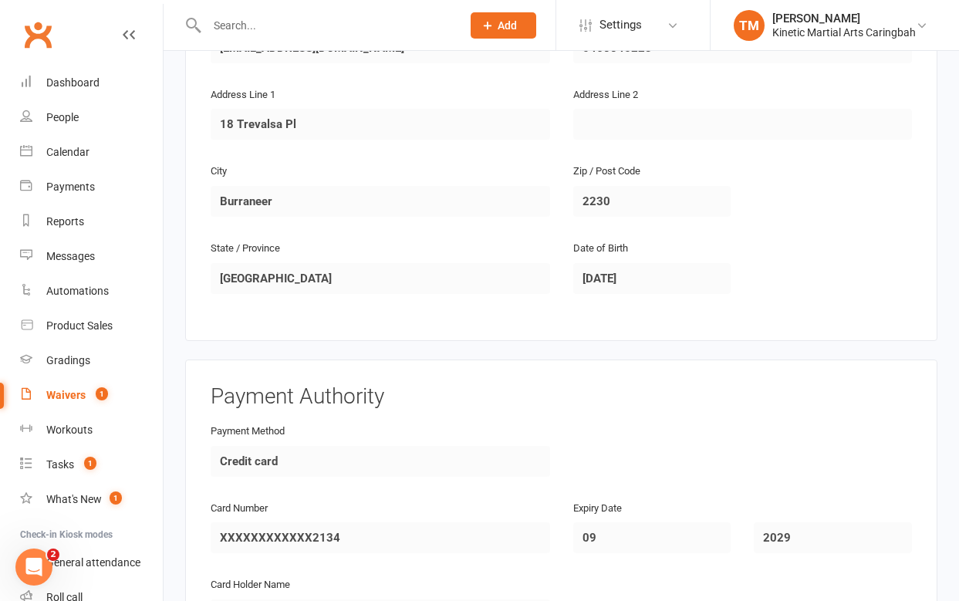
scroll to position [1349, 0]
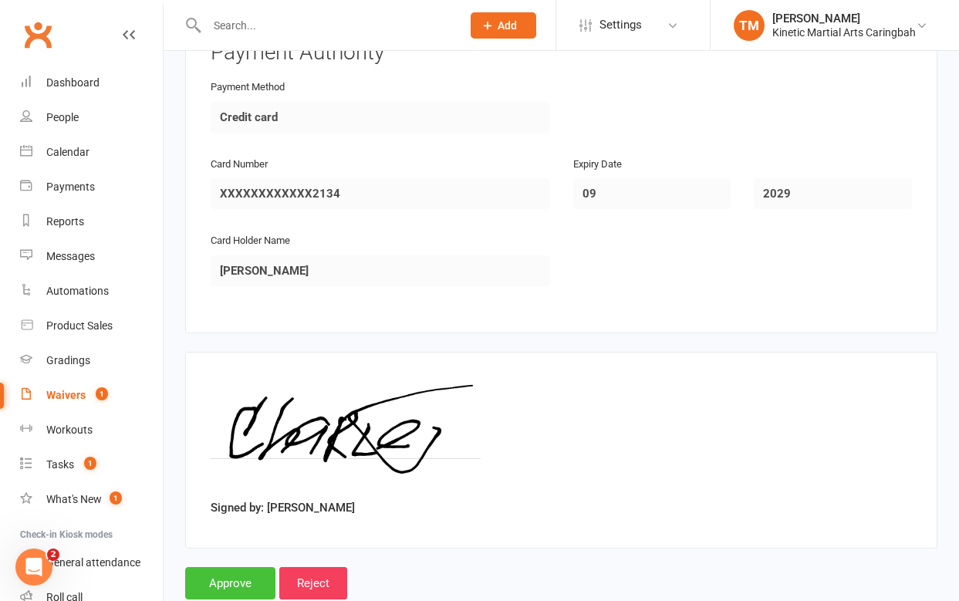
click at [211, 567] on input "Approve" at bounding box center [230, 583] width 90 height 32
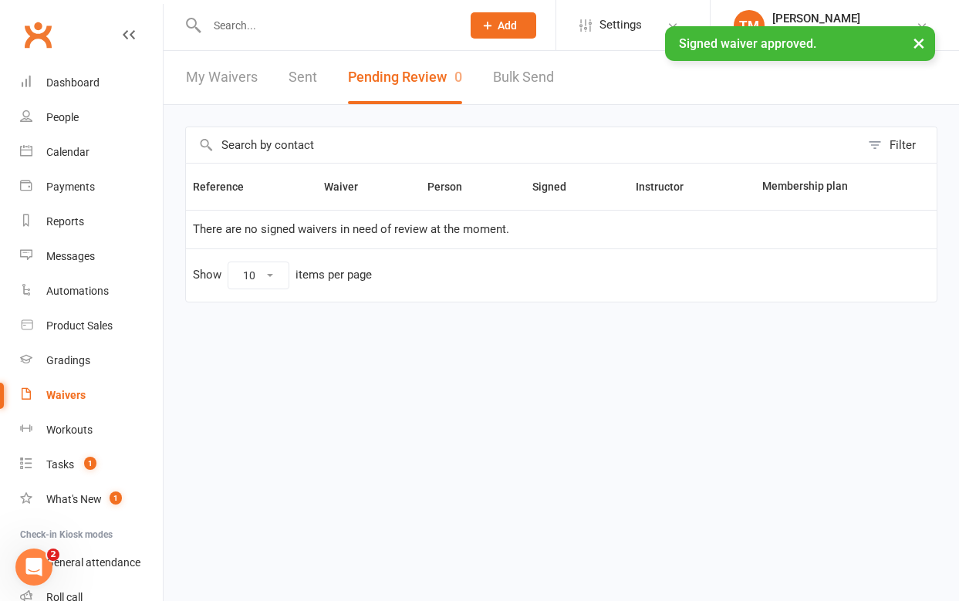
click at [275, 20] on input "text" at bounding box center [326, 26] width 248 height 22
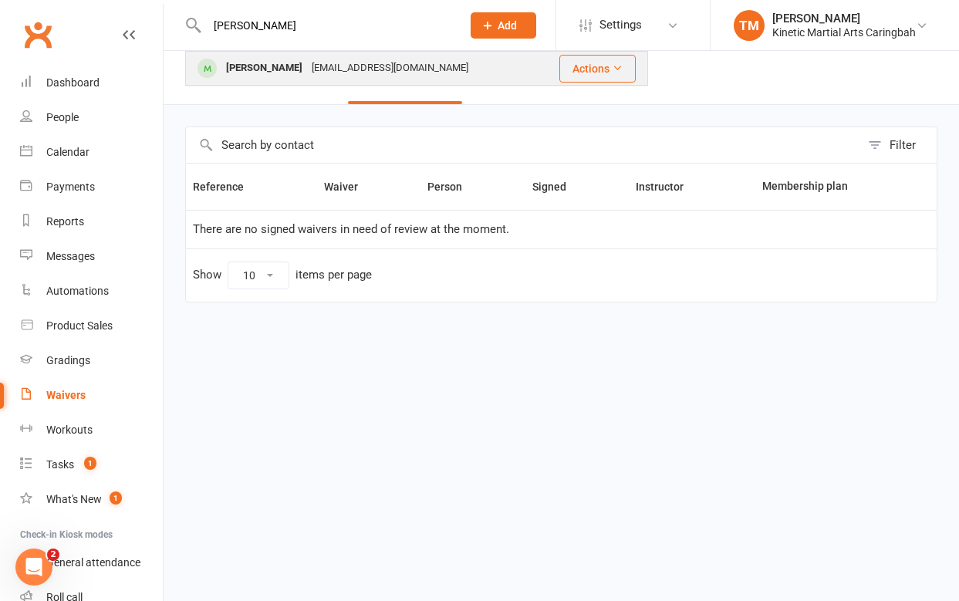
type input "Nathan cha"
click at [253, 76] on div "Nathan Charles" at bounding box center [264, 68] width 86 height 22
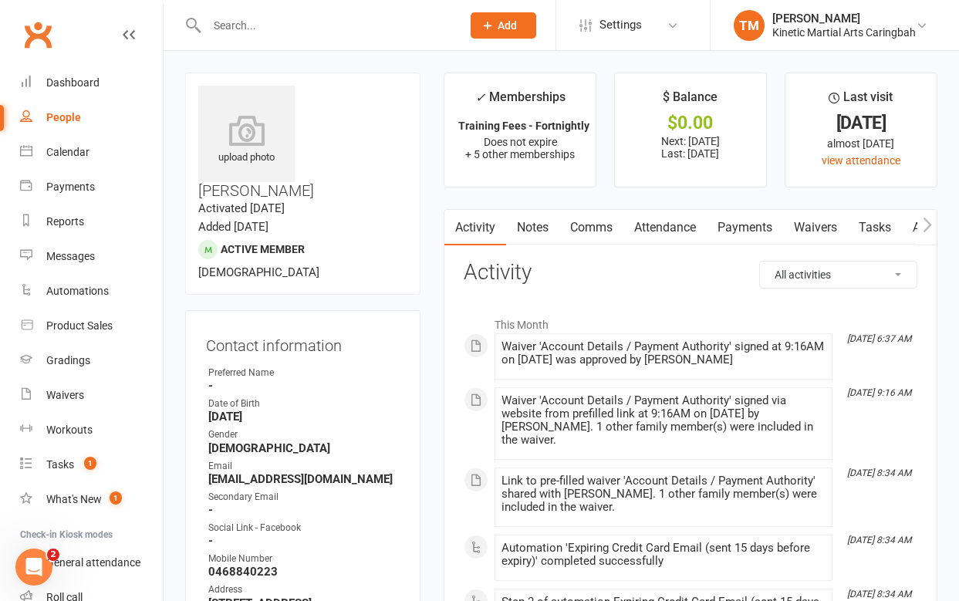
click at [731, 221] on link "Payments" at bounding box center [745, 227] width 76 height 35
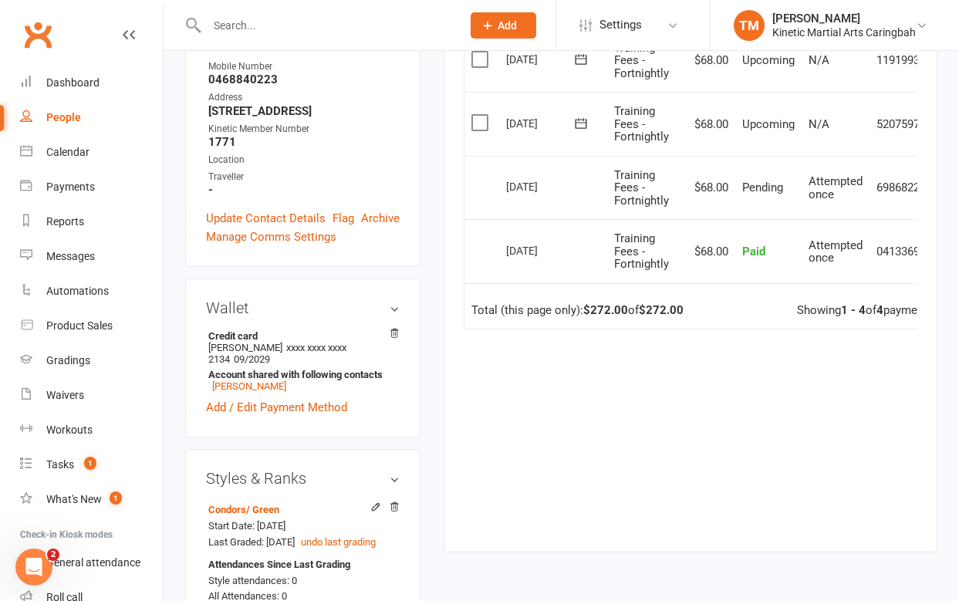
scroll to position [530, 0]
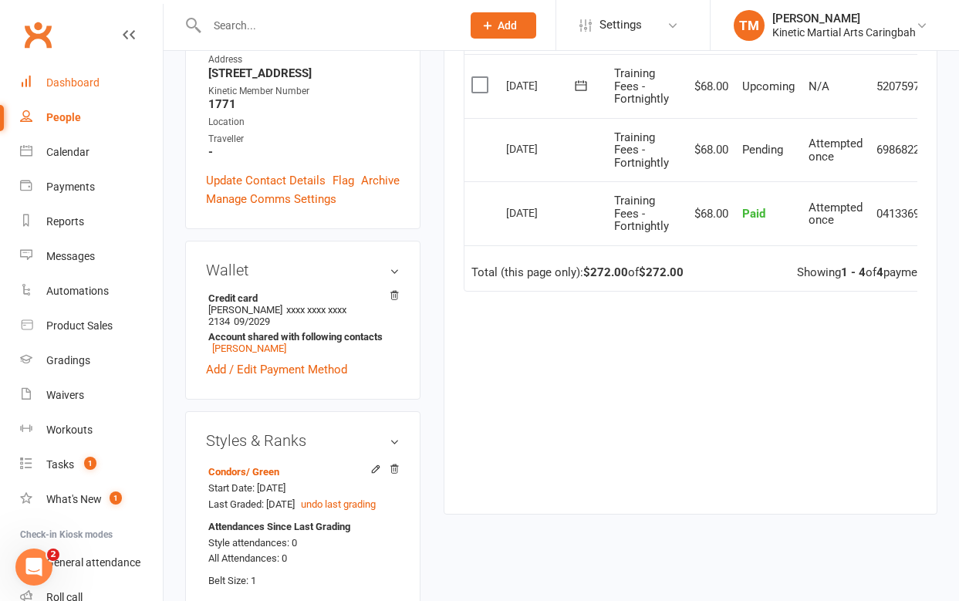
click at [85, 76] on div "Dashboard" at bounding box center [72, 82] width 53 height 12
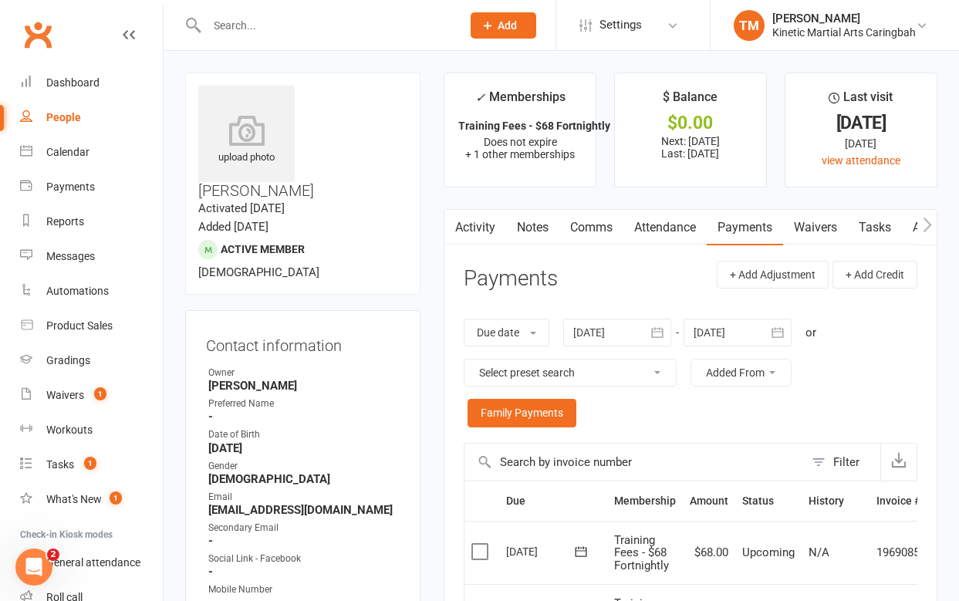
click at [266, 29] on input "text" at bounding box center [326, 26] width 248 height 22
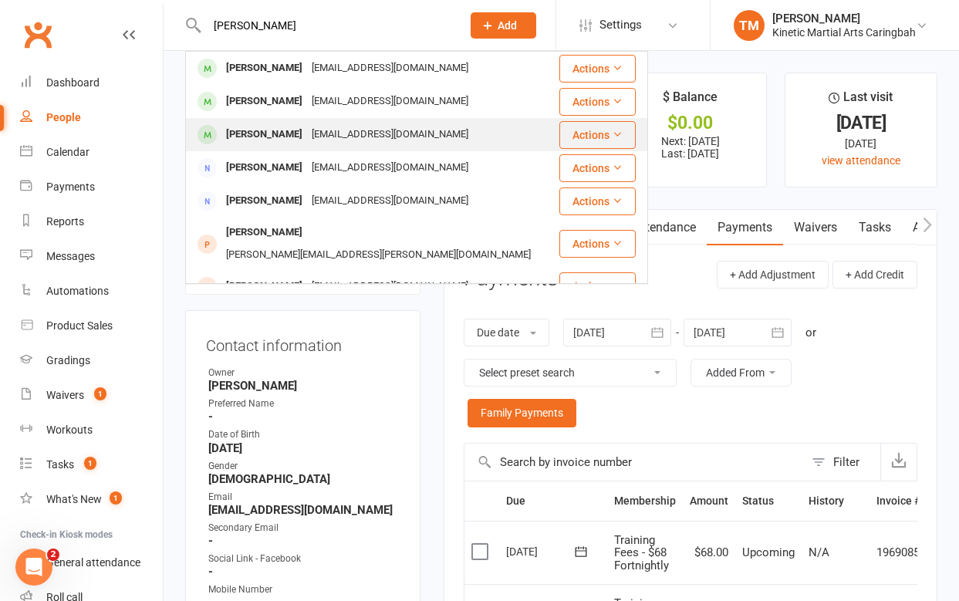
type input "[PERSON_NAME]"
click at [259, 127] on div "[PERSON_NAME]" at bounding box center [264, 134] width 86 height 22
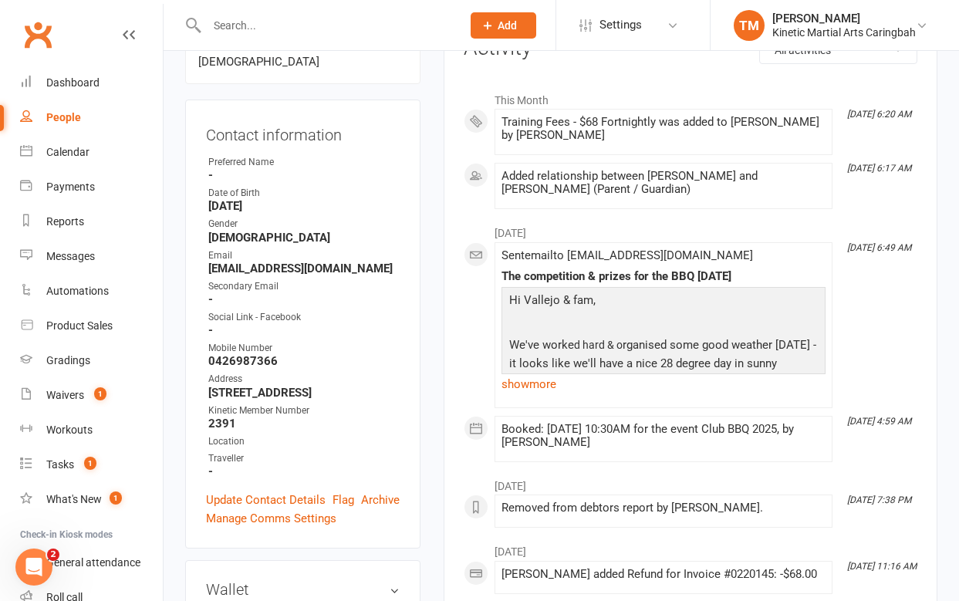
scroll to position [212, 0]
click at [75, 76] on link "Dashboard" at bounding box center [91, 83] width 143 height 35
